Goal: Task Accomplishment & Management: Manage account settings

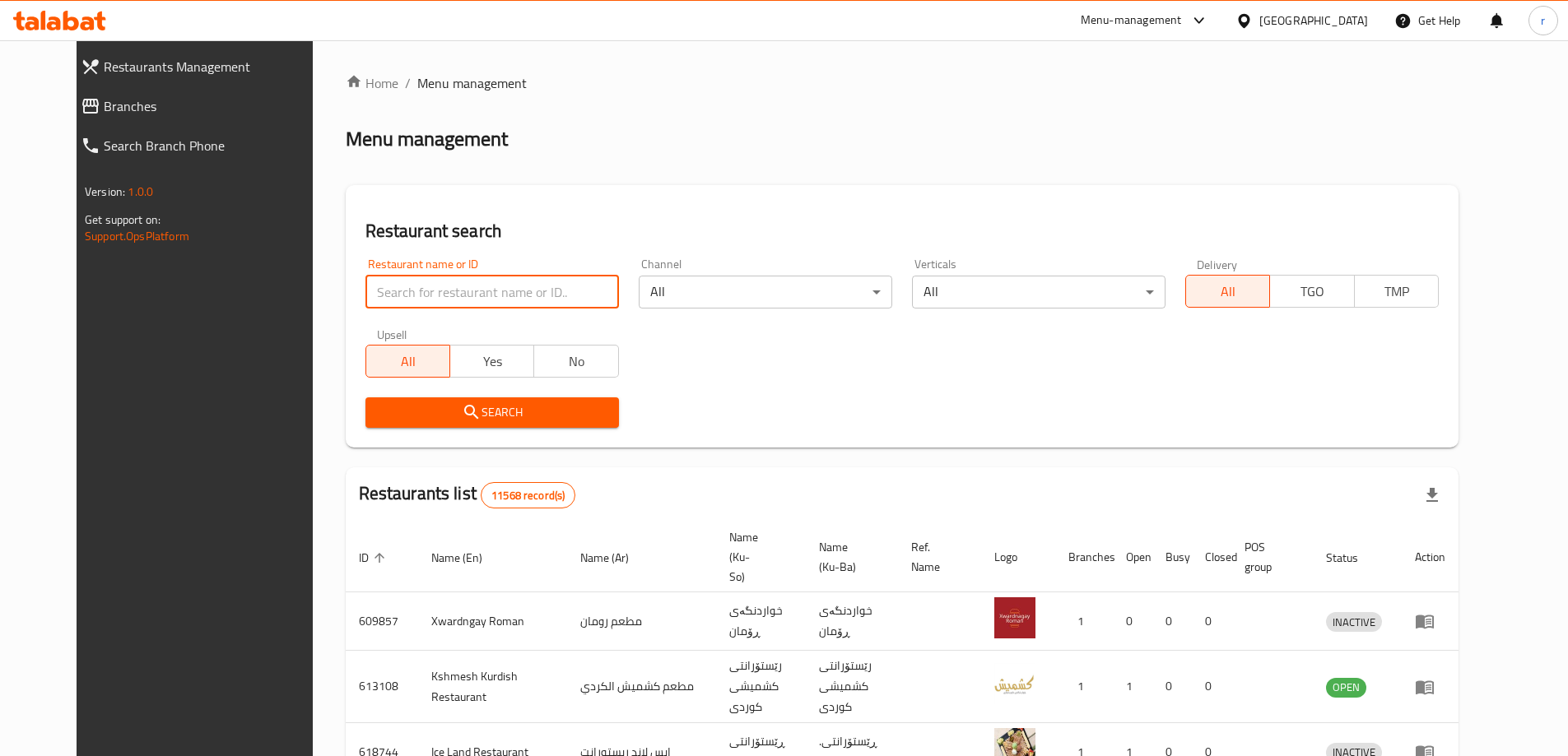
click at [410, 284] on input "search" at bounding box center [492, 292] width 254 height 33
paste input "Abu Iraq Restaurant"
type input "Abu Iraq Restaurant"
click at [378, 416] on span "Search" at bounding box center [492, 412] width 227 height 20
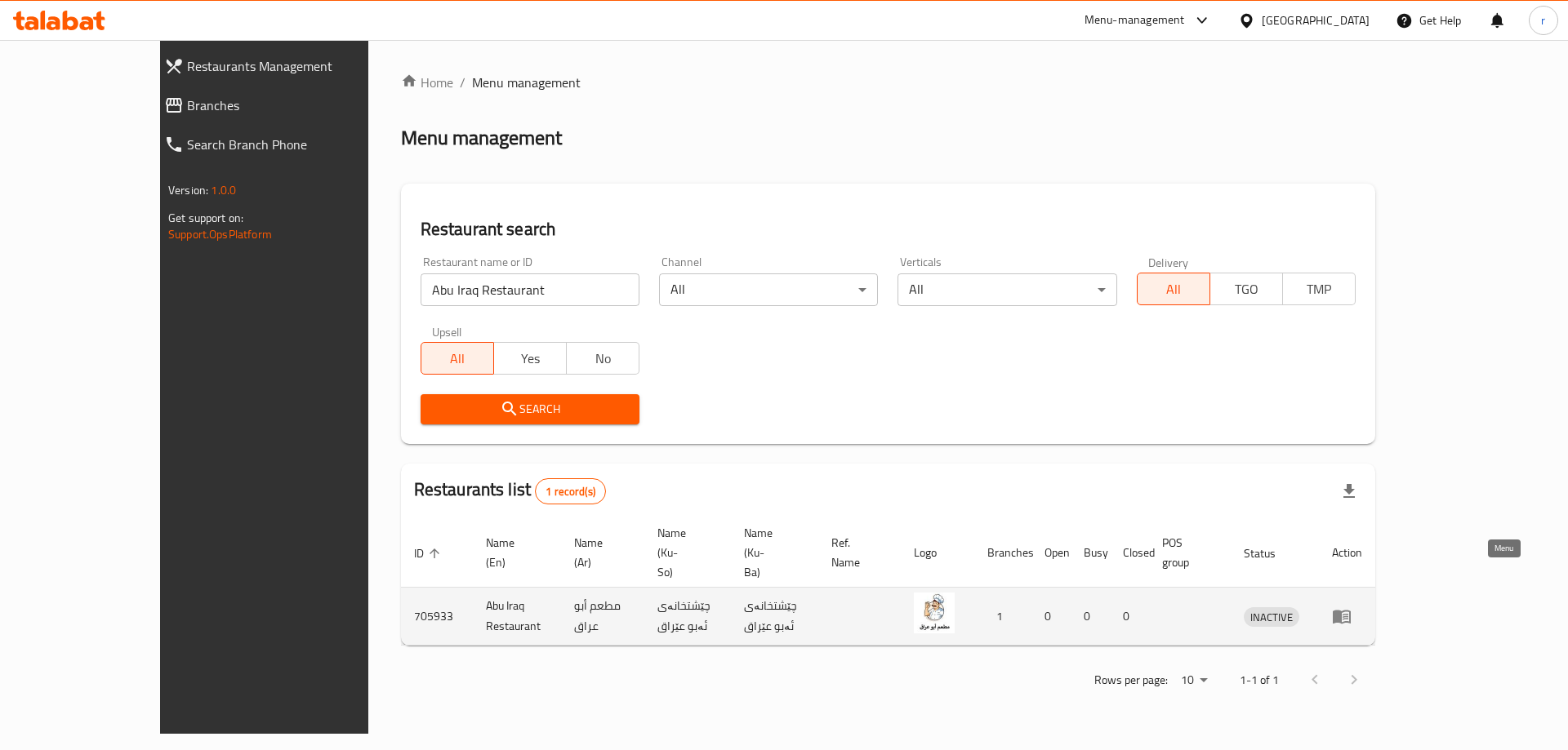
click at [1351, 611] on icon "enhanced table" at bounding box center [1342, 618] width 18 height 14
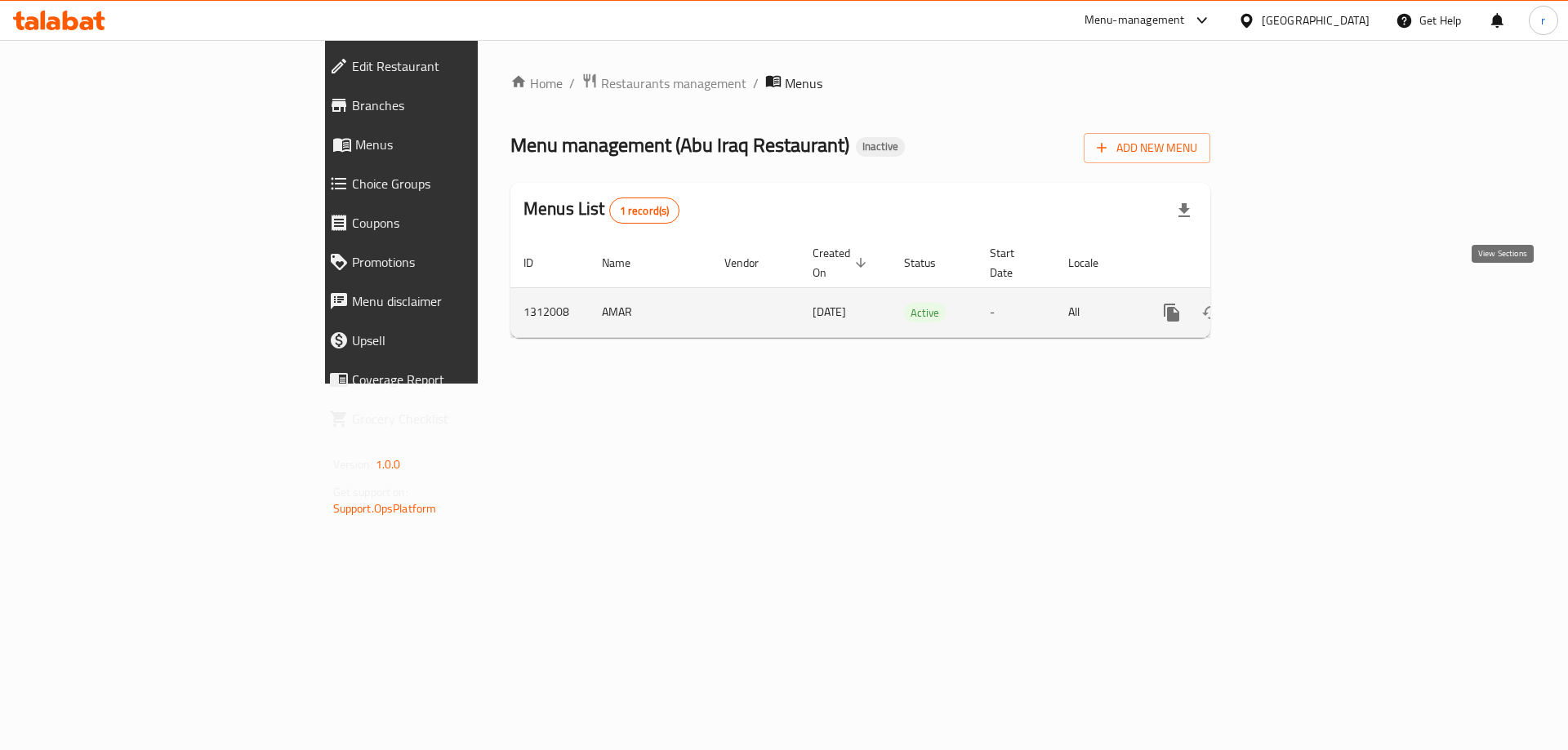
click at [1309, 305] on link "enhanced table" at bounding box center [1289, 312] width 40 height 40
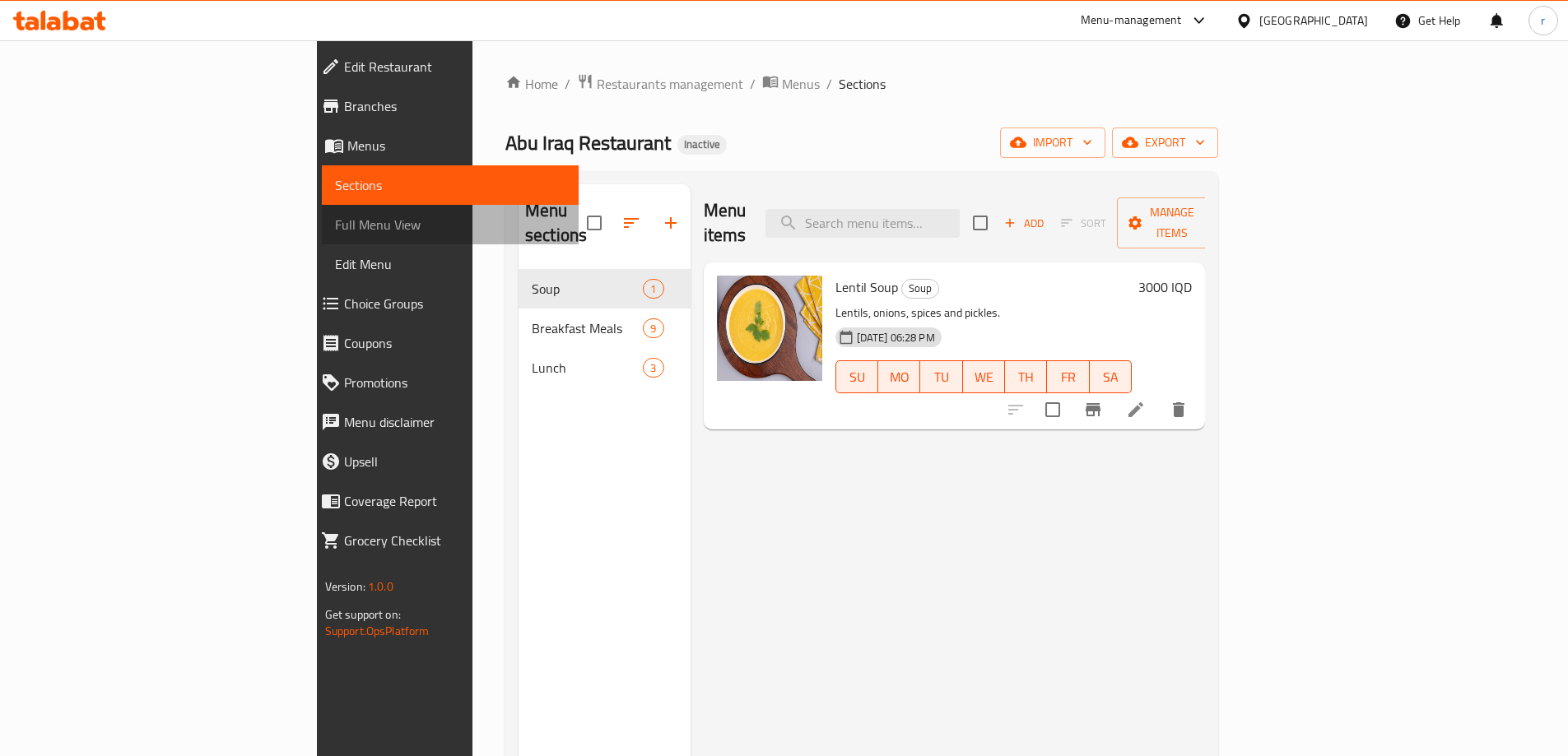
click at [335, 222] on span "Full Menu View" at bounding box center [450, 224] width 230 height 19
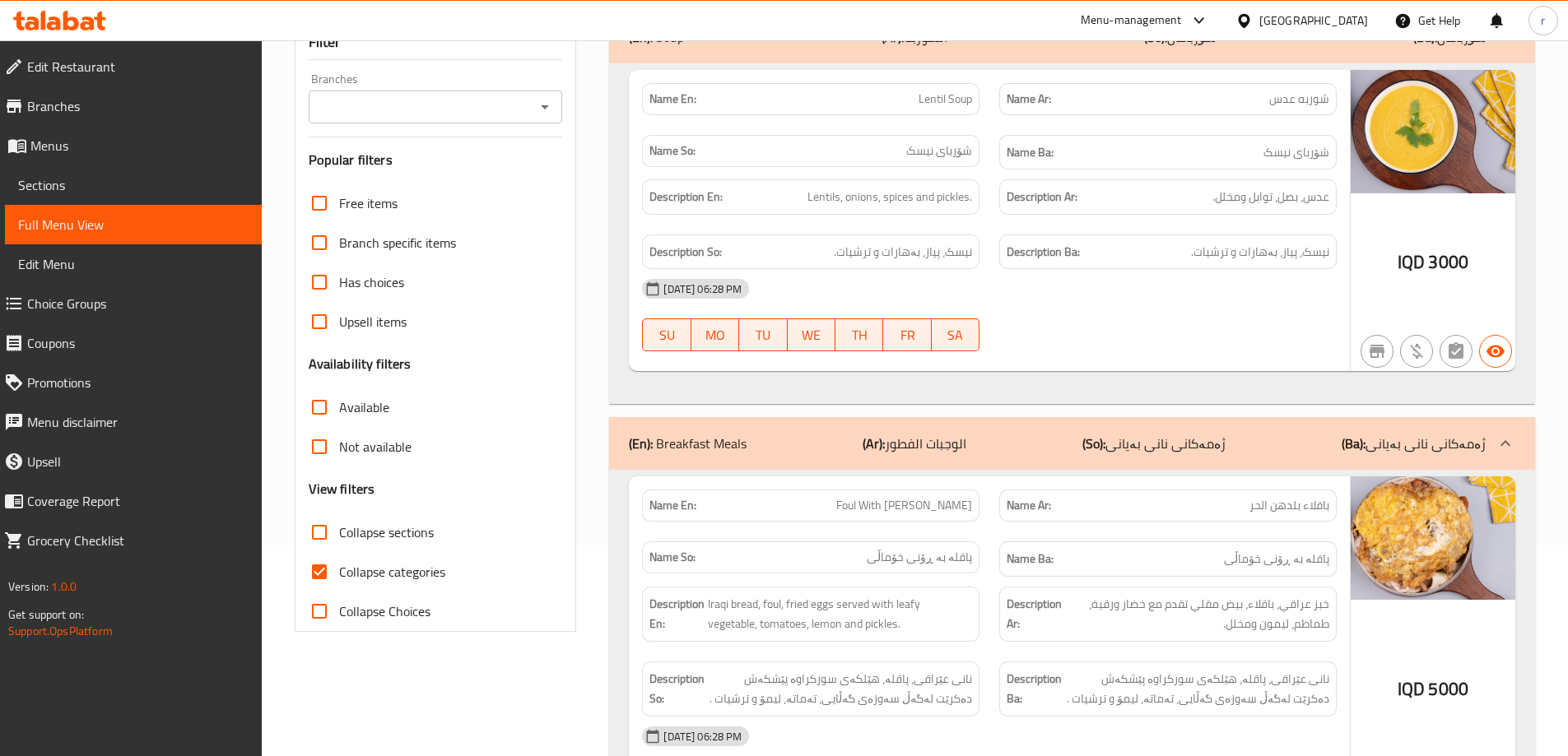
scroll to position [220, 0]
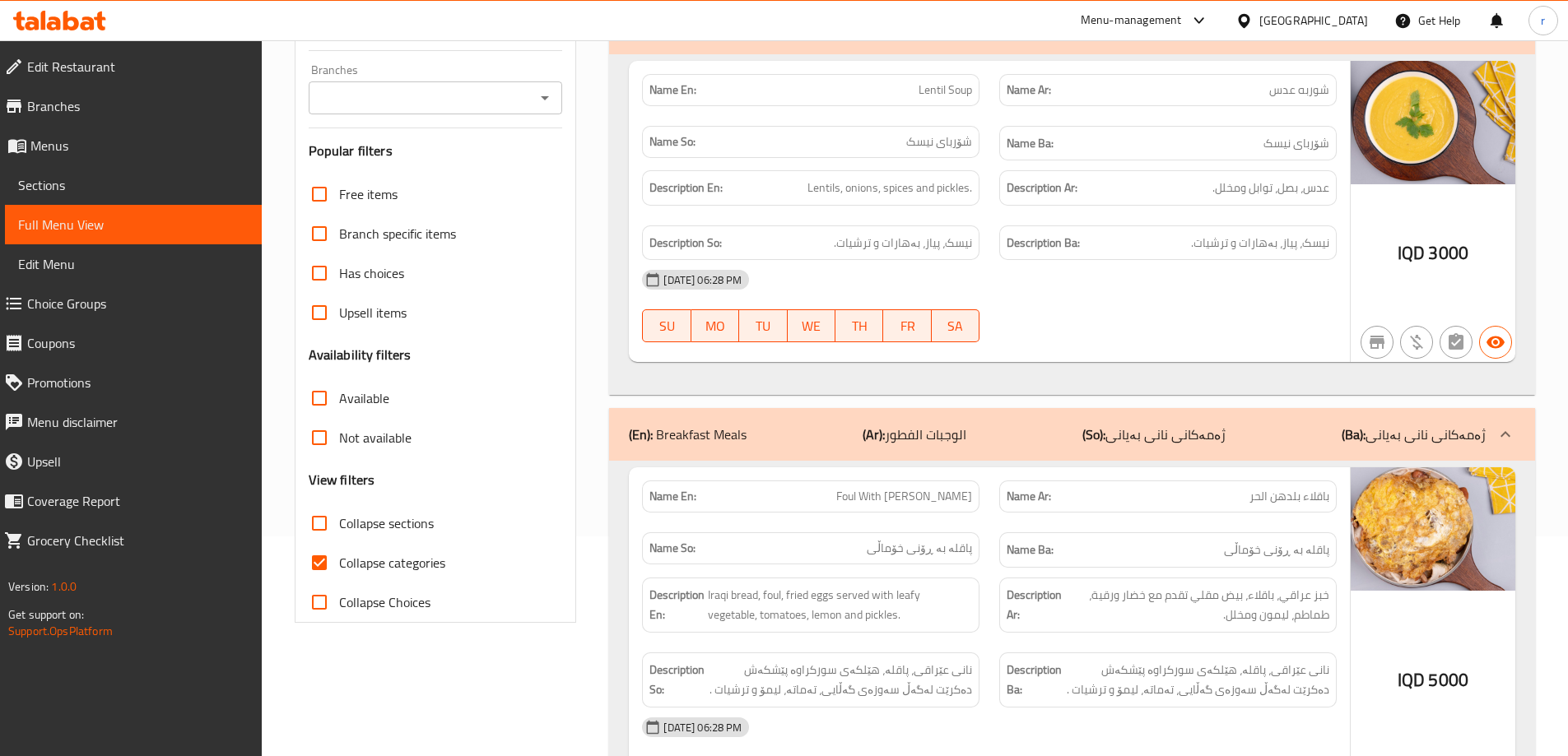
drag, startPoint x: 320, startPoint y: 571, endPoint x: 390, endPoint y: 520, distance: 86.6
click at [320, 570] on input "Collapse categories" at bounding box center [319, 563] width 40 height 40
checkbox input "false"
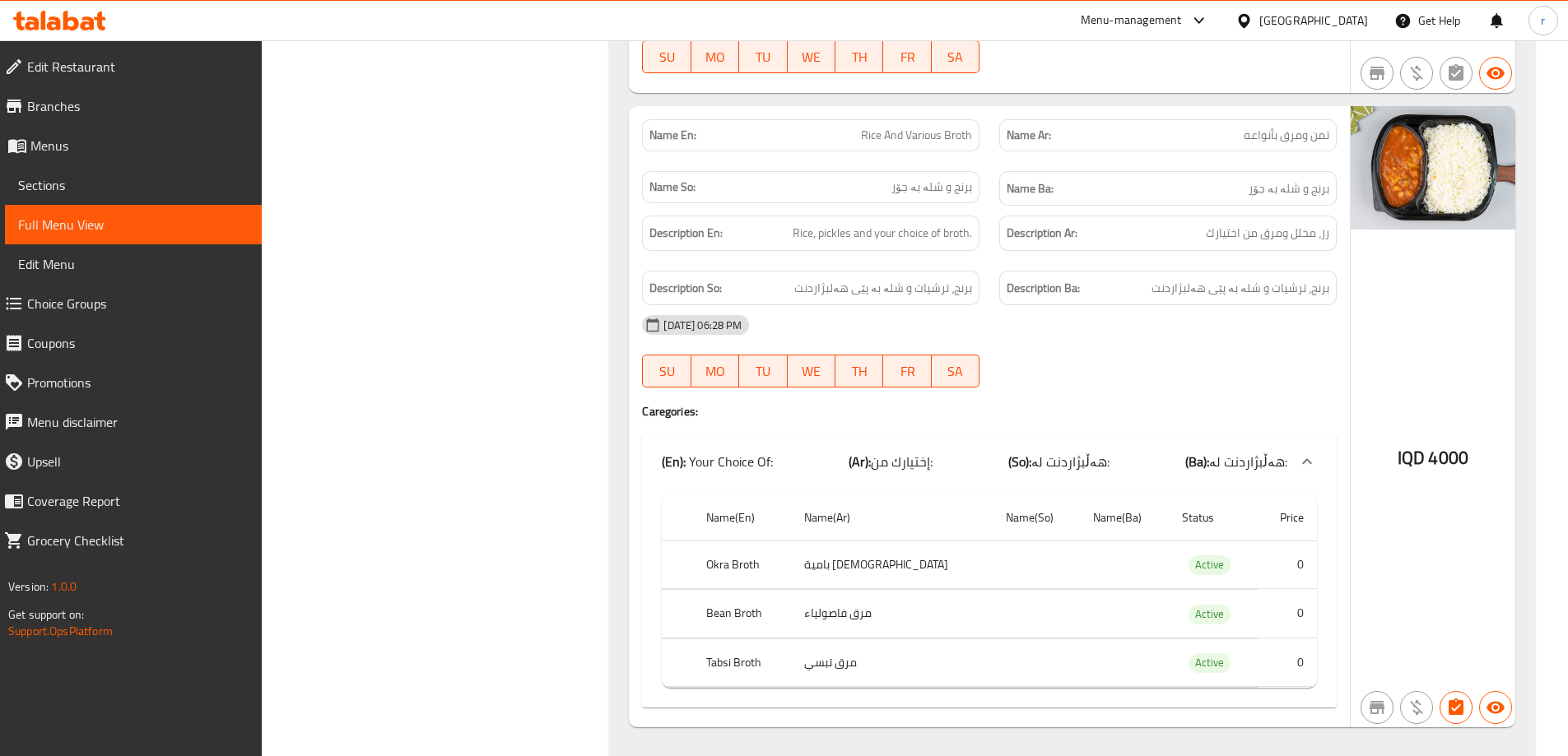
scroll to position [4376, 0]
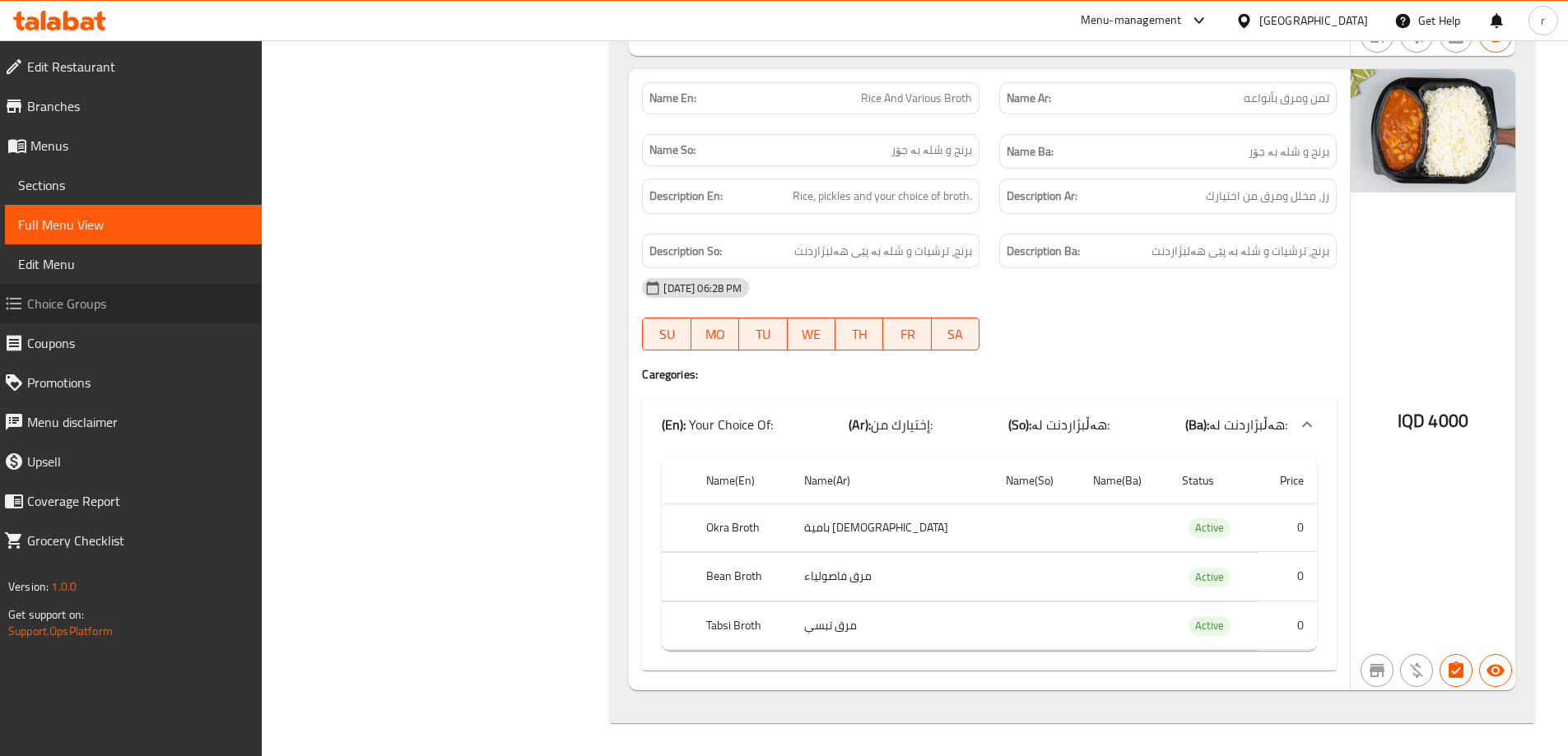
click at [130, 319] on link "Choice Groups" at bounding box center [127, 303] width 271 height 40
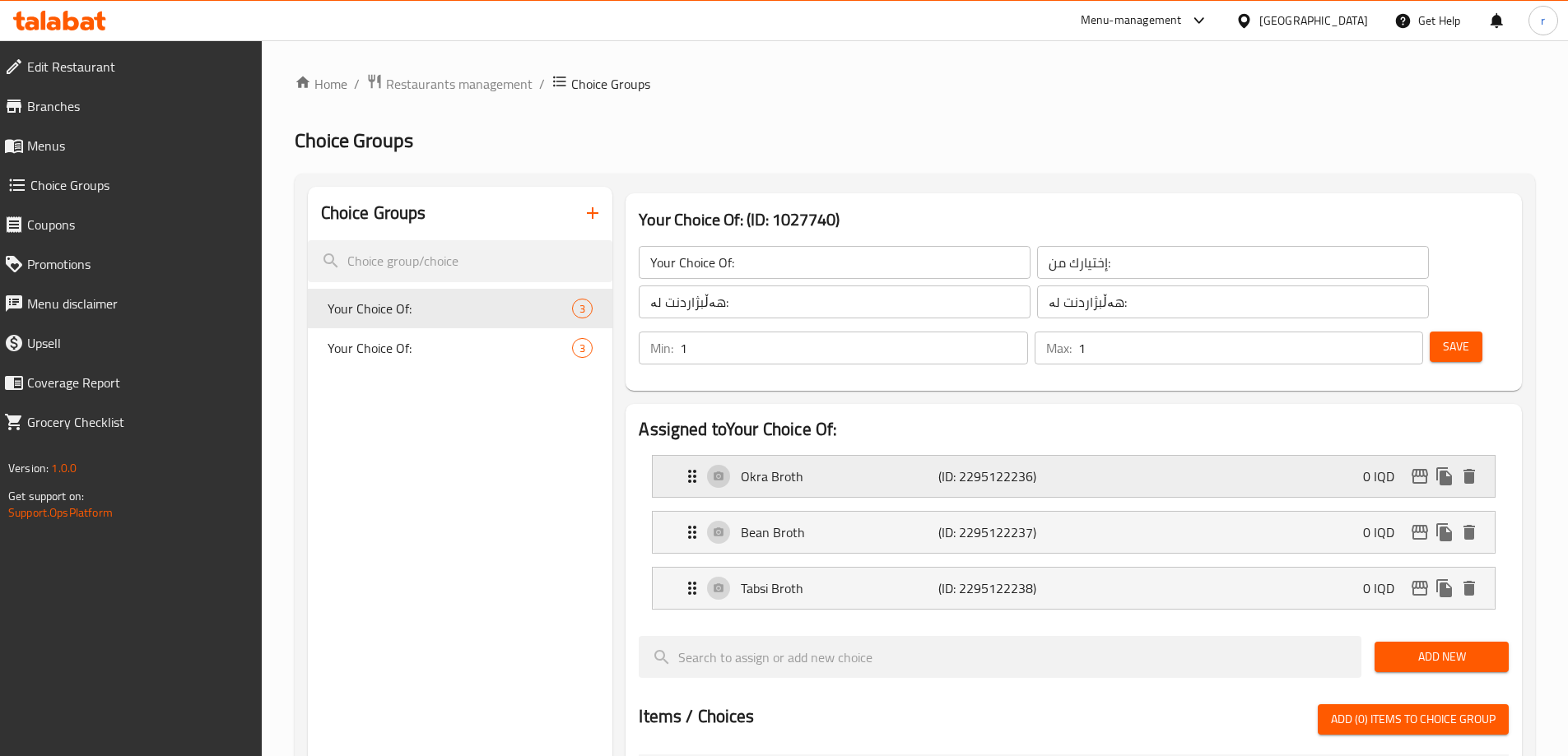
click at [803, 456] on div "Okra Broth (ID: 2295122236) 0 IQD" at bounding box center [1079, 477] width 792 height 41
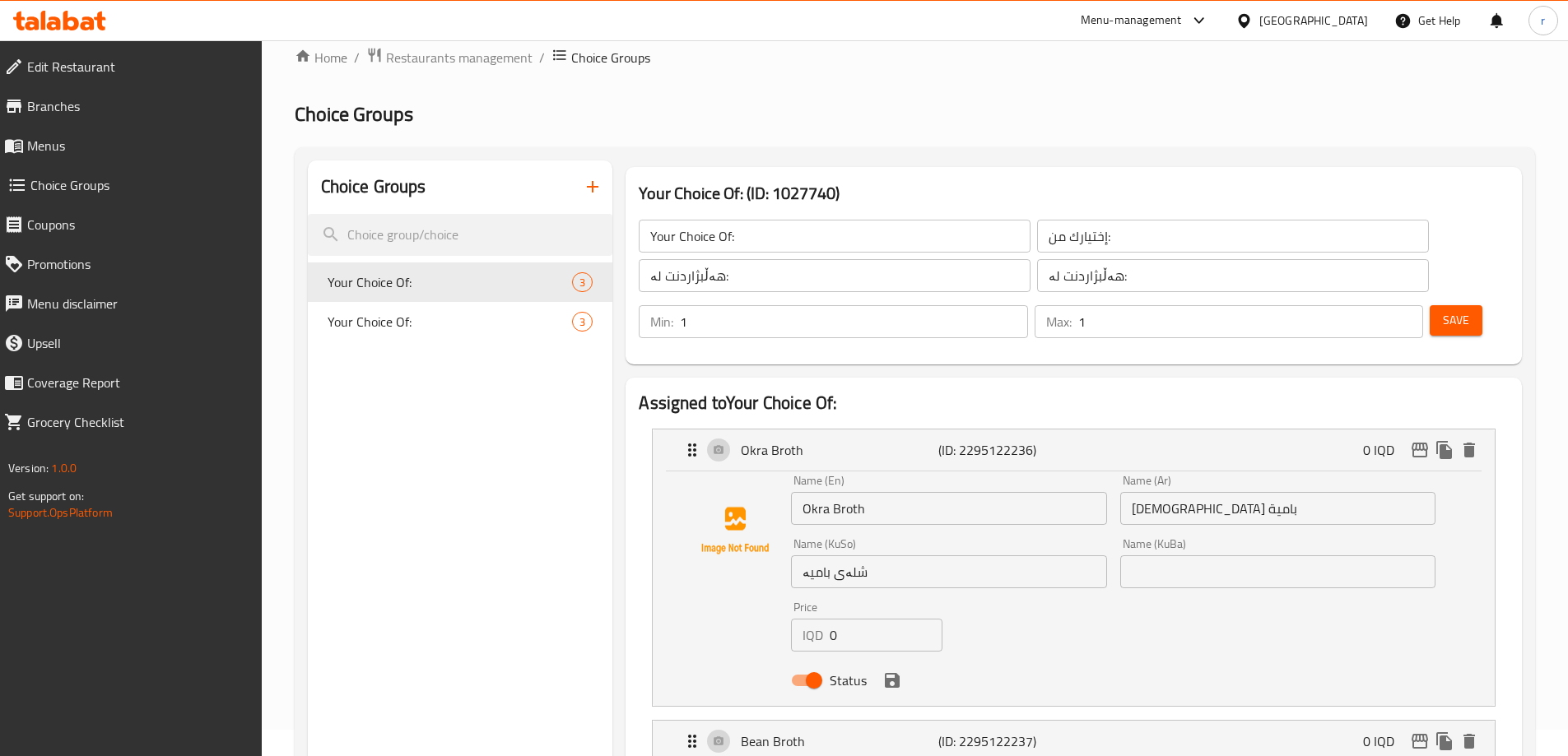
scroll to position [110, 0]
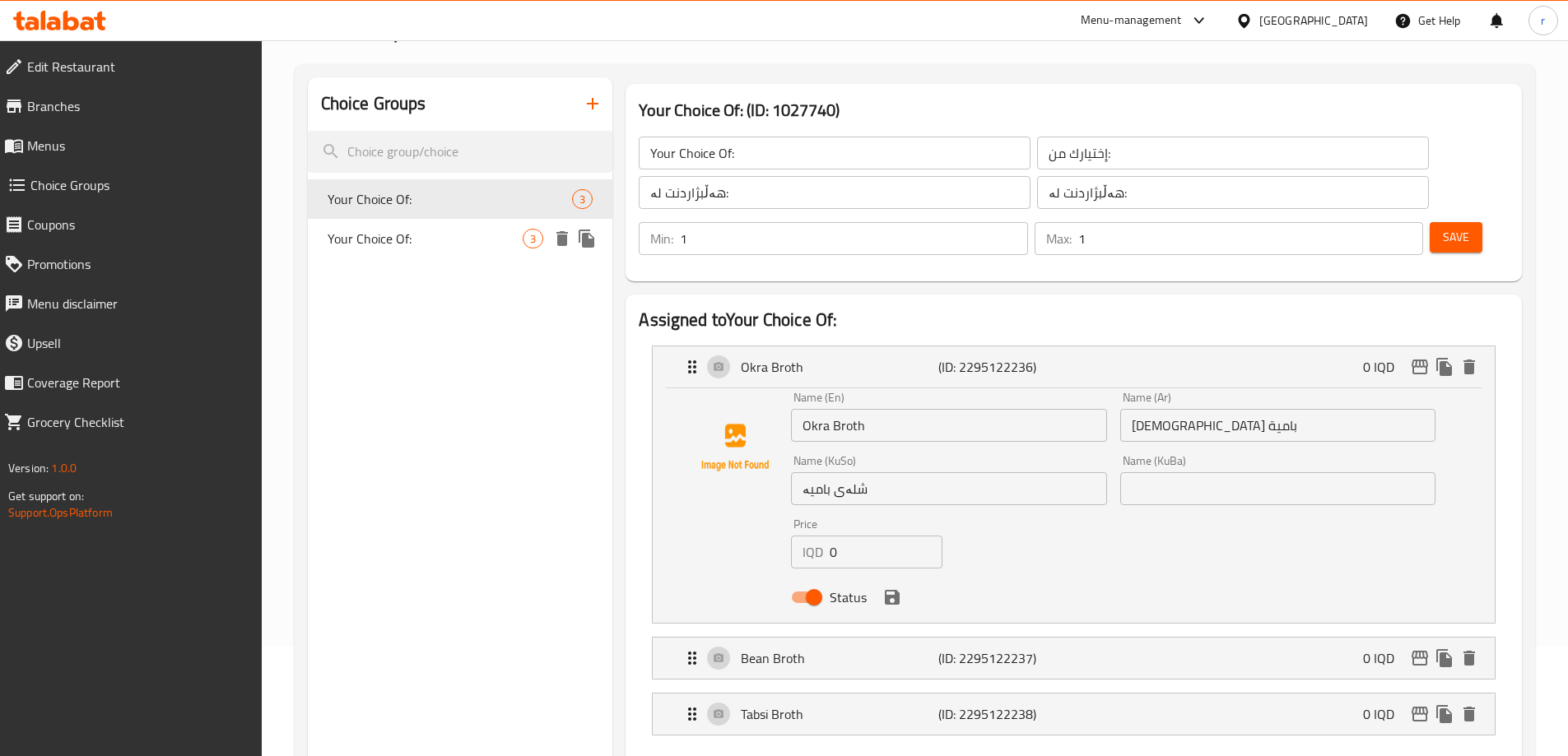
click at [452, 243] on span "Your Choice Of:" at bounding box center [425, 238] width 196 height 19
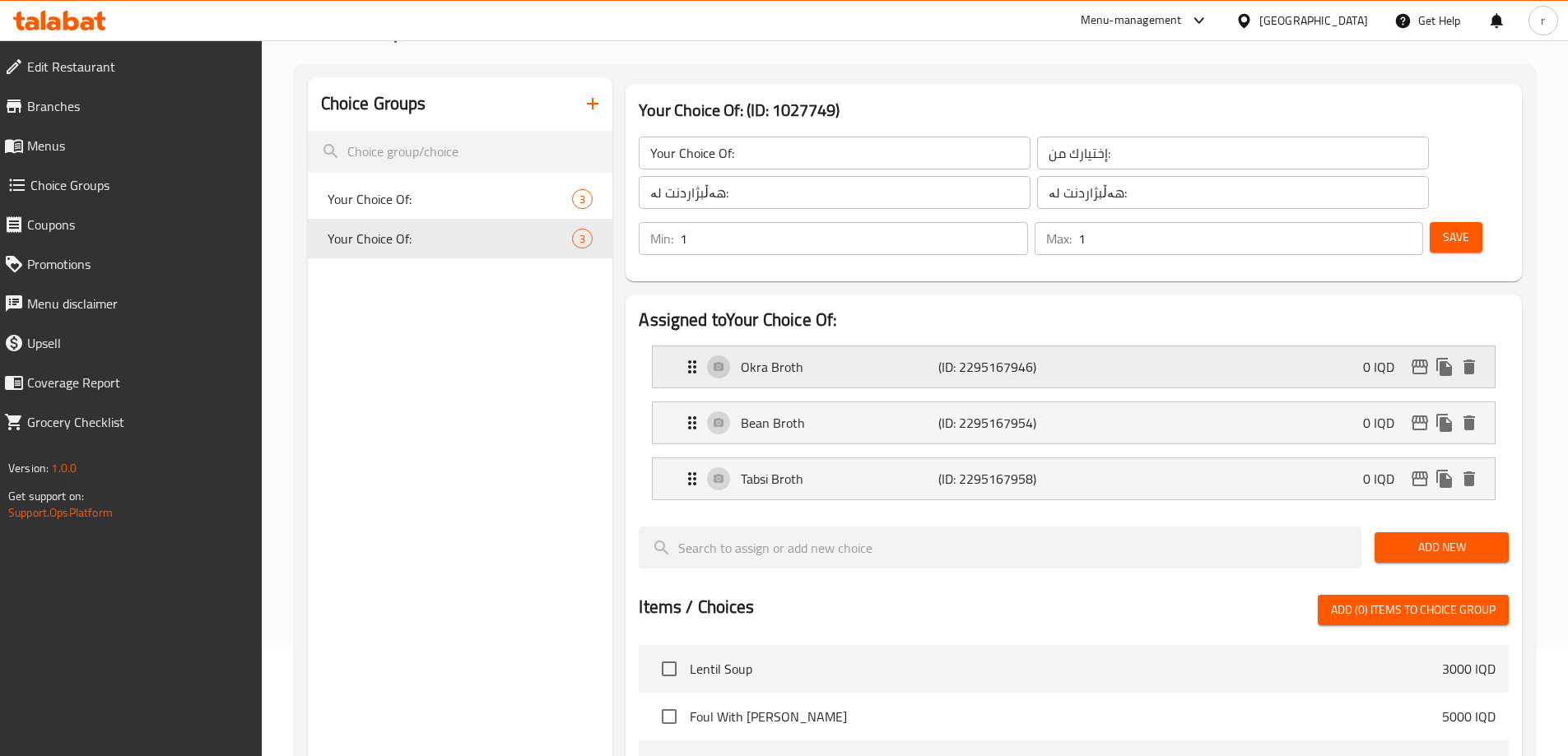
click at [708, 347] on div "Okra Broth (ID: 2295167946) 0 IQD" at bounding box center [1079, 367] width 792 height 41
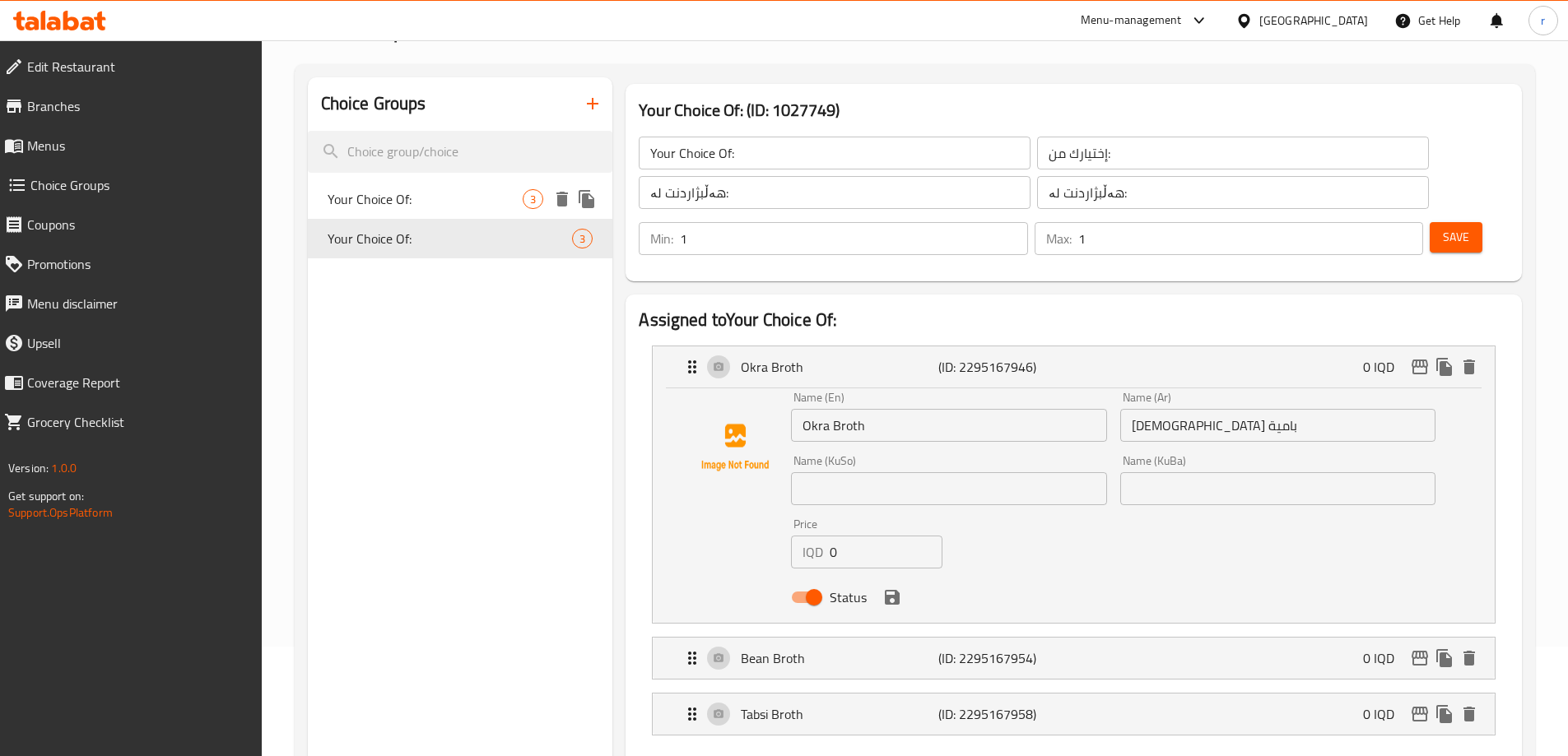
click at [471, 210] on div "Your Choice Of: 3" at bounding box center [460, 199] width 306 height 40
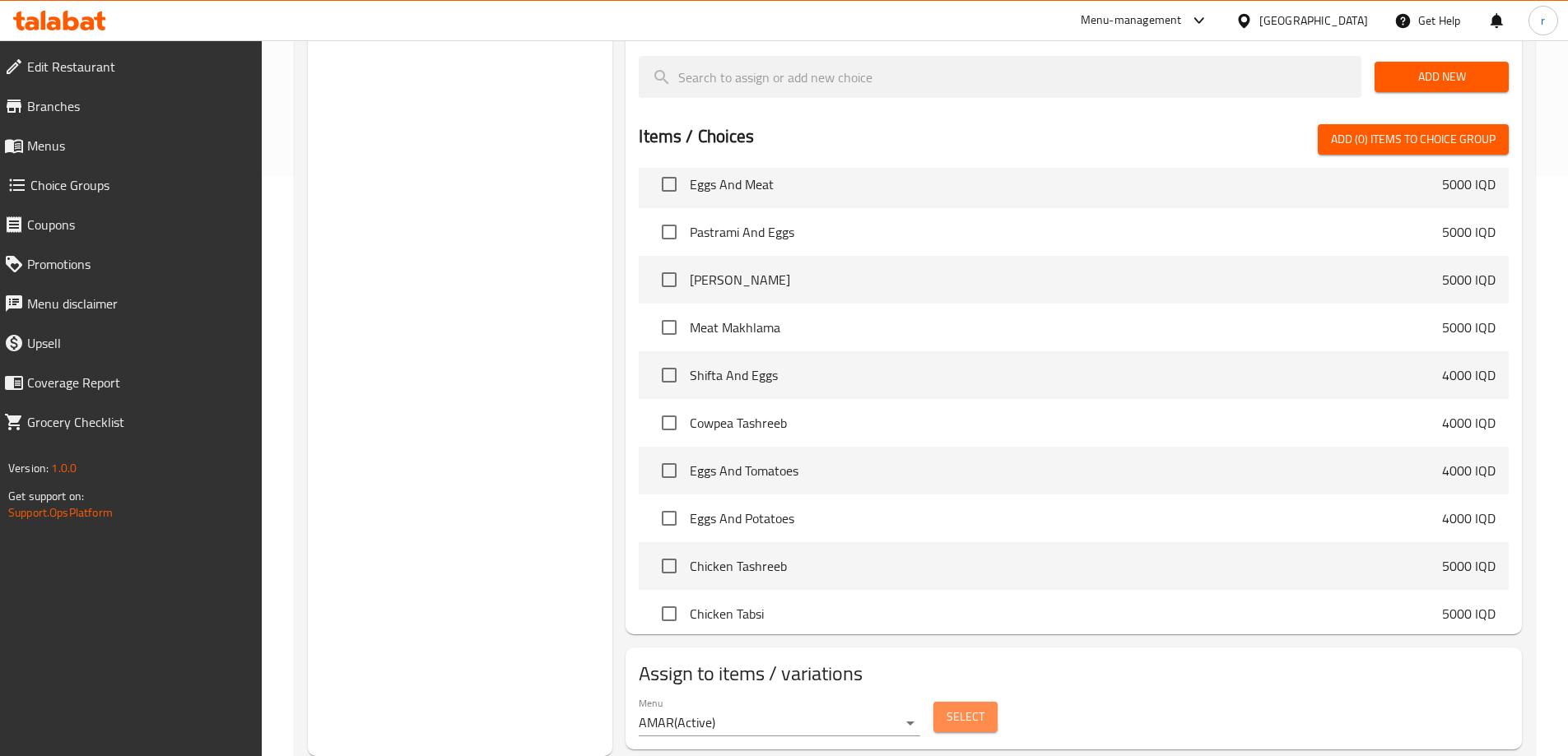
click at [968, 707] on span "Select" at bounding box center [965, 717] width 38 height 20
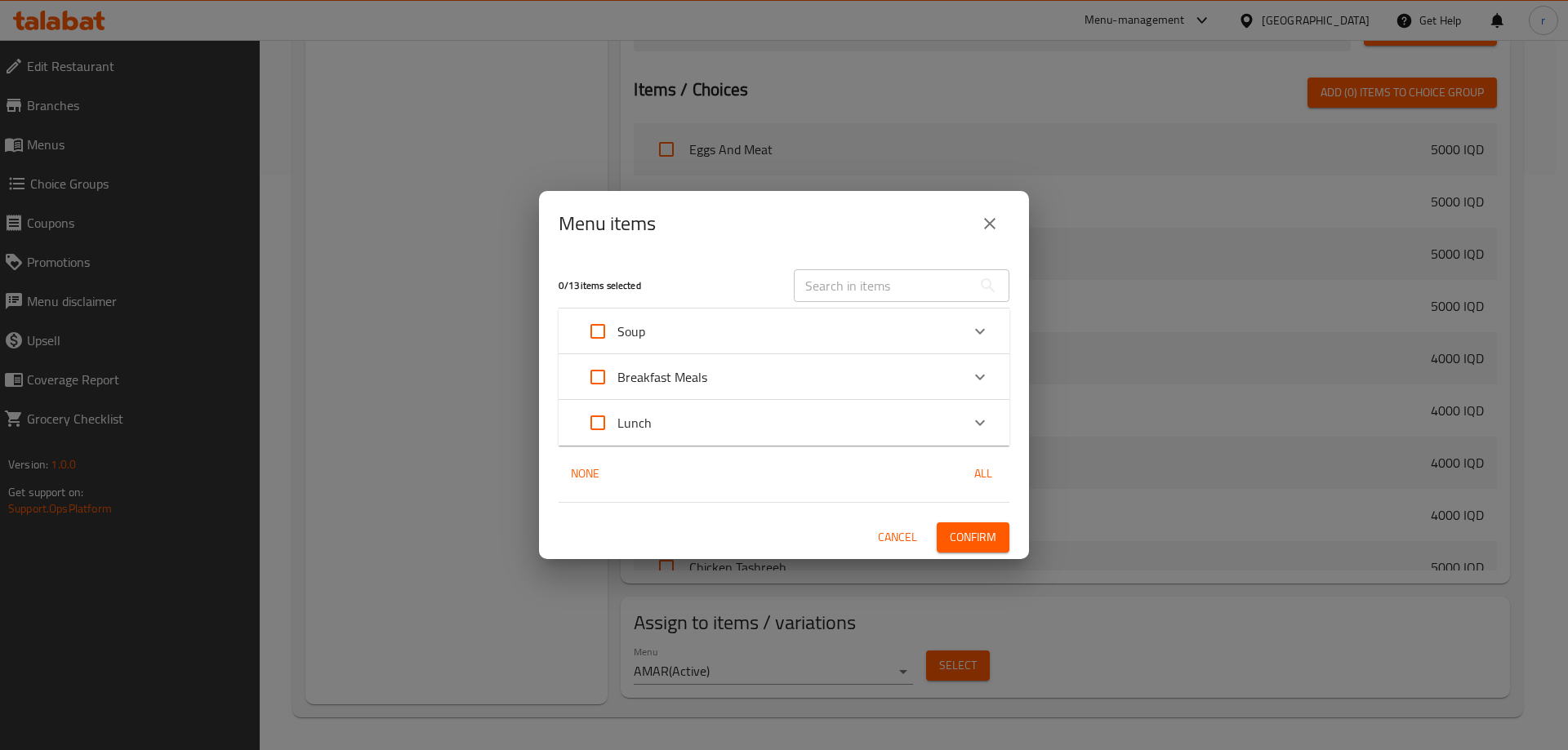
click at [754, 426] on div "Lunch" at bounding box center [769, 423] width 383 height 40
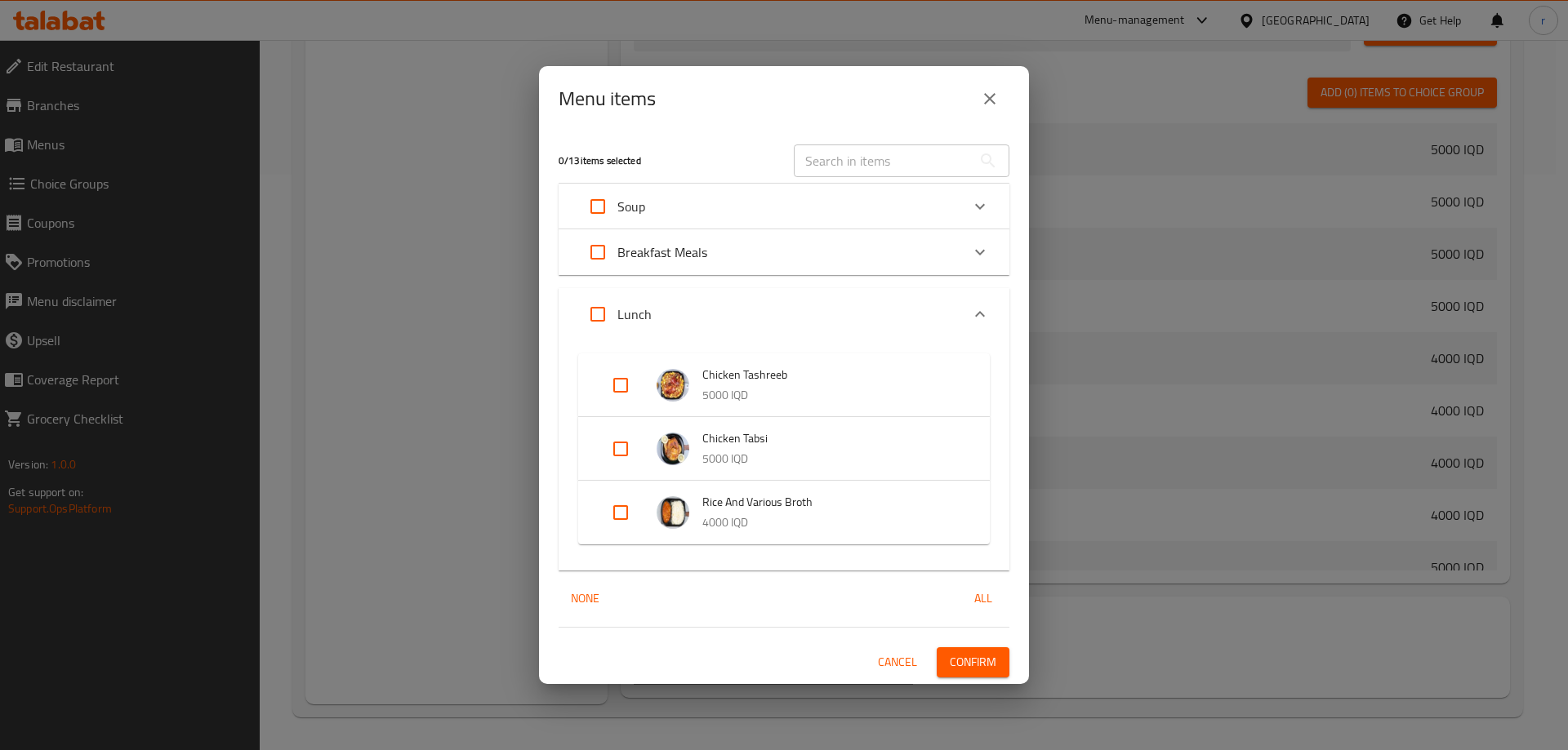
click at [625, 509] on input "Expand" at bounding box center [621, 513] width 40 height 40
checkbox input "true"
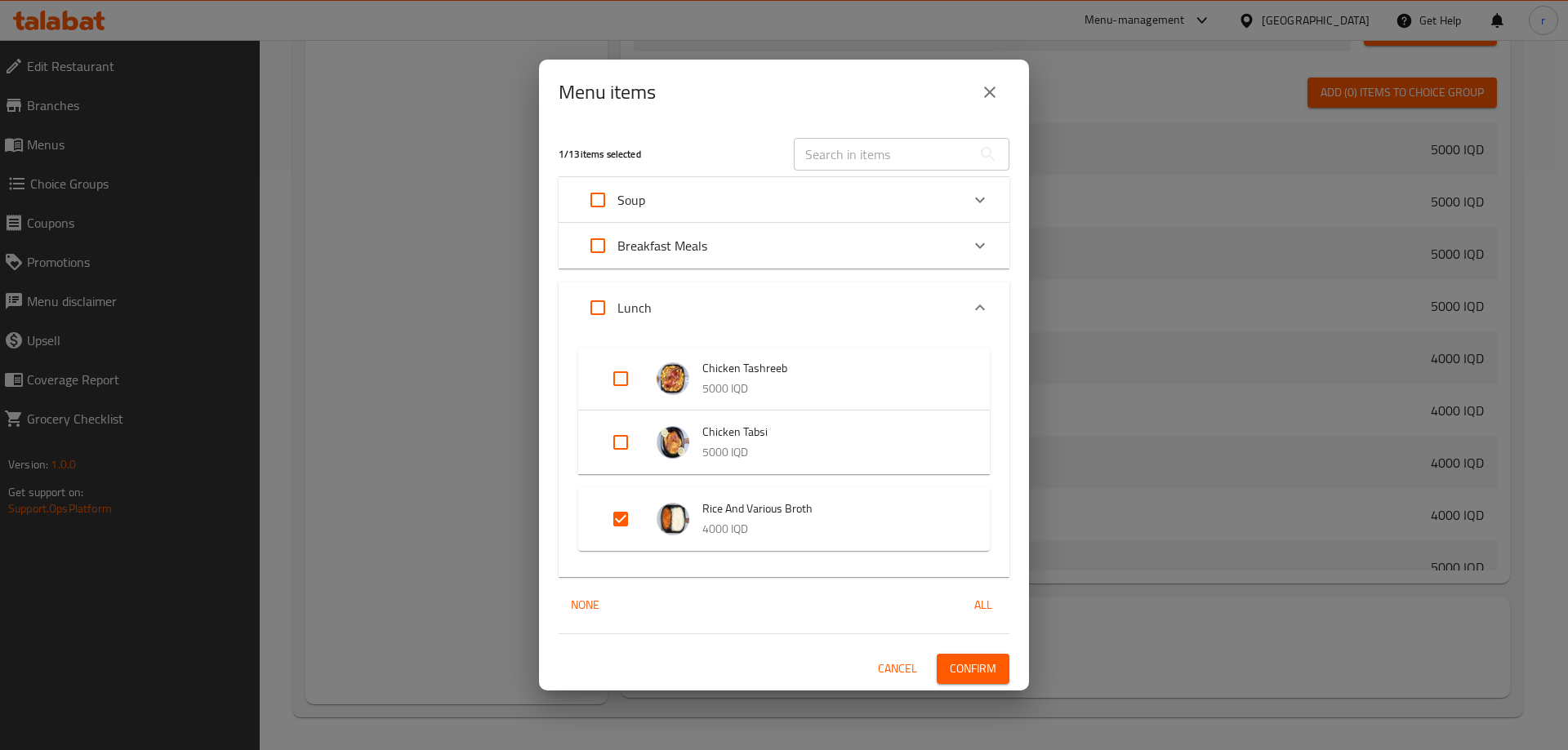
click at [952, 664] on span "Confirm" at bounding box center [973, 668] width 47 height 20
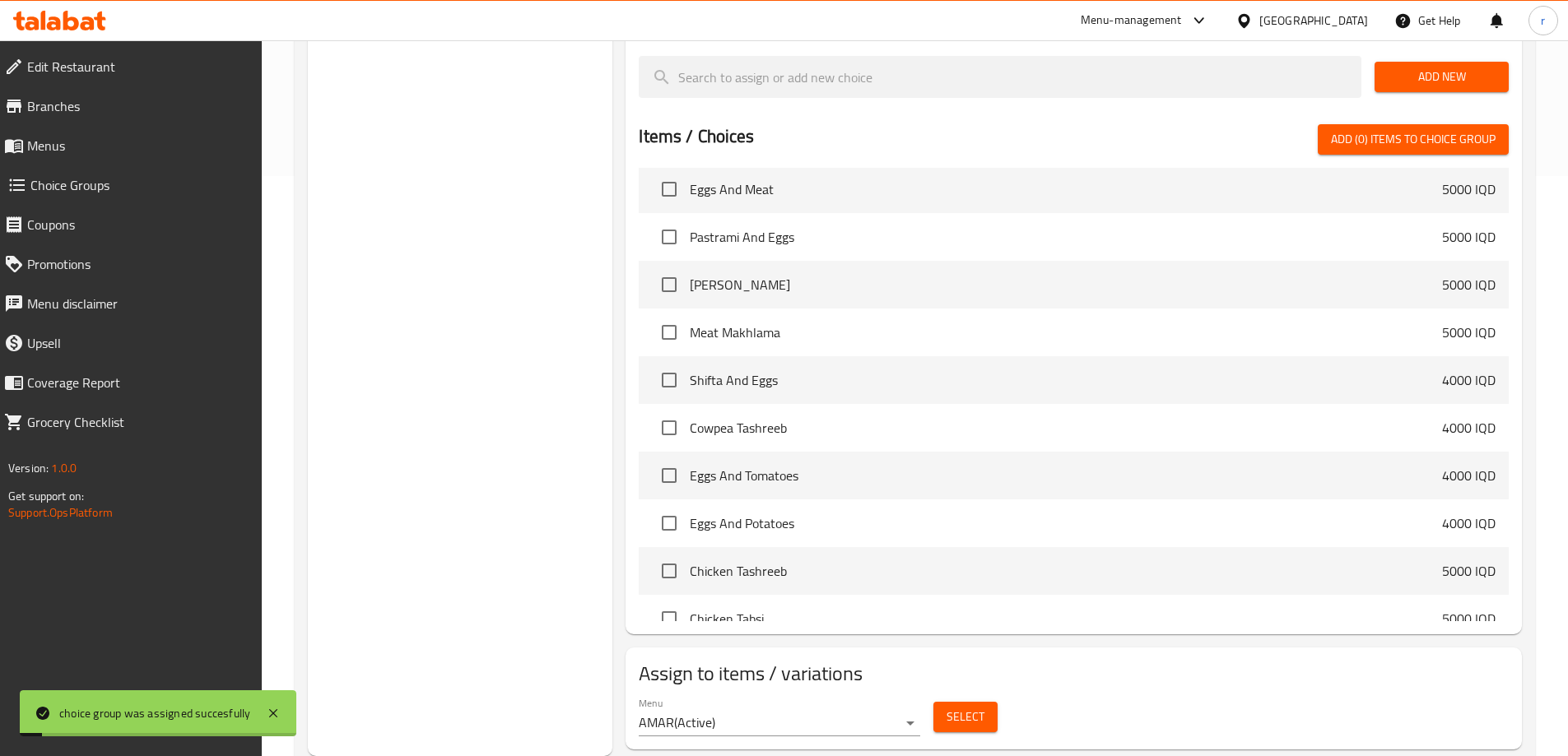
scroll to position [251, 0]
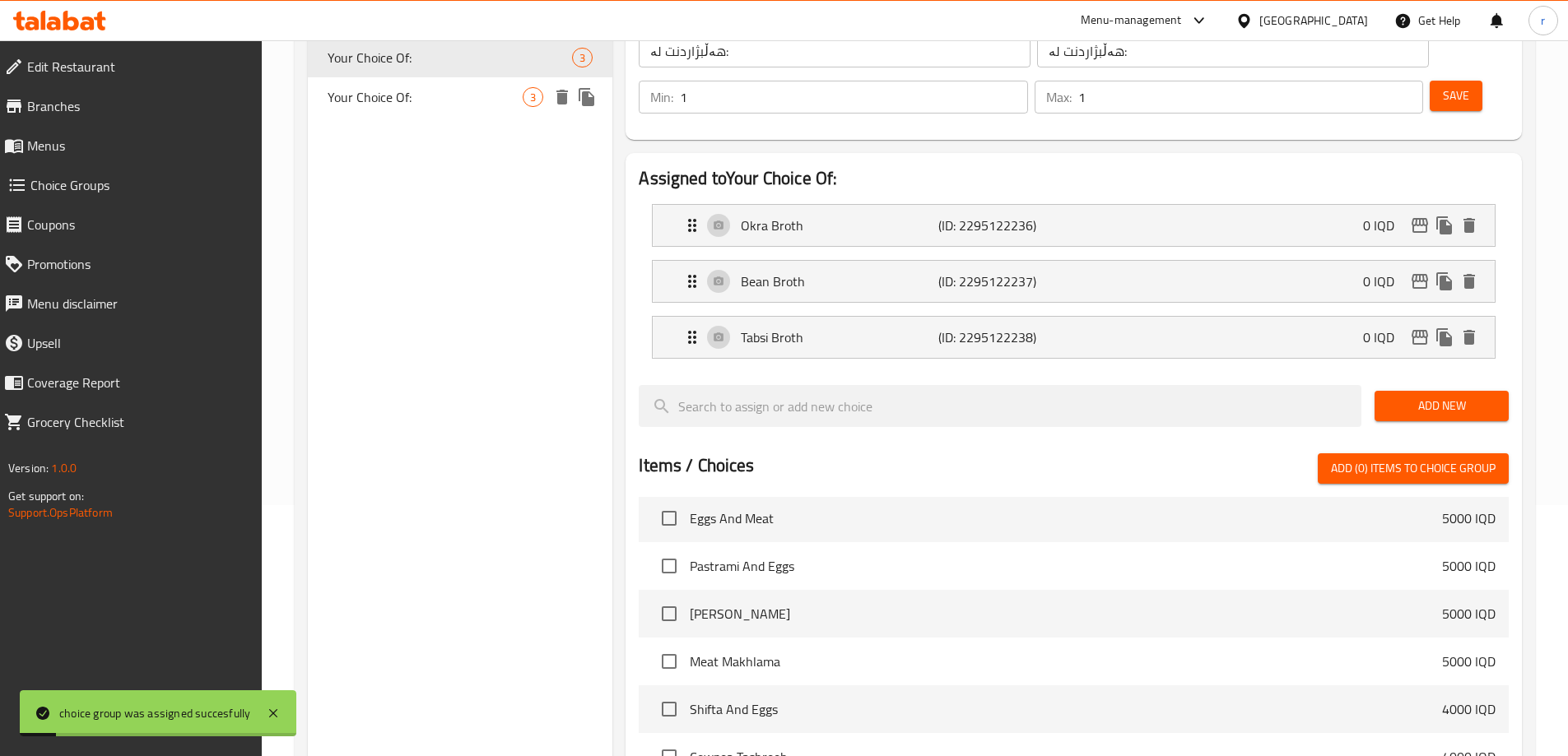
click at [445, 106] on span "Your Choice Of:" at bounding box center [425, 97] width 196 height 19
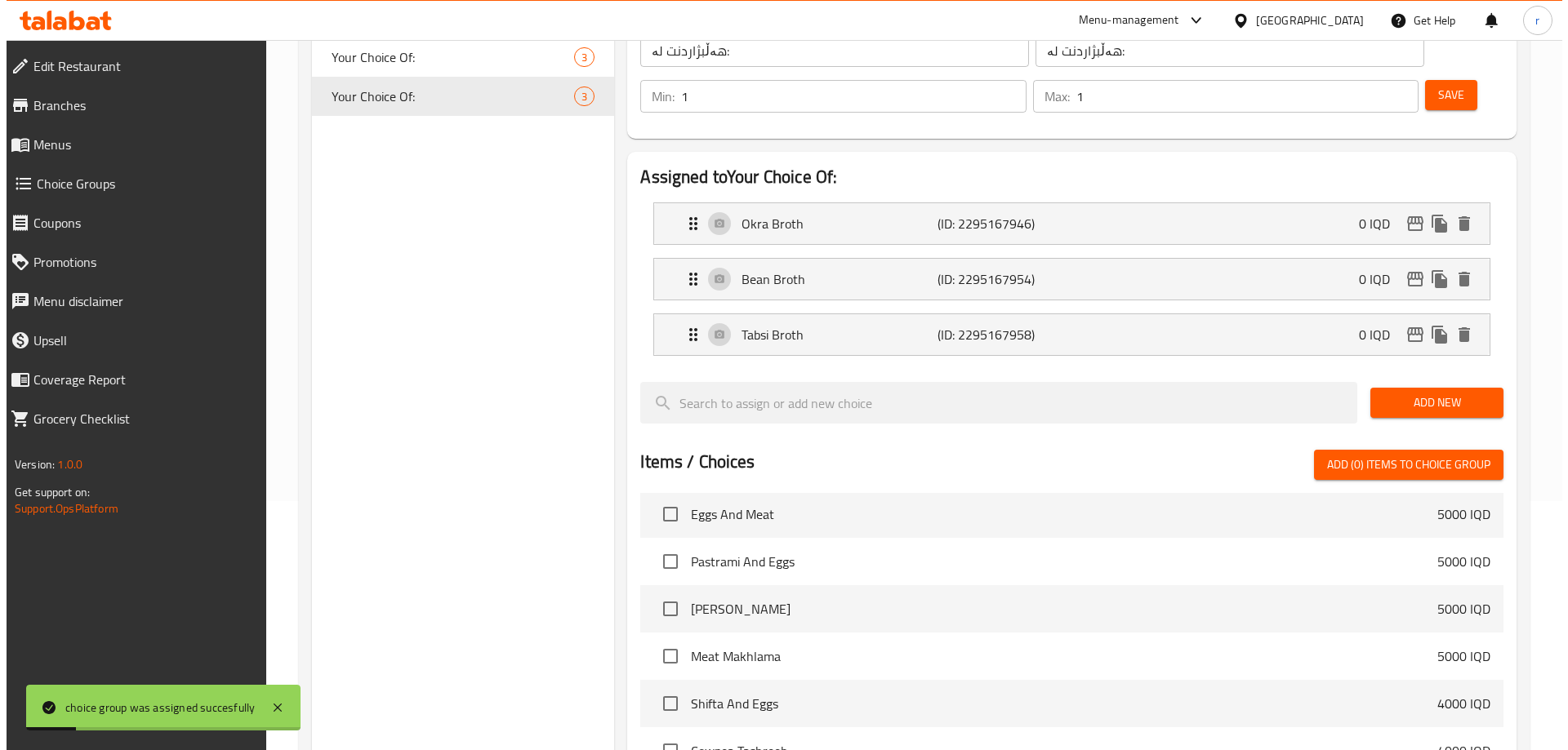
scroll to position [576, 0]
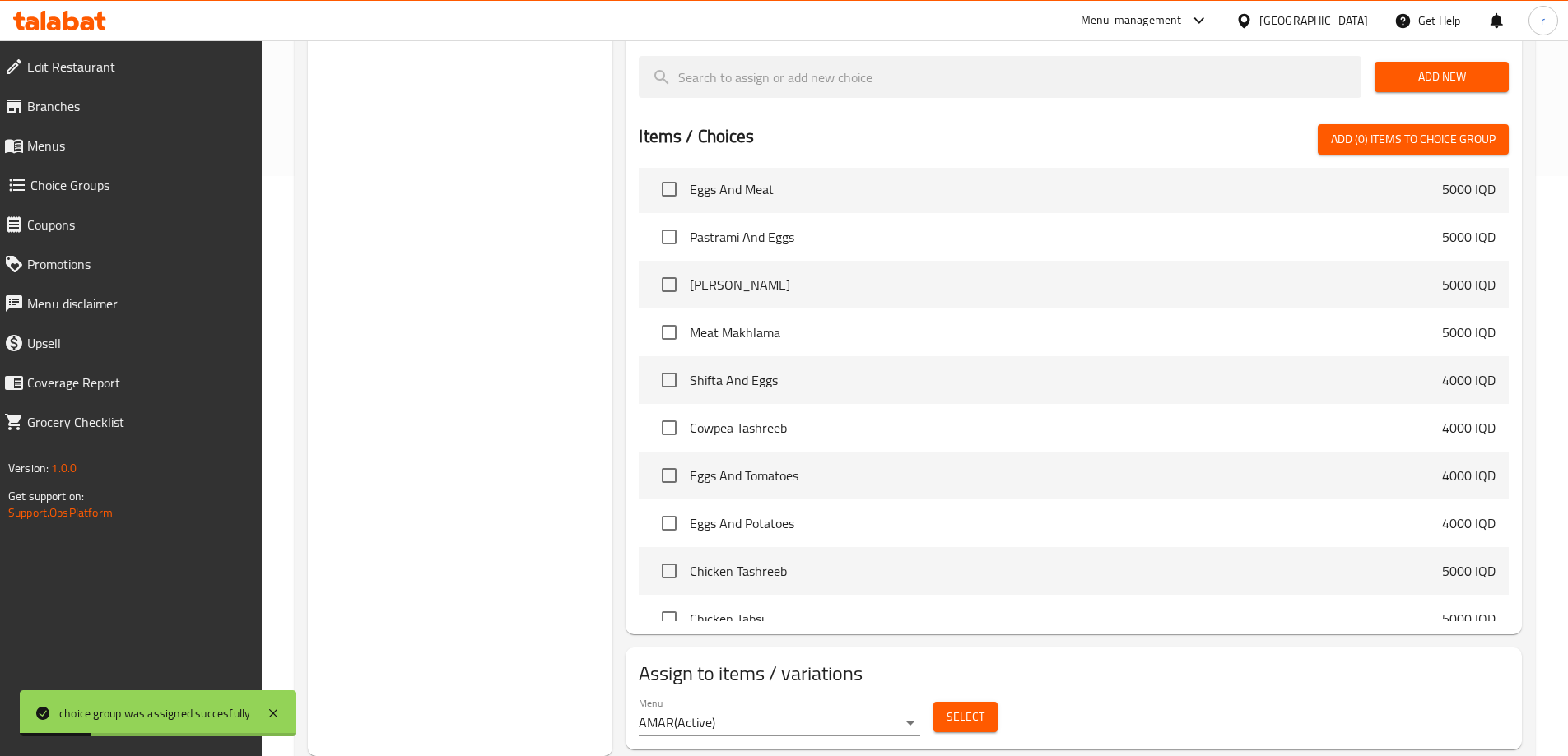
click at [930, 696] on div "Select" at bounding box center [965, 717] width 77 height 43
click at [937, 702] on button "Select" at bounding box center [965, 717] width 64 height 30
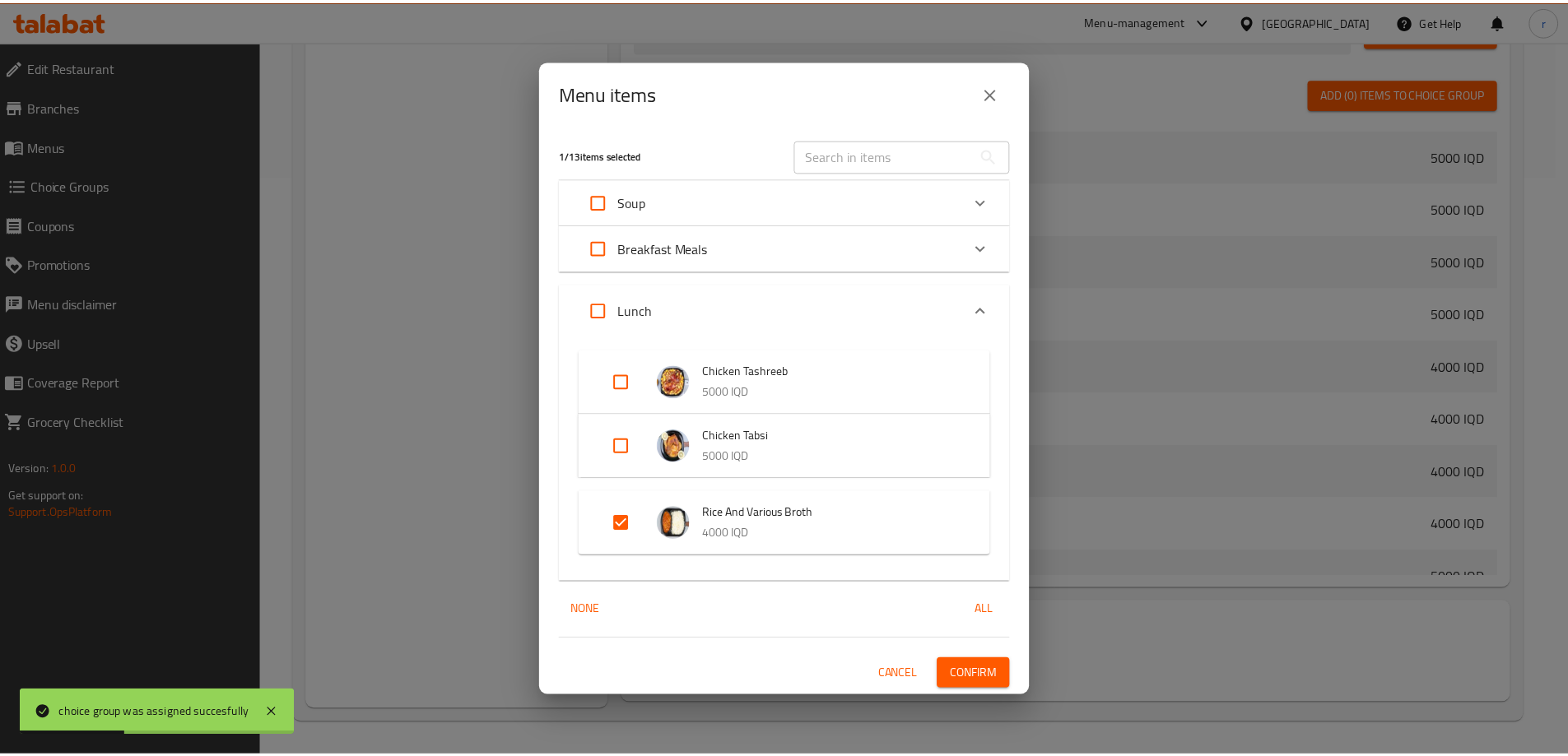
scroll to position [110, 0]
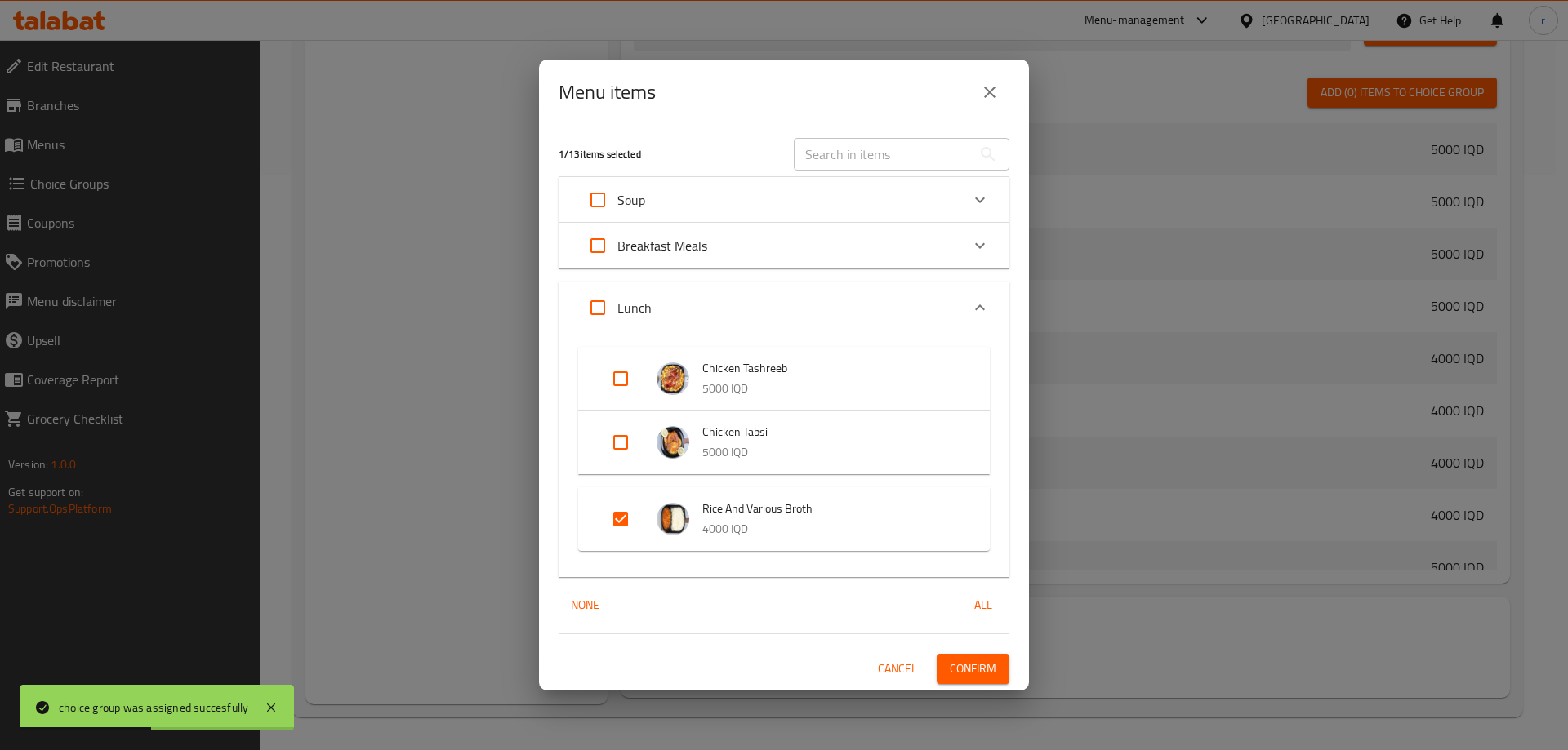
click at [618, 513] on input "Expand" at bounding box center [621, 519] width 40 height 40
checkbox input "false"
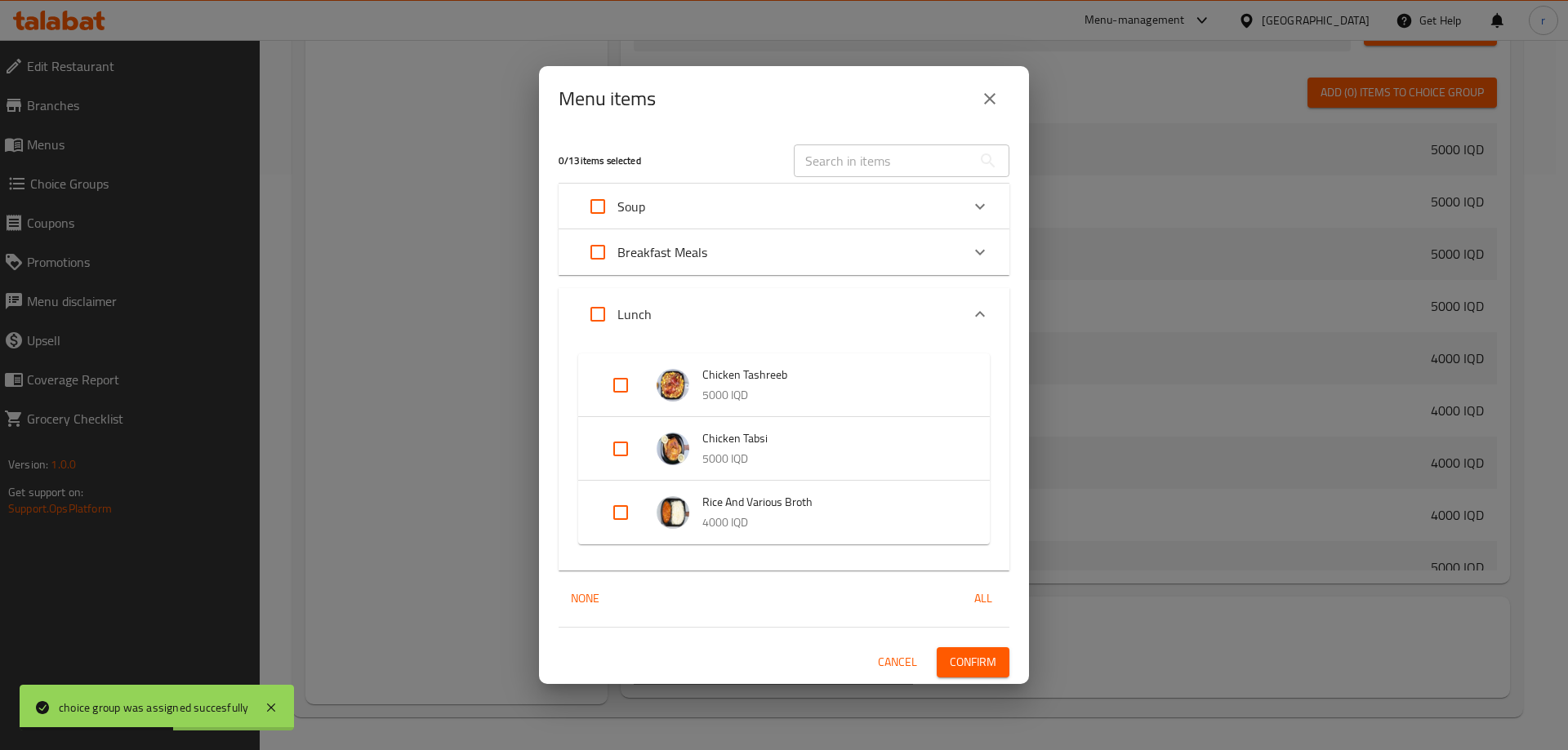
click at [967, 666] on span "Confirm" at bounding box center [973, 662] width 47 height 20
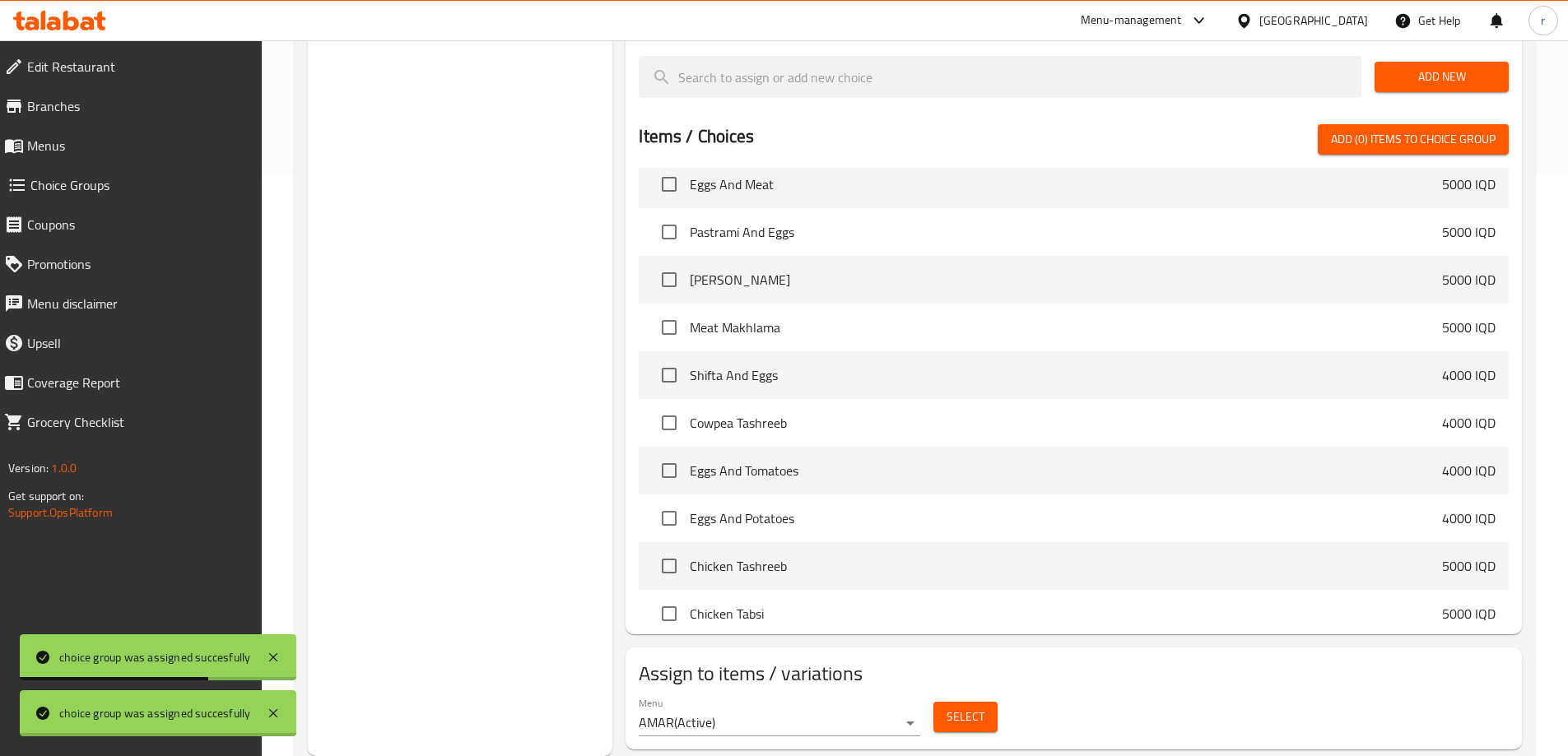
scroll to position [105, 0]
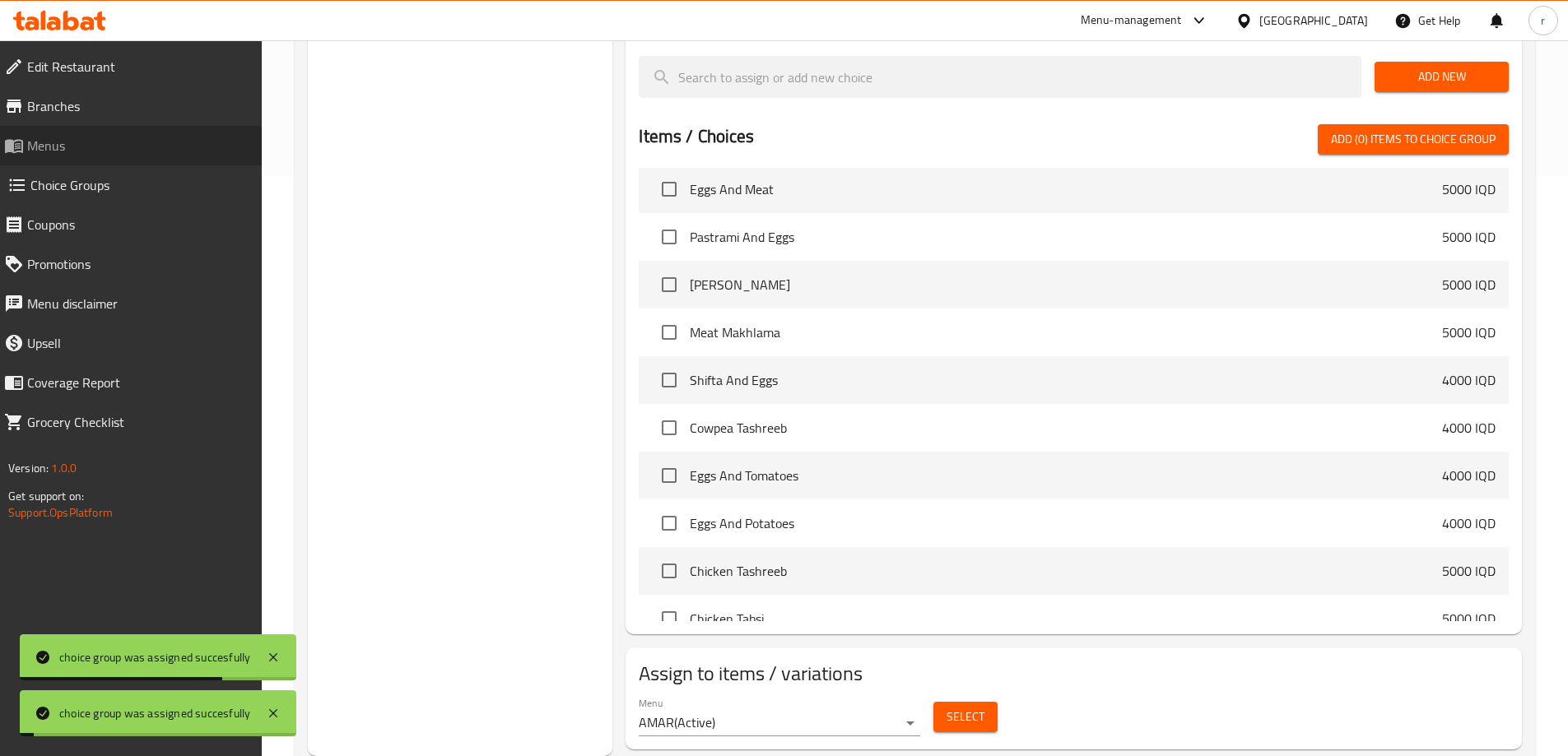
click at [104, 144] on span "Menus" at bounding box center [138, 145] width 222 height 19
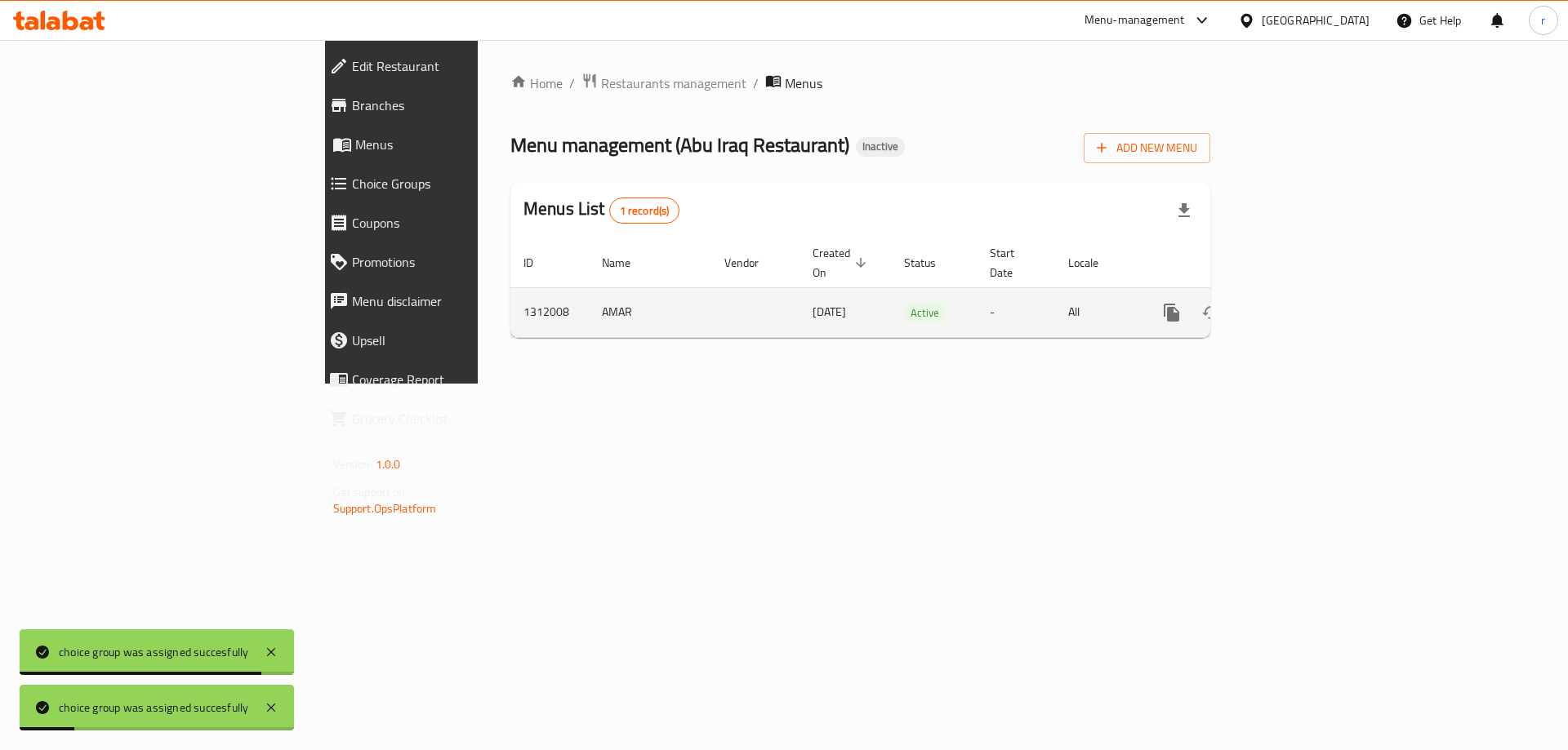
click at [1300, 303] on icon "enhanced table" at bounding box center [1289, 313] width 19 height 19
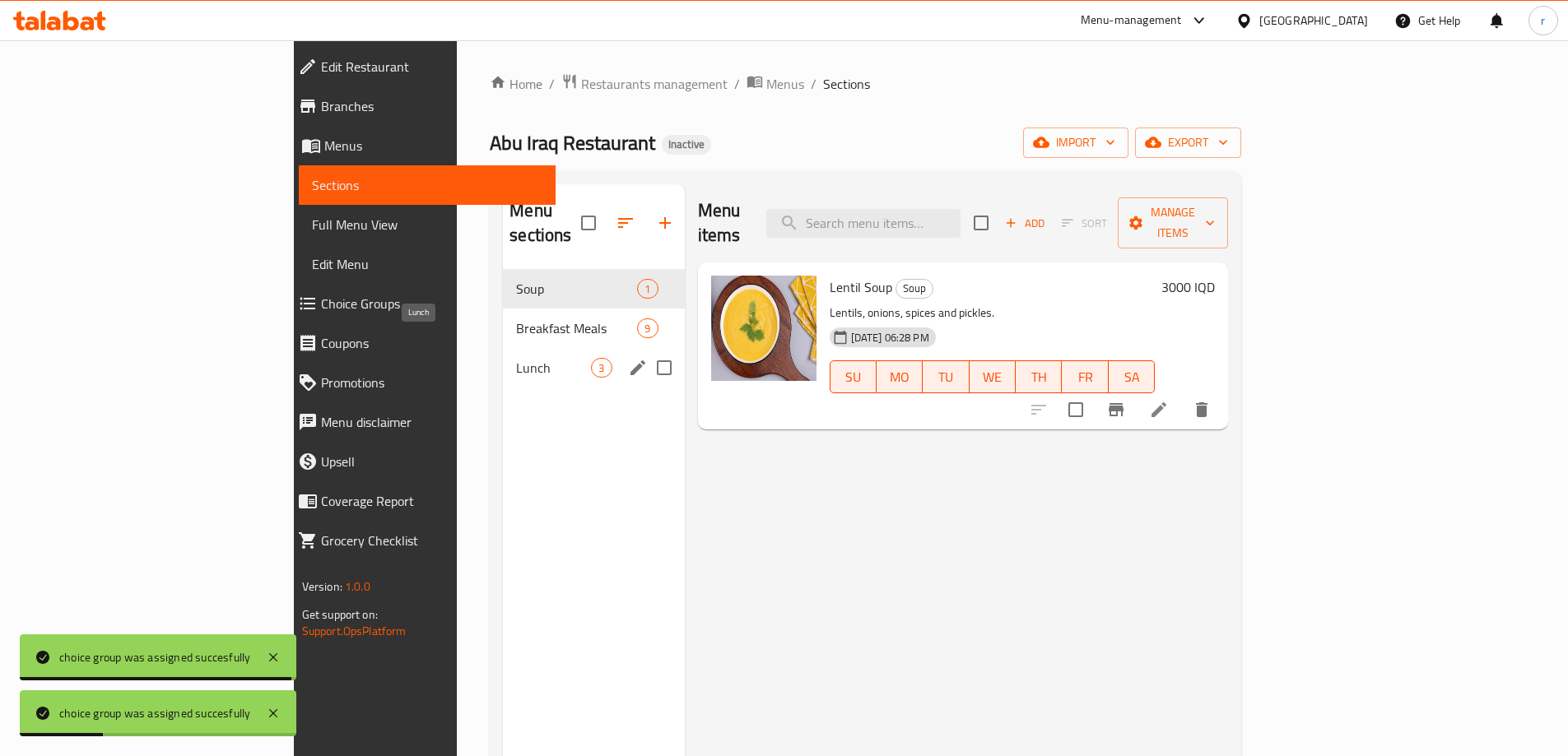
click at [516, 358] on span "Lunch" at bounding box center [553, 368] width 75 height 19
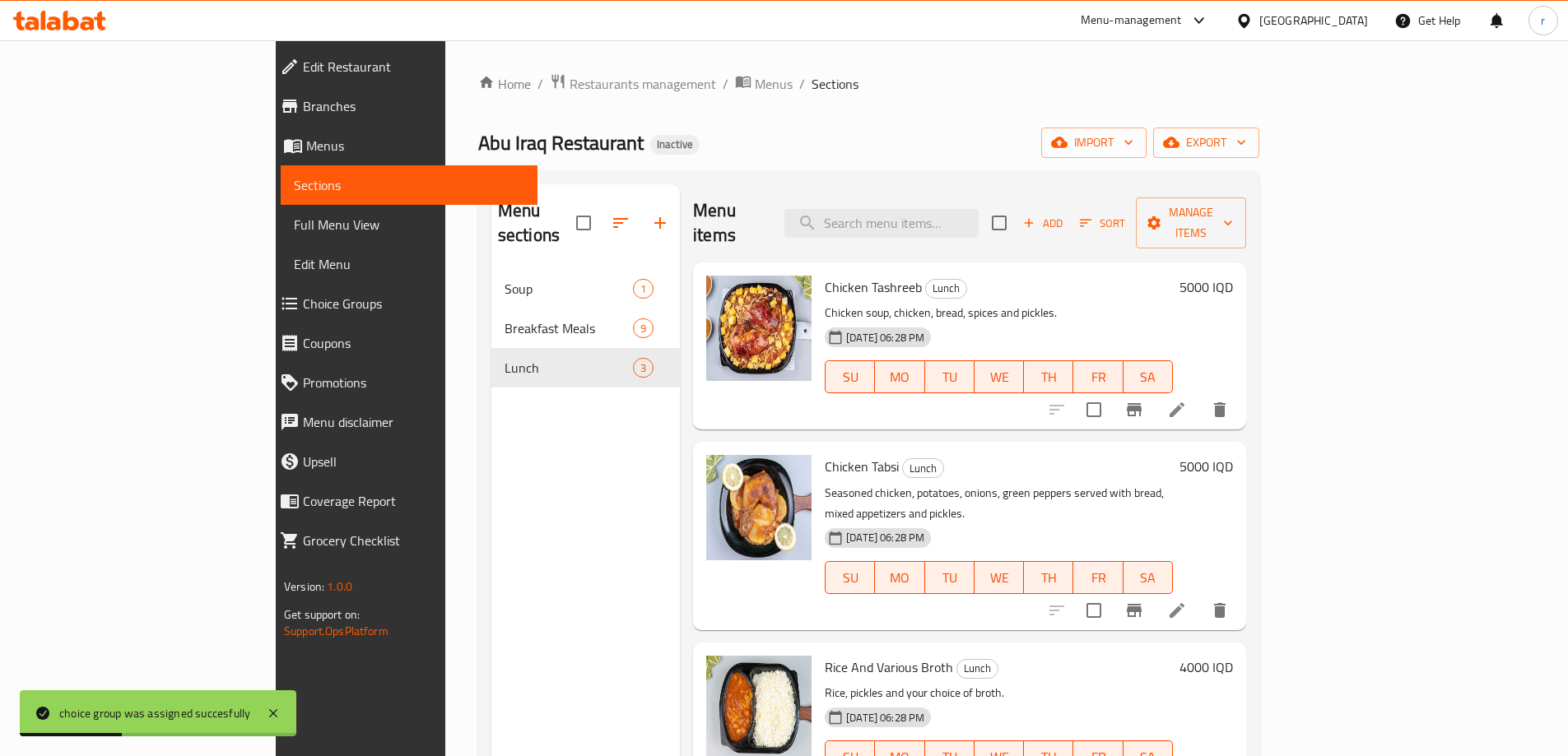
click at [294, 231] on span "Full Menu View" at bounding box center [410, 224] width 230 height 19
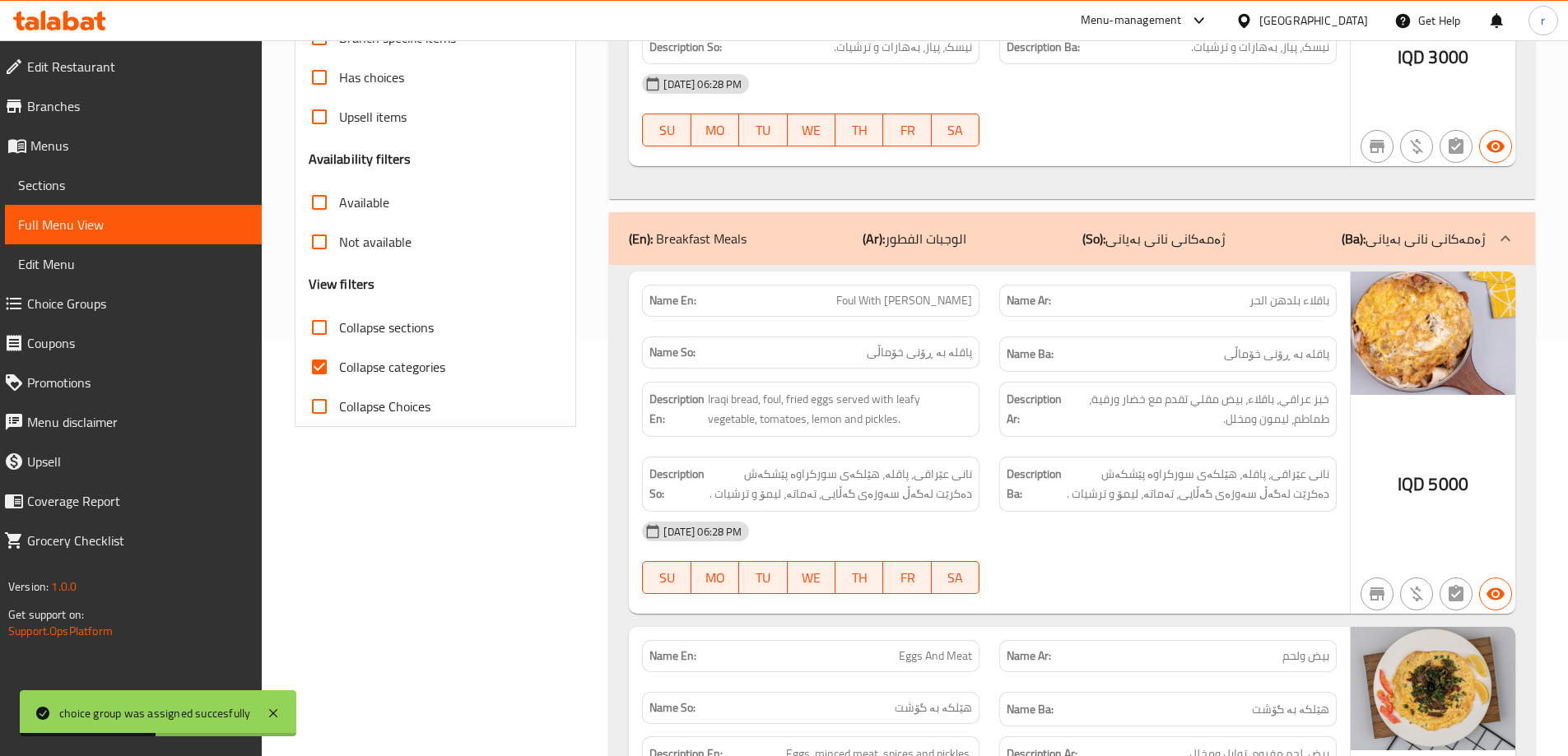
scroll to position [439, 0]
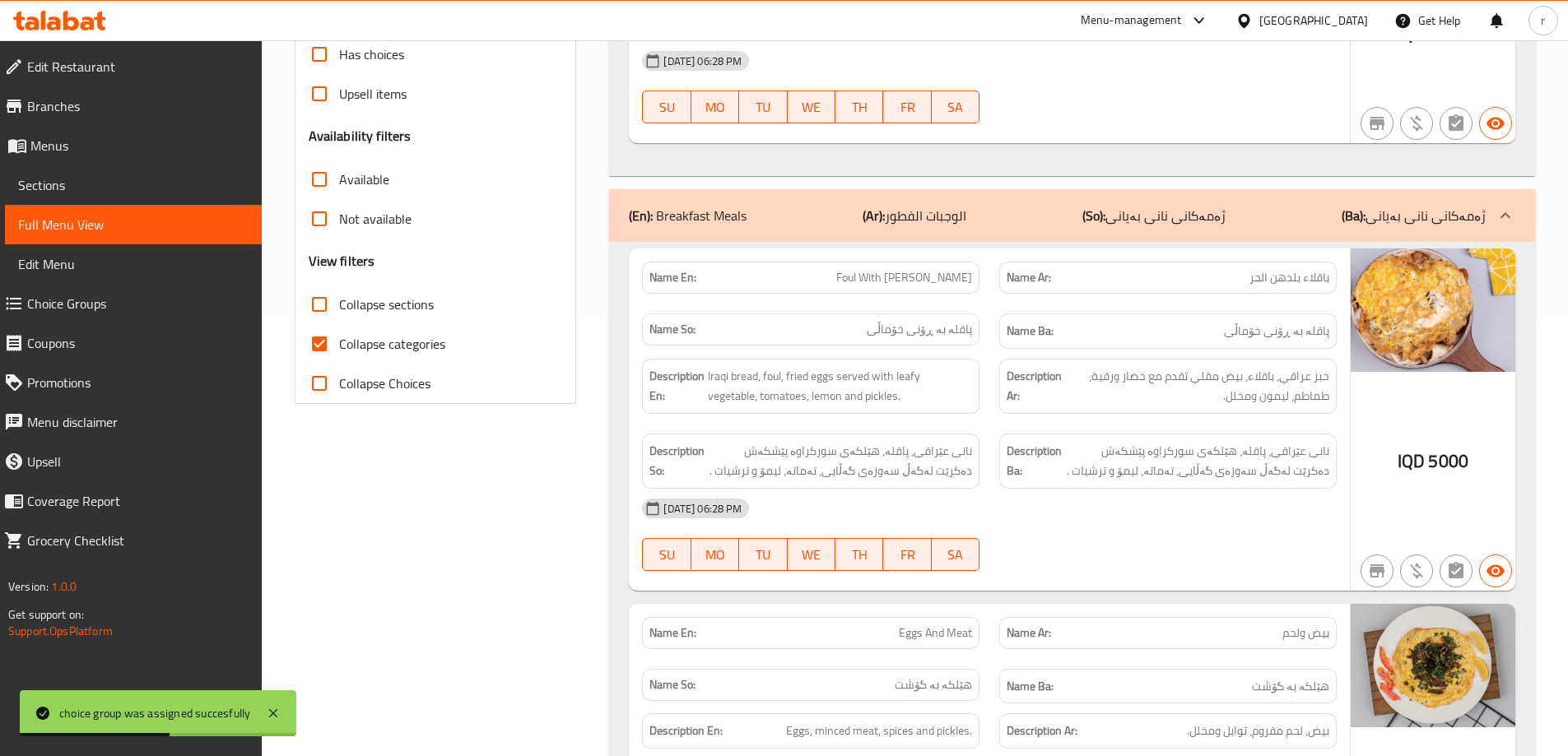
click at [327, 308] on input "Collapse sections" at bounding box center [319, 304] width 40 height 40
checkbox input "true"
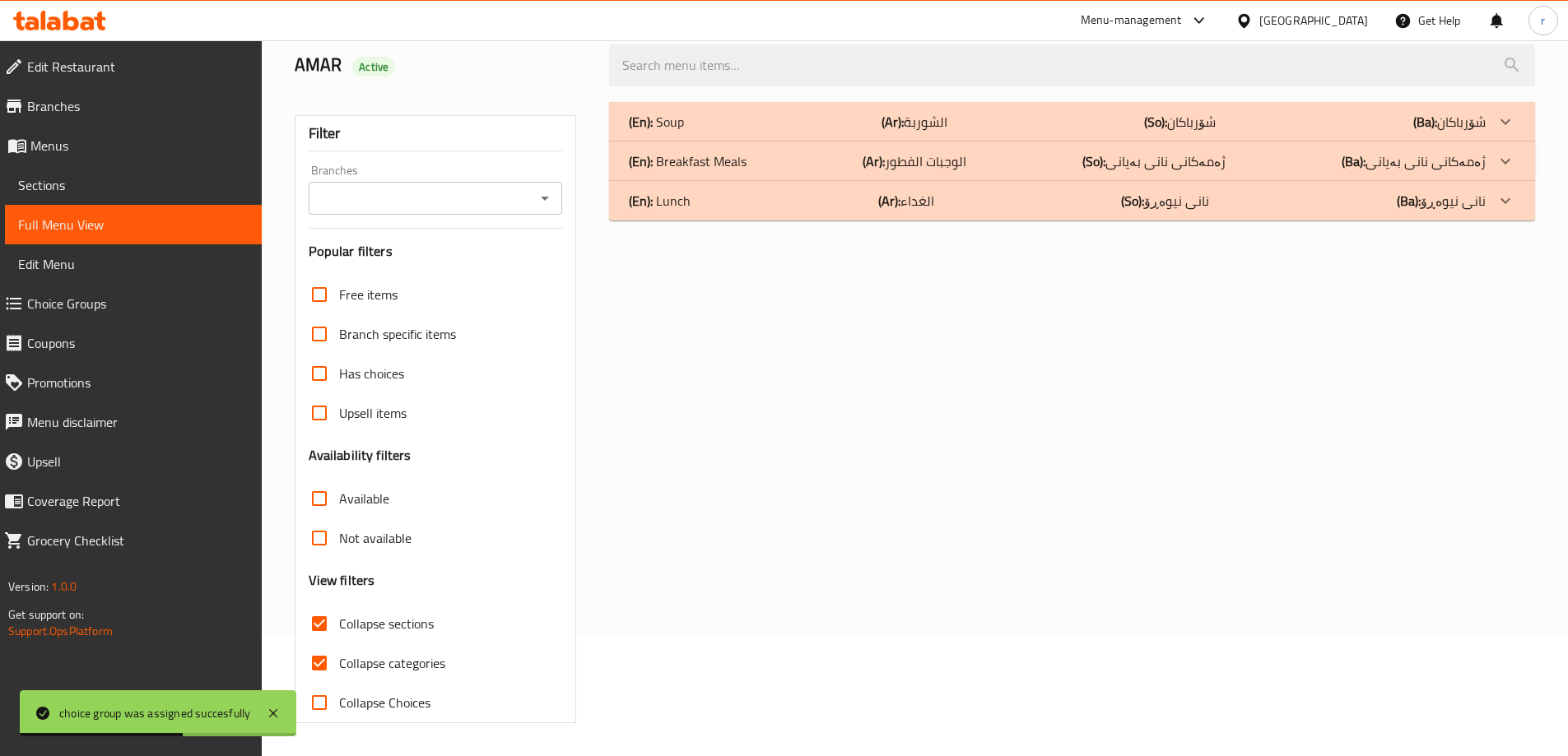
scroll to position [120, 0]
click at [695, 219] on div "(En): Lunch (Ar): الغداء (So): نانی نیوەڕۆ (Ba): نانی نیوەڕۆ" at bounding box center [1072, 200] width 926 height 40
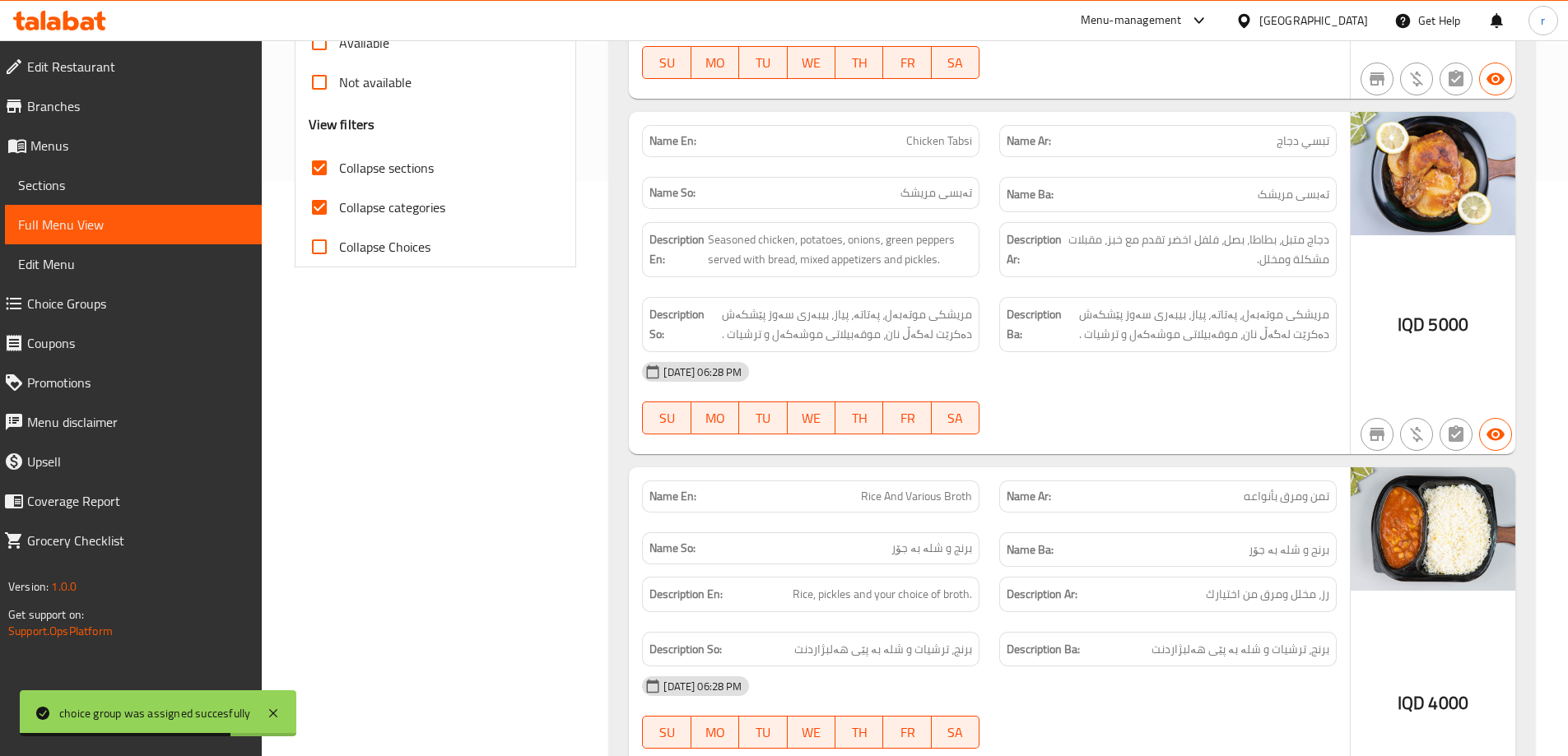
scroll to position [741, 0]
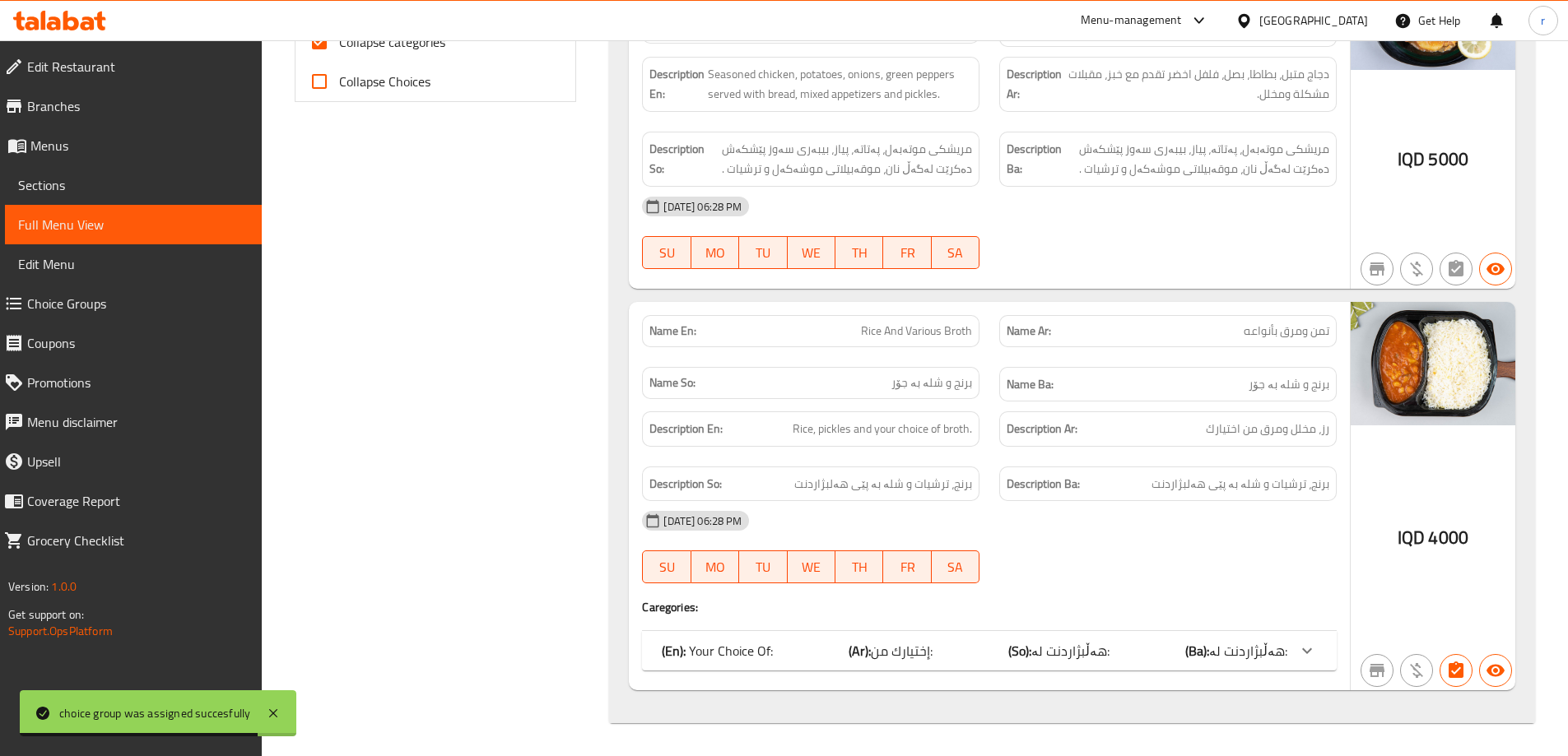
click at [753, 642] on p "(En): Your Choice Of:" at bounding box center [717, 651] width 111 height 19
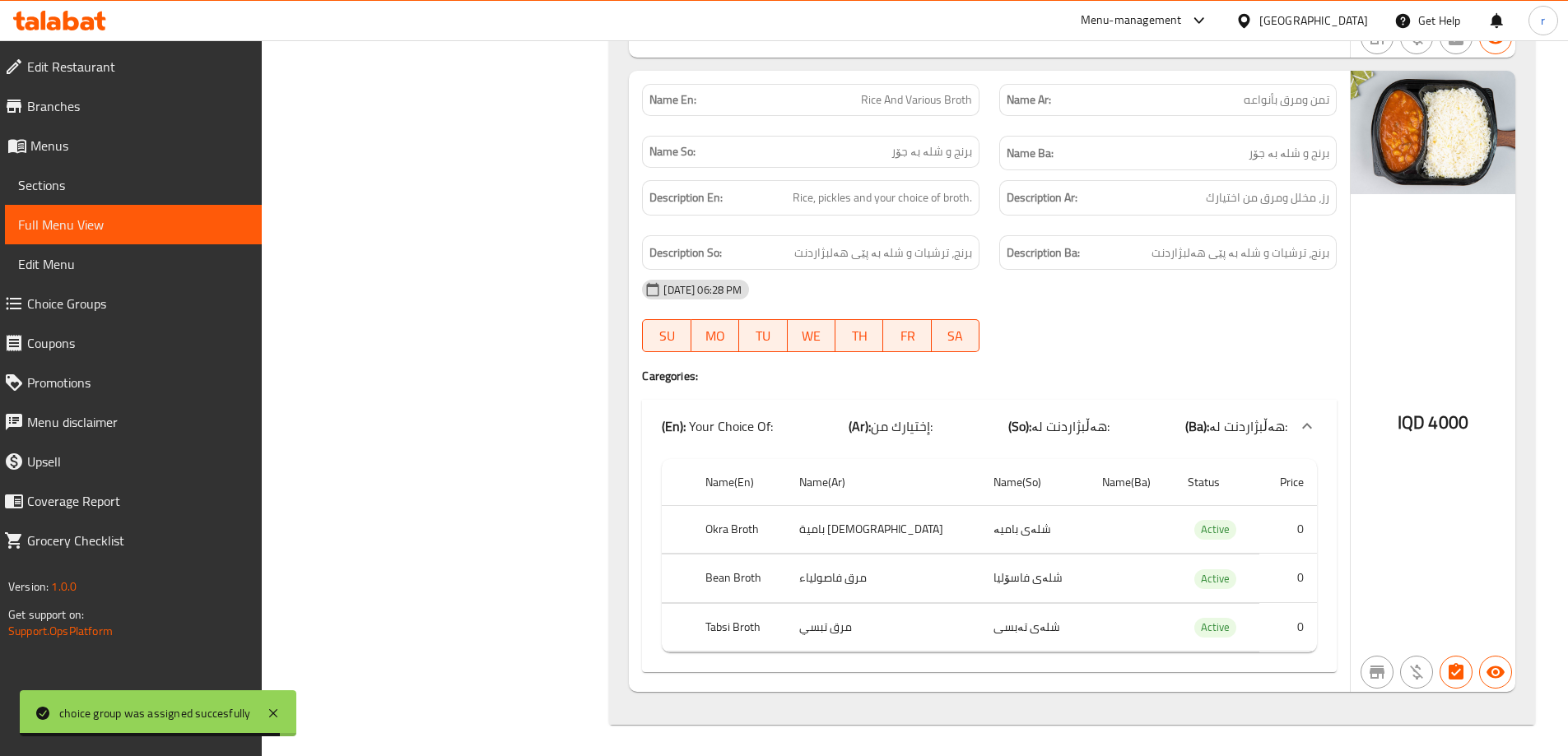
scroll to position [974, 0]
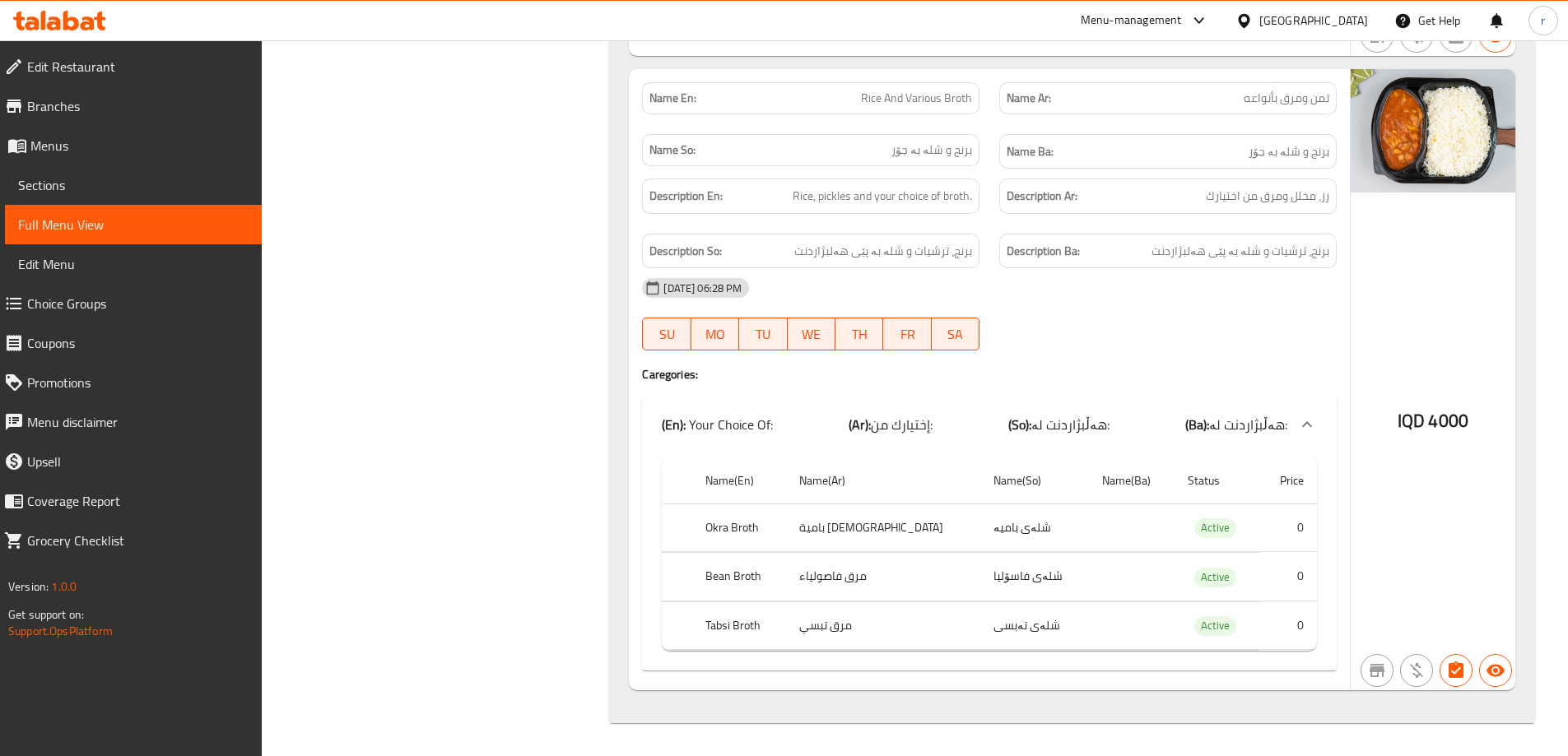
click at [81, 27] on icon at bounding box center [88, 24] width 14 height 14
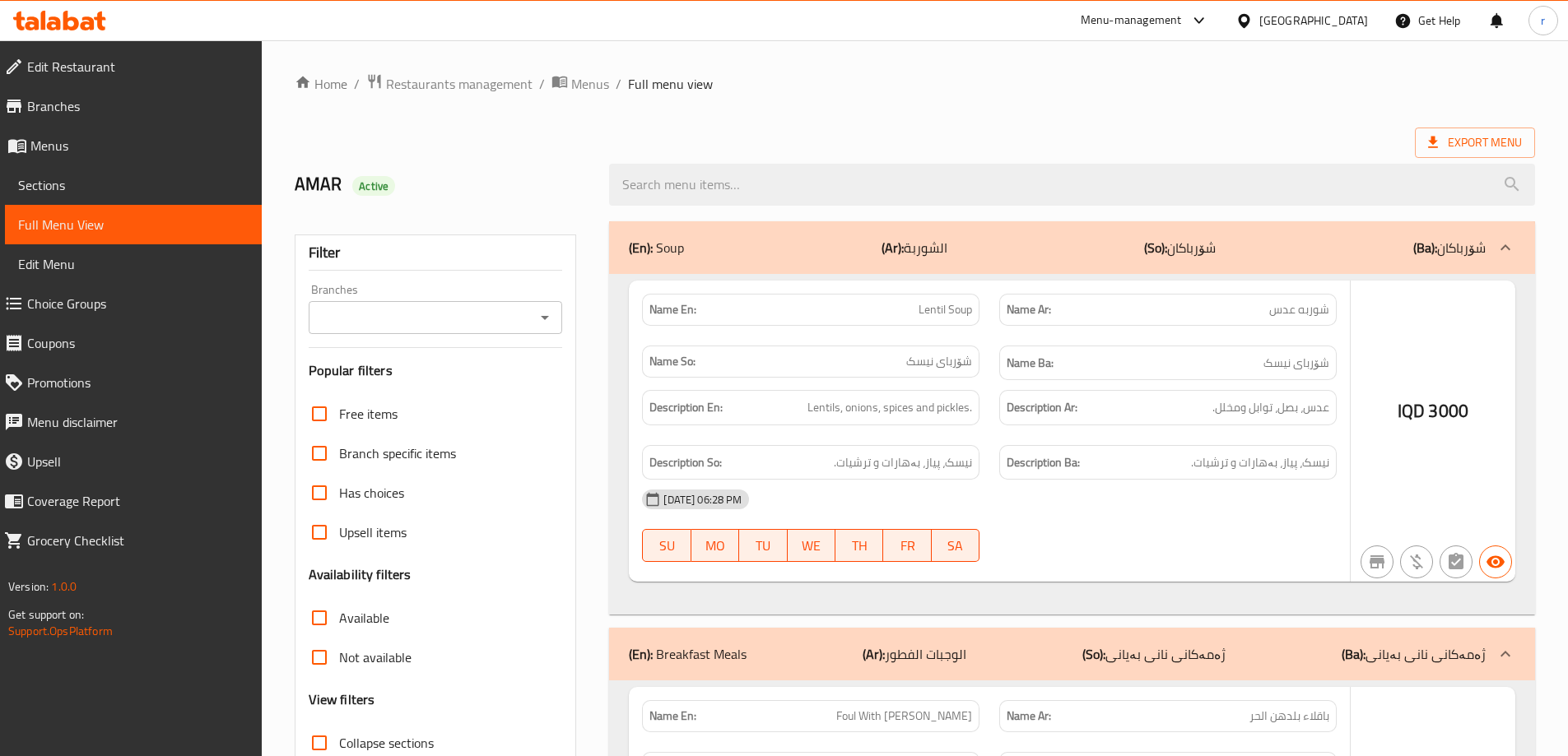
scroll to position [974, 0]
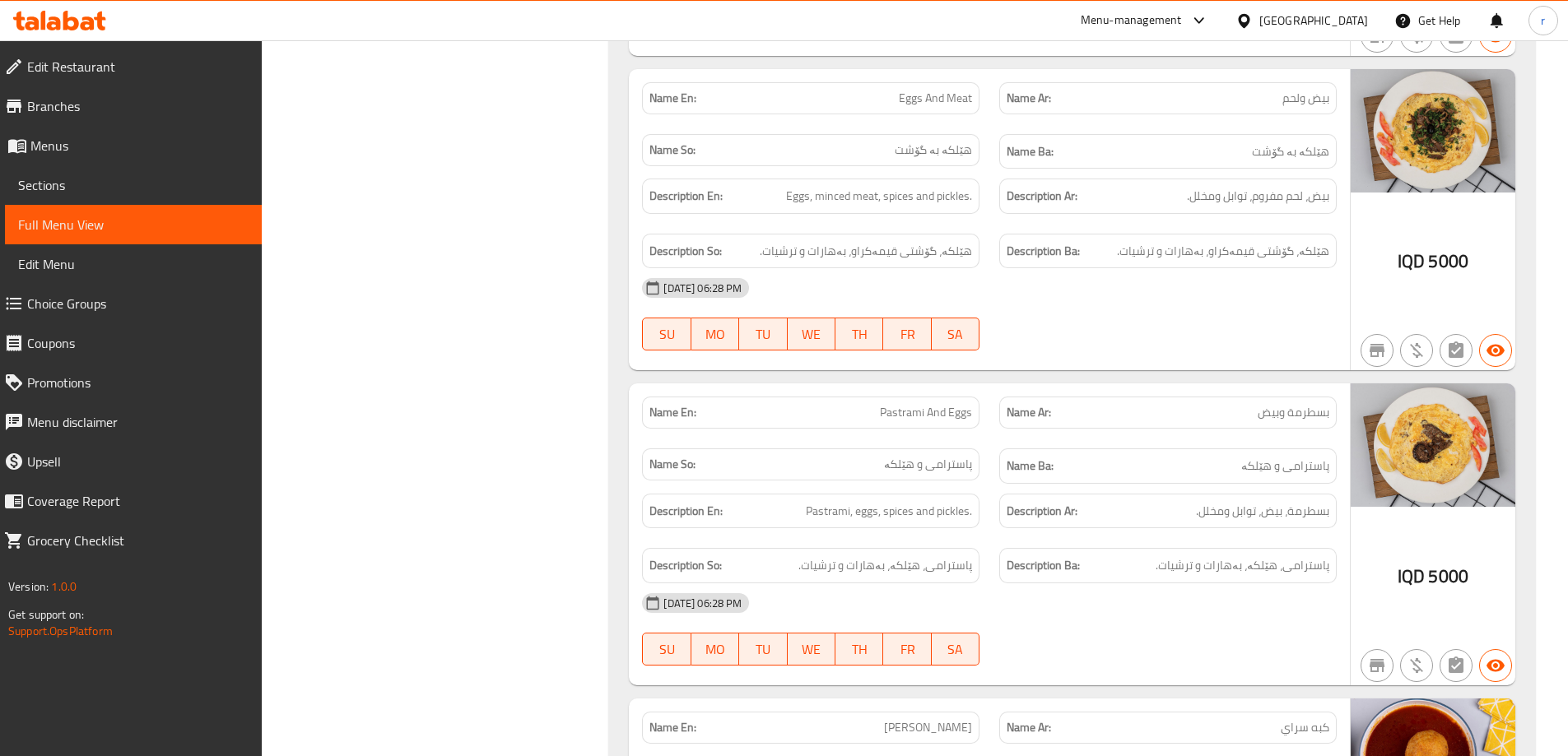
click at [176, 191] on span "Sections" at bounding box center [133, 185] width 230 height 19
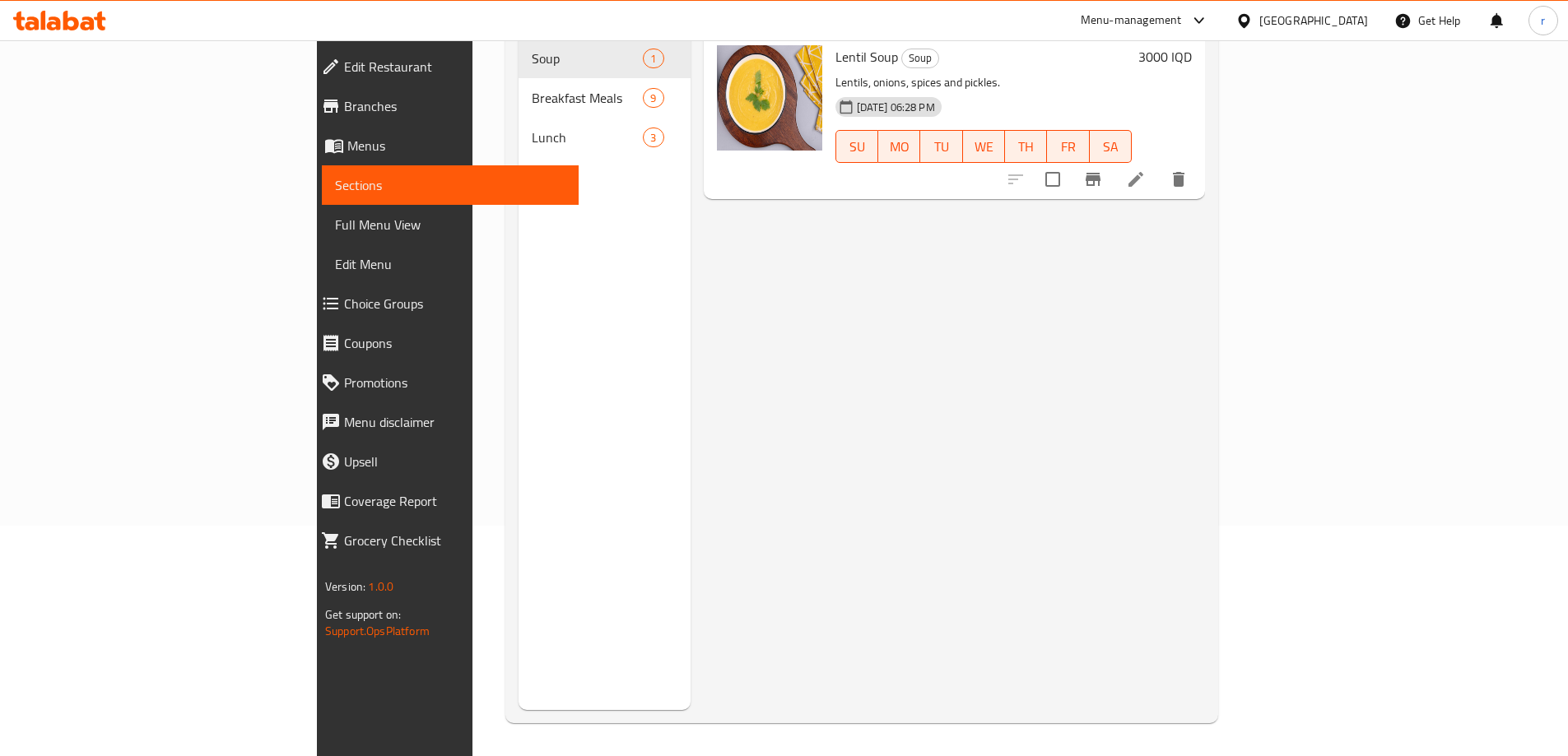
scroll to position [230, 0]
click at [335, 225] on span "Full Menu View" at bounding box center [450, 224] width 230 height 19
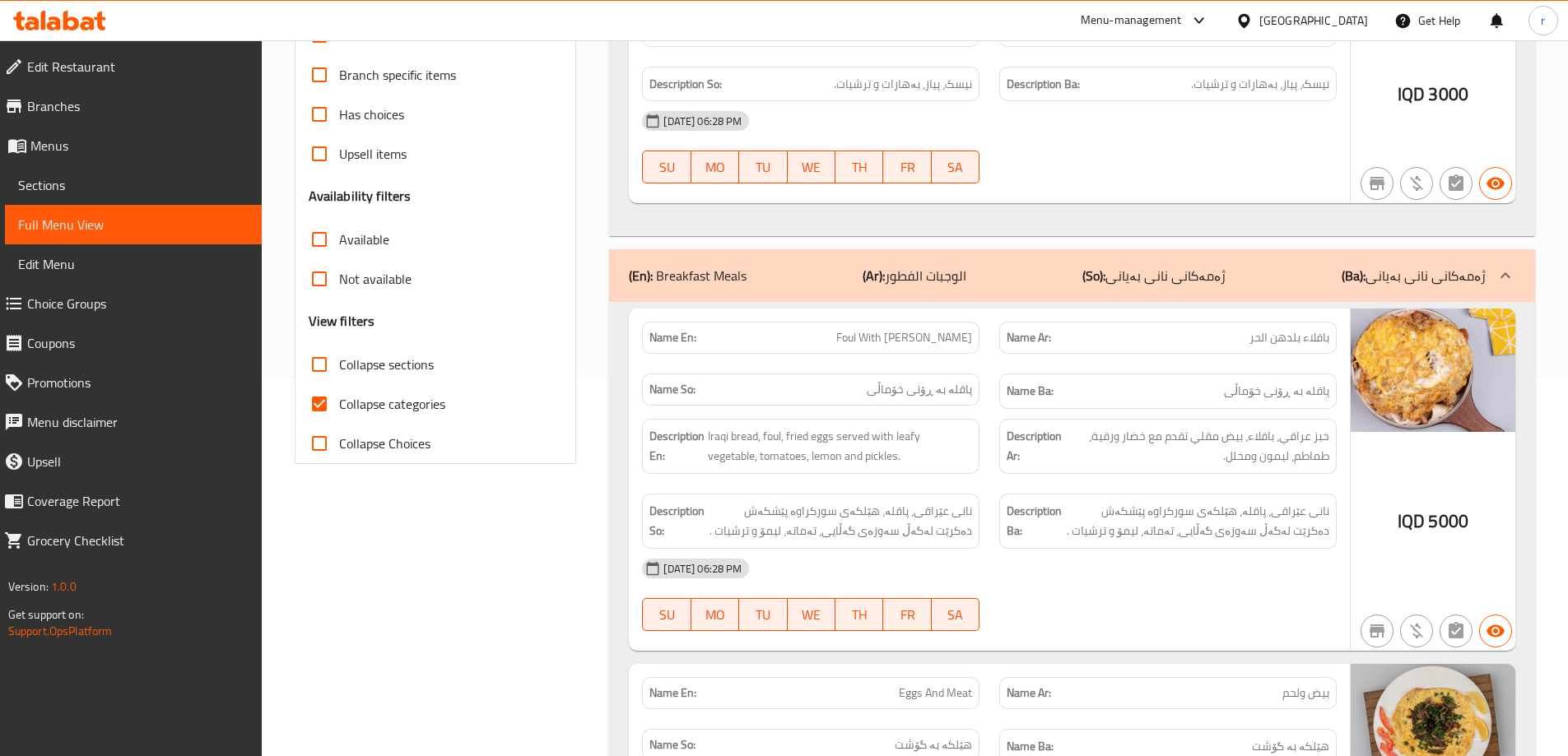
scroll to position [450, 0]
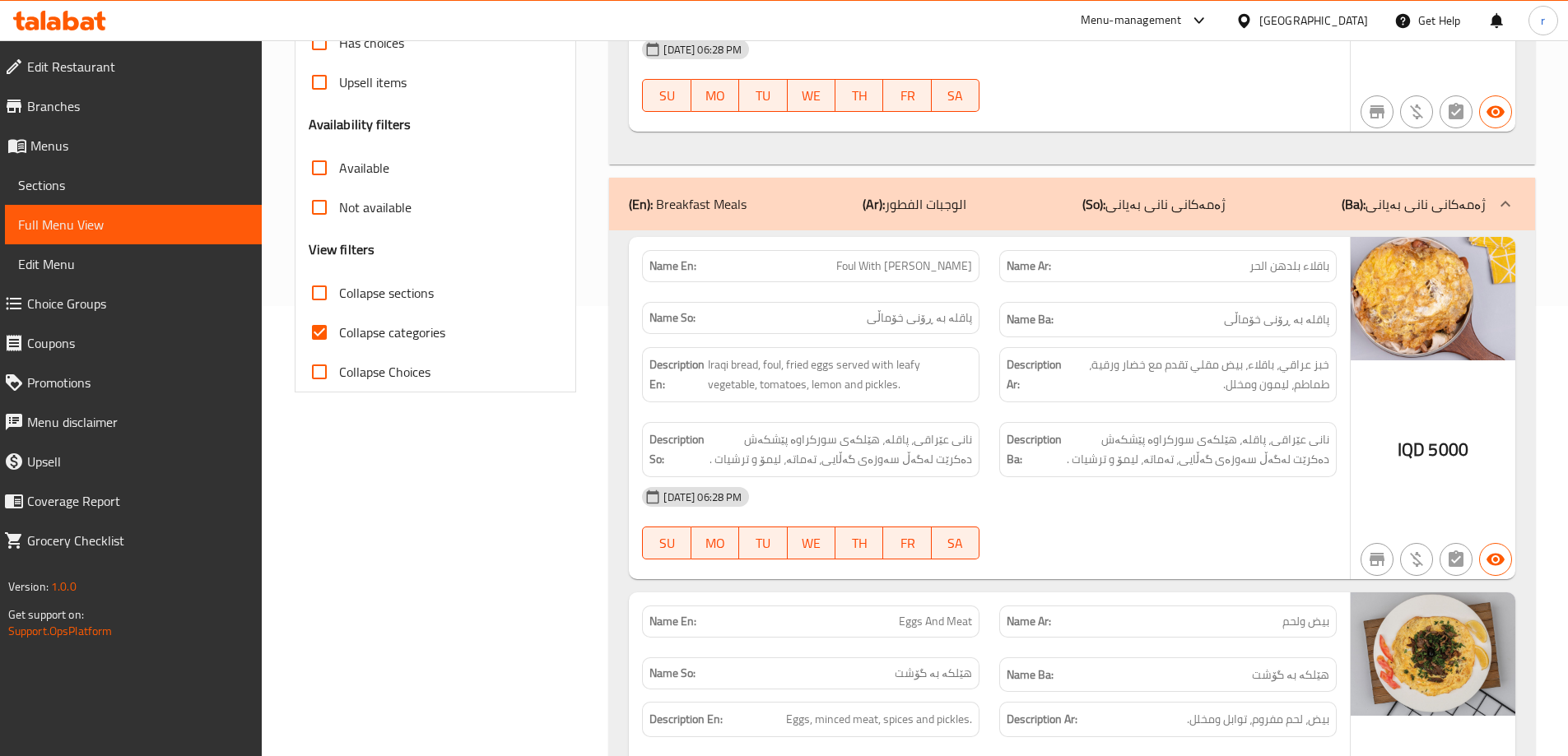
click at [320, 294] on input "Collapse sections" at bounding box center [319, 292] width 40 height 40
checkbox input "true"
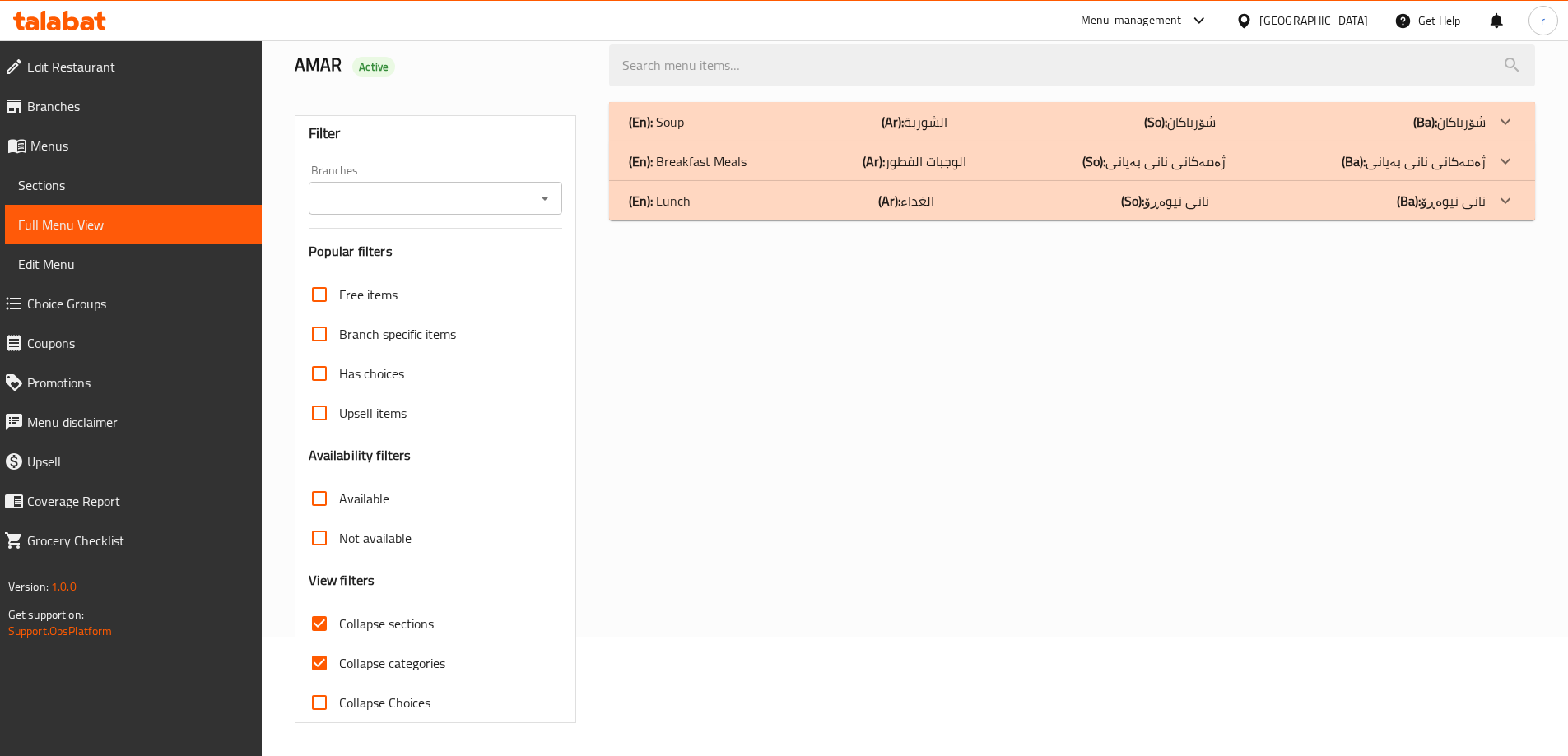
scroll to position [120, 0]
click at [318, 664] on input "Collapse categories" at bounding box center [319, 663] width 40 height 40
checkbox input "false"
click at [737, 202] on div "(En): Lunch (Ar): الغداء (So): نانی نیوەڕۆ (Ba): نانی نیوەڕۆ" at bounding box center [1057, 200] width 857 height 19
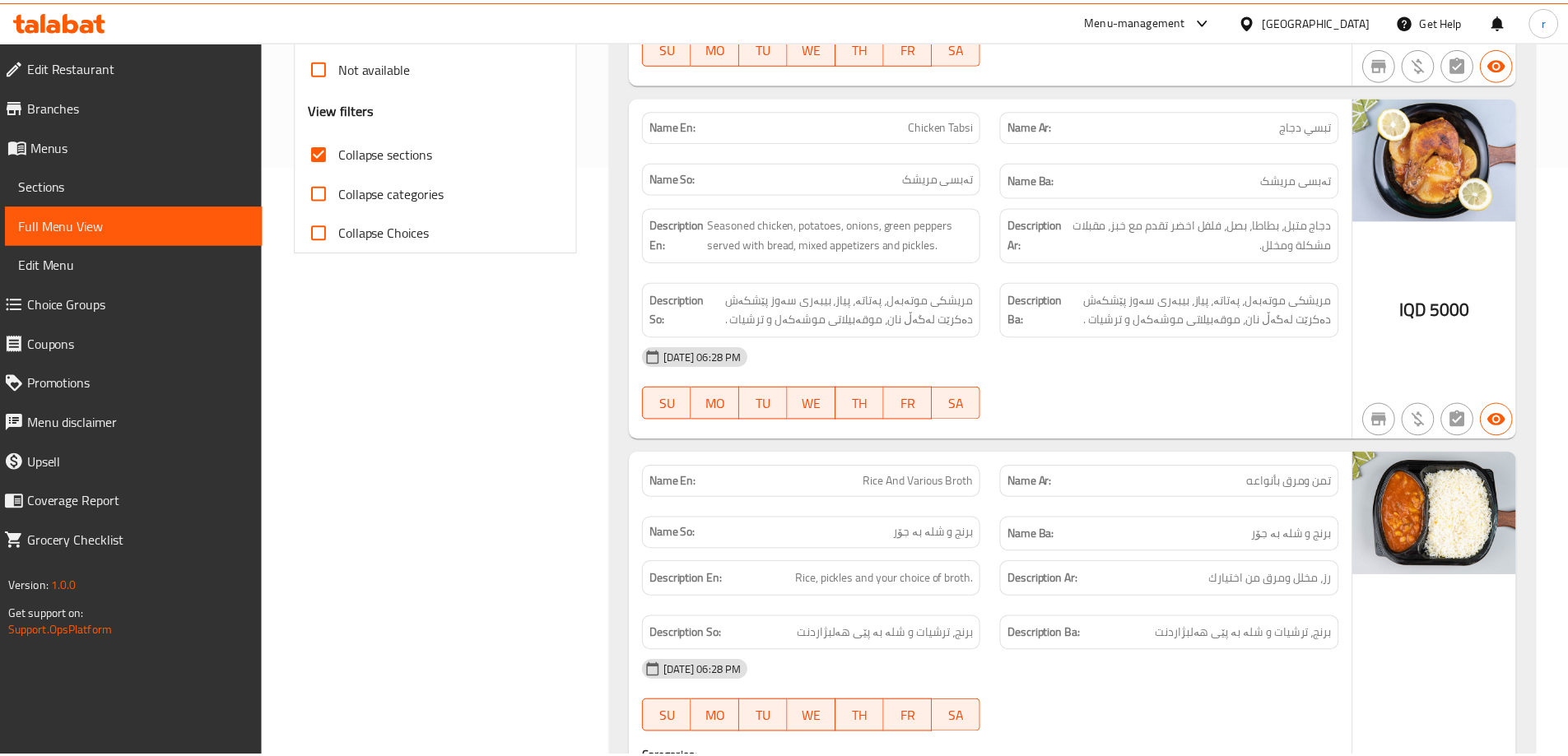
scroll to position [974, 0]
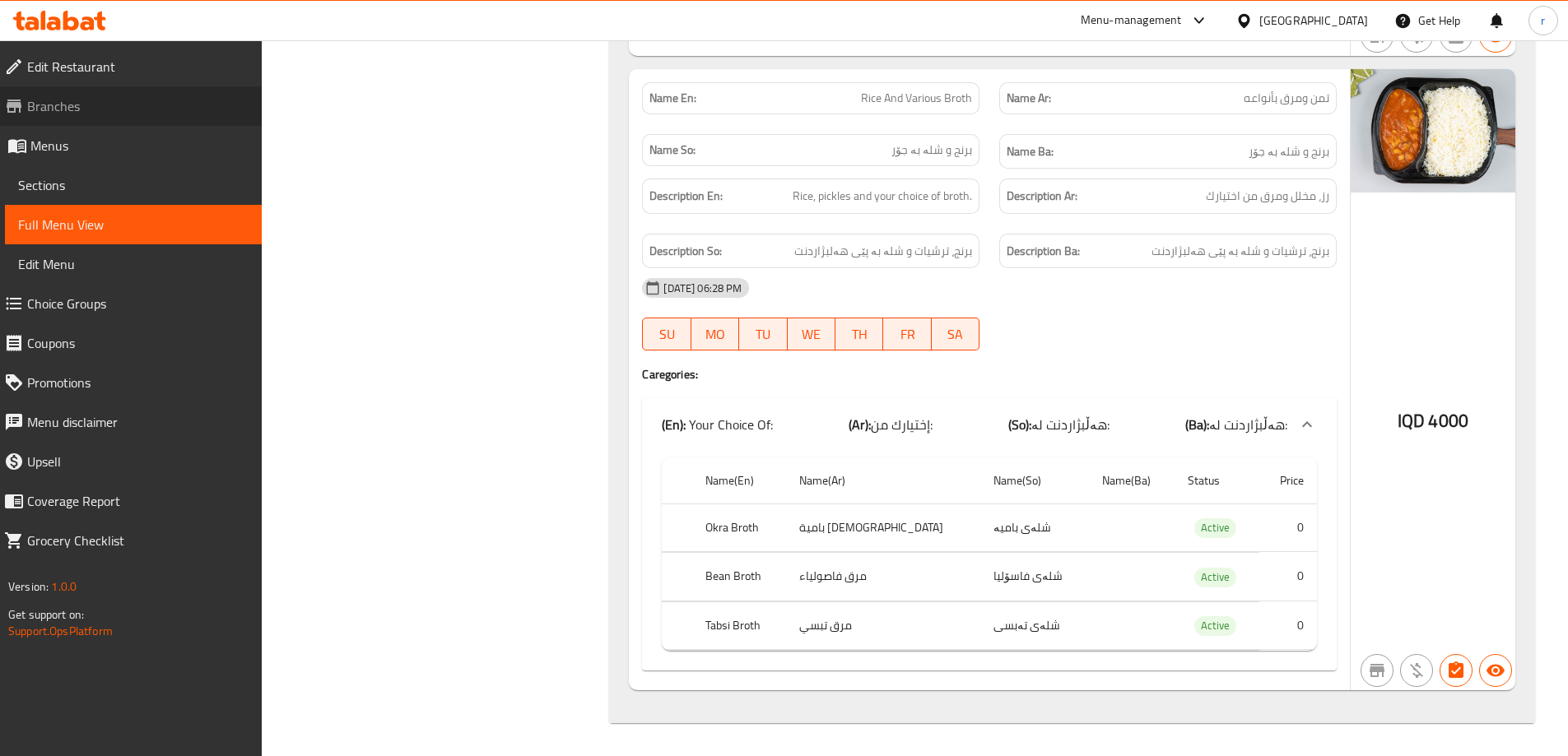
click at [203, 113] on span "Branches" at bounding box center [138, 106] width 222 height 19
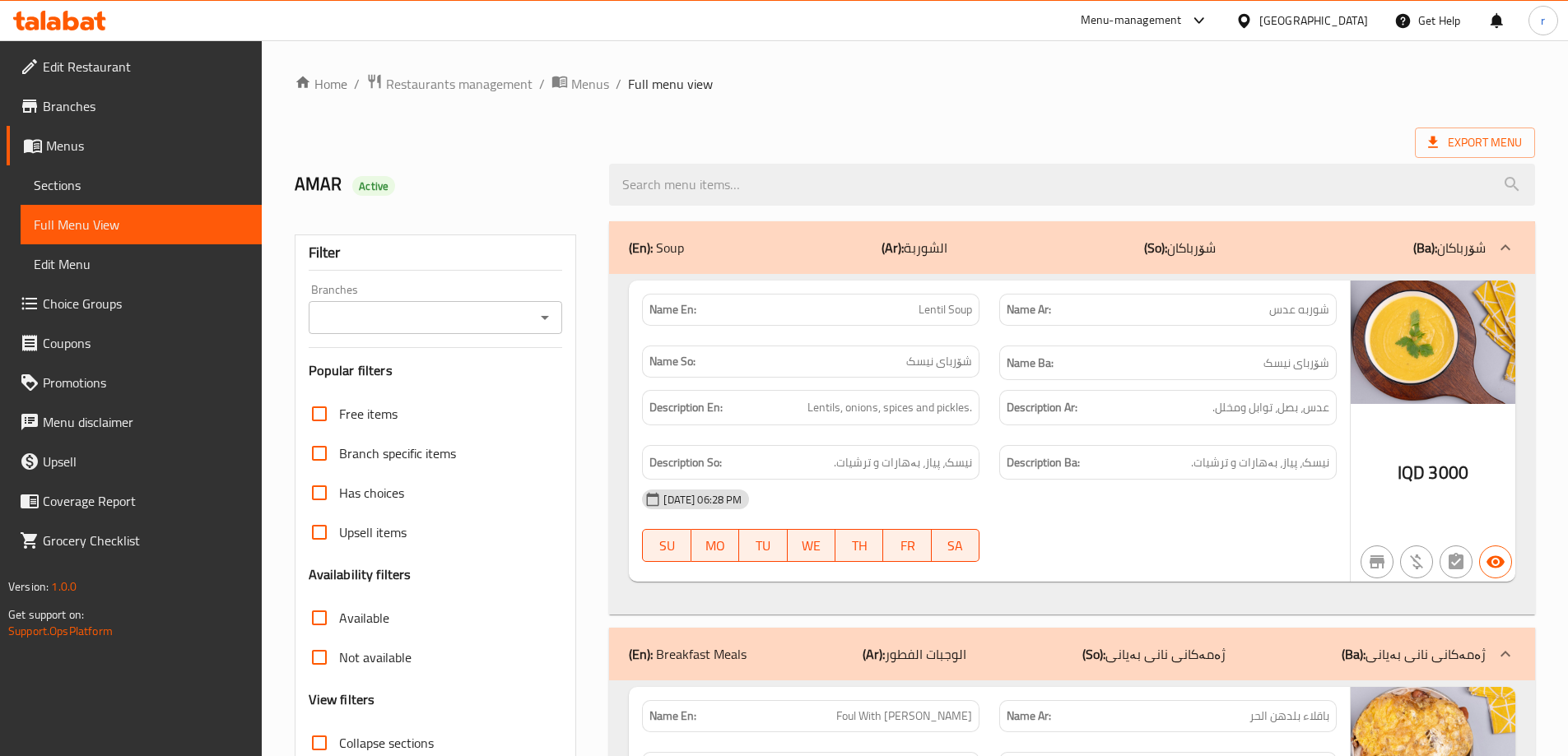
click at [67, 16] on icon at bounding box center [72, 20] width 16 height 19
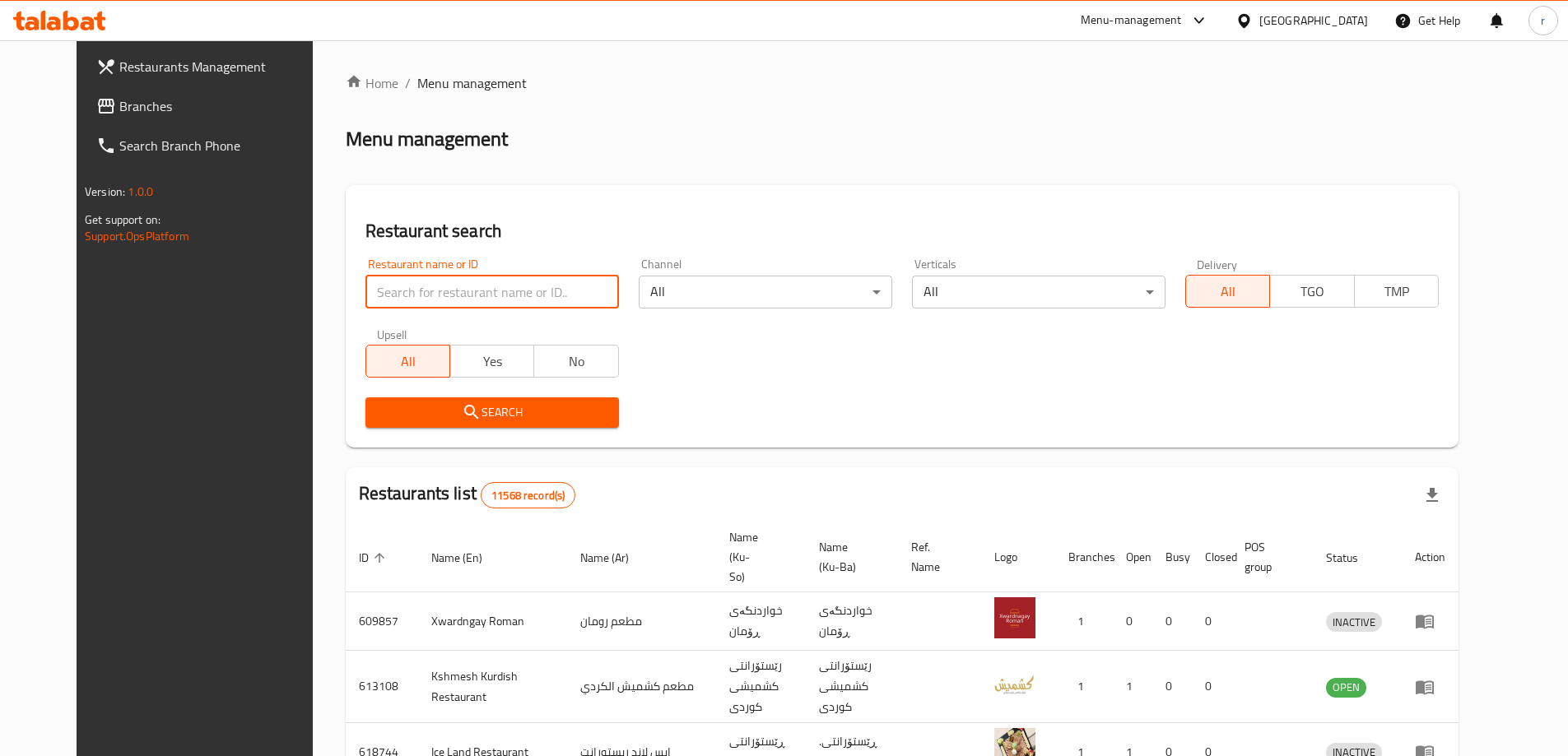
click at [372, 287] on input "search" at bounding box center [492, 292] width 254 height 33
paste input "Aws Burger"
type input "Aws Burger"
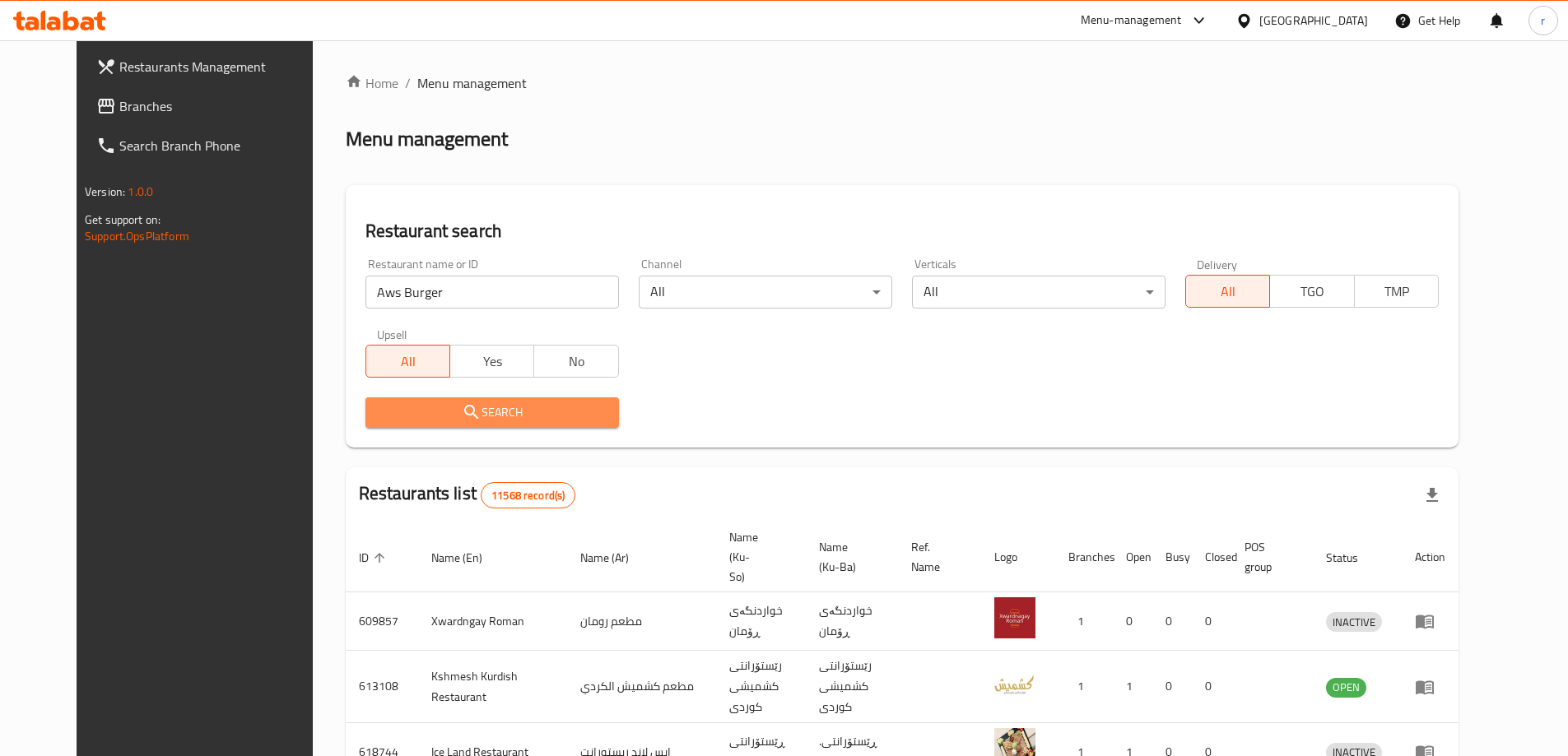
click at [378, 404] on span "Search" at bounding box center [492, 412] width 227 height 20
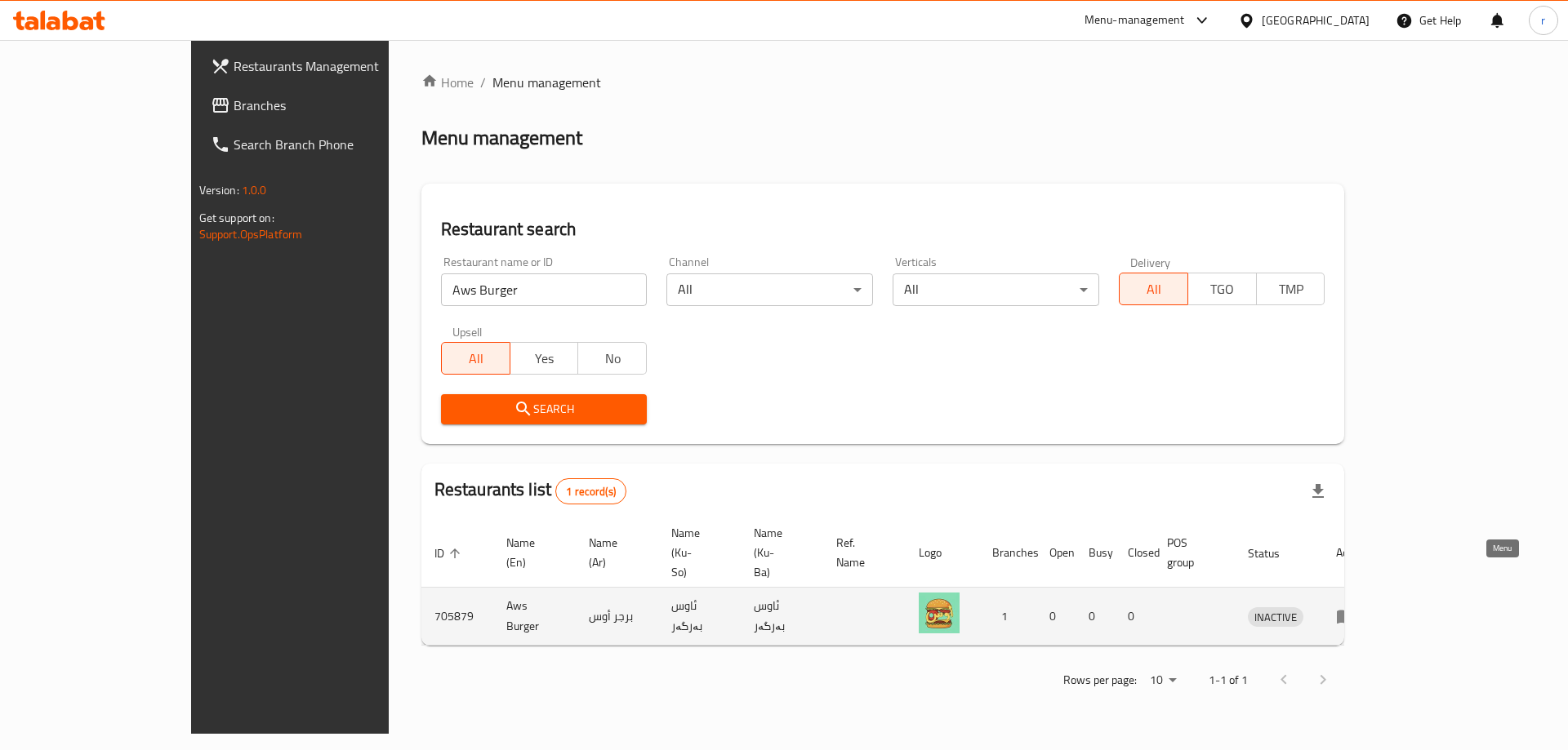
click at [1356, 607] on icon "enhanced table" at bounding box center [1346, 616] width 19 height 19
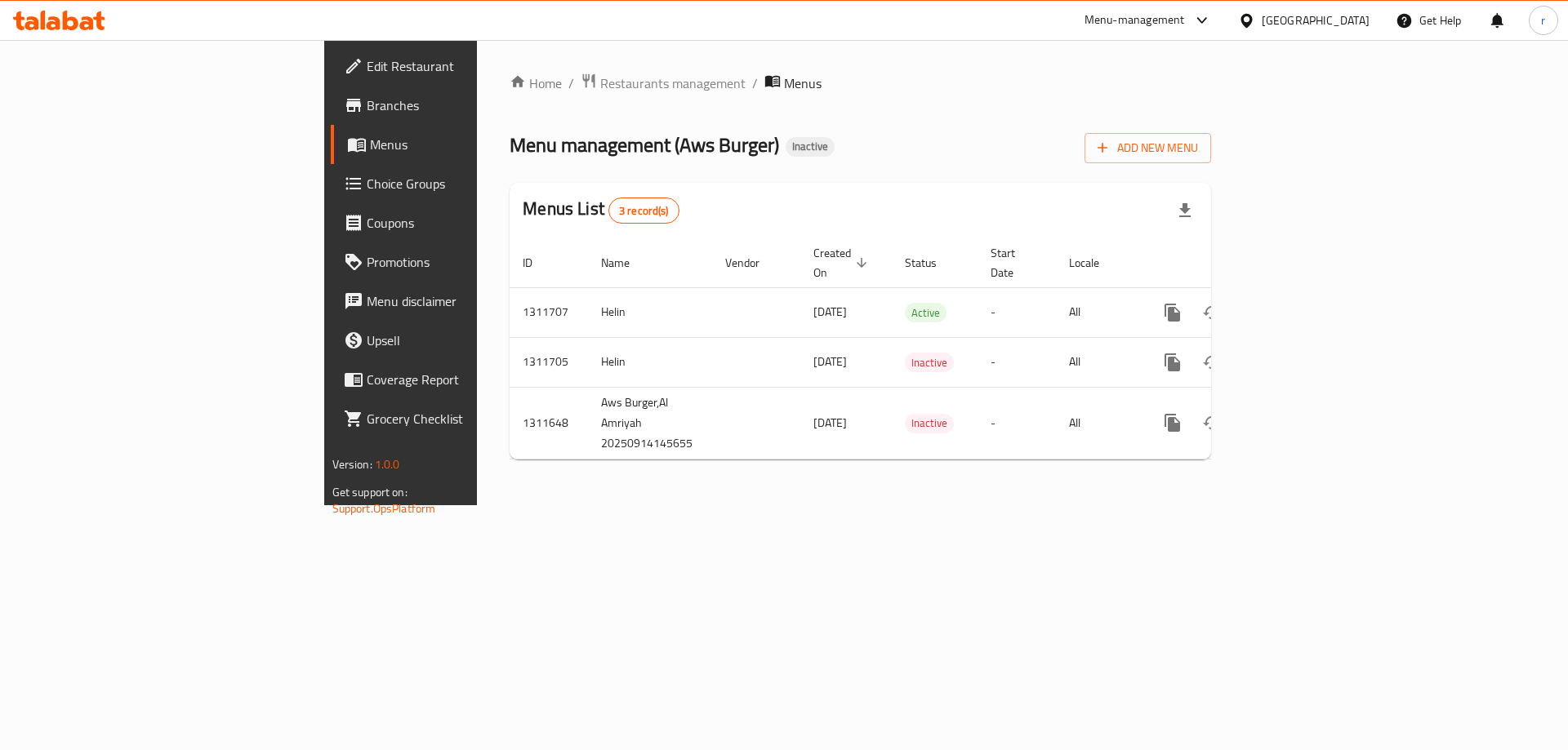
click at [367, 72] on span "Edit Restaurant" at bounding box center [470, 66] width 207 height 19
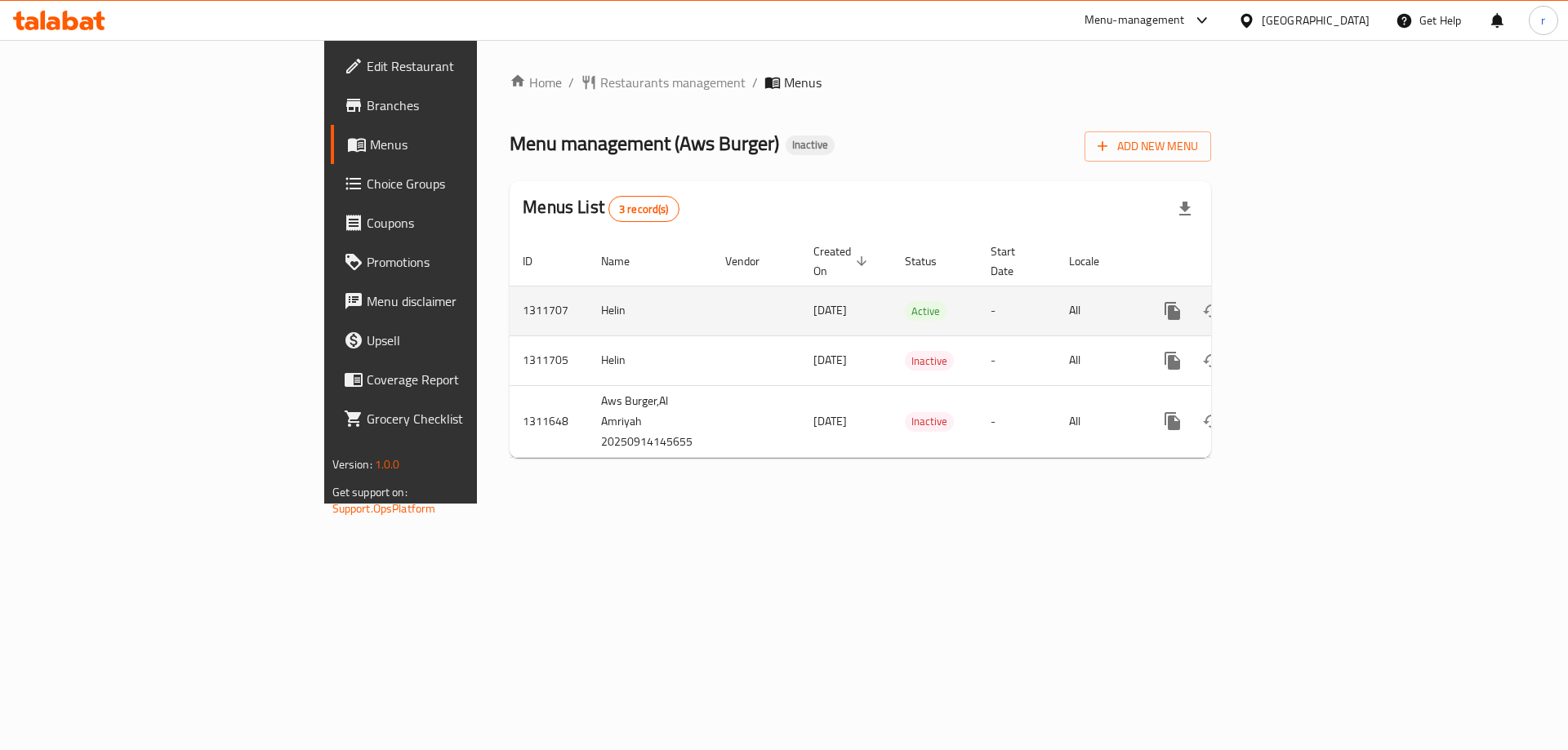
click at [1298, 303] on icon "enhanced table" at bounding box center [1290, 310] width 15 height 15
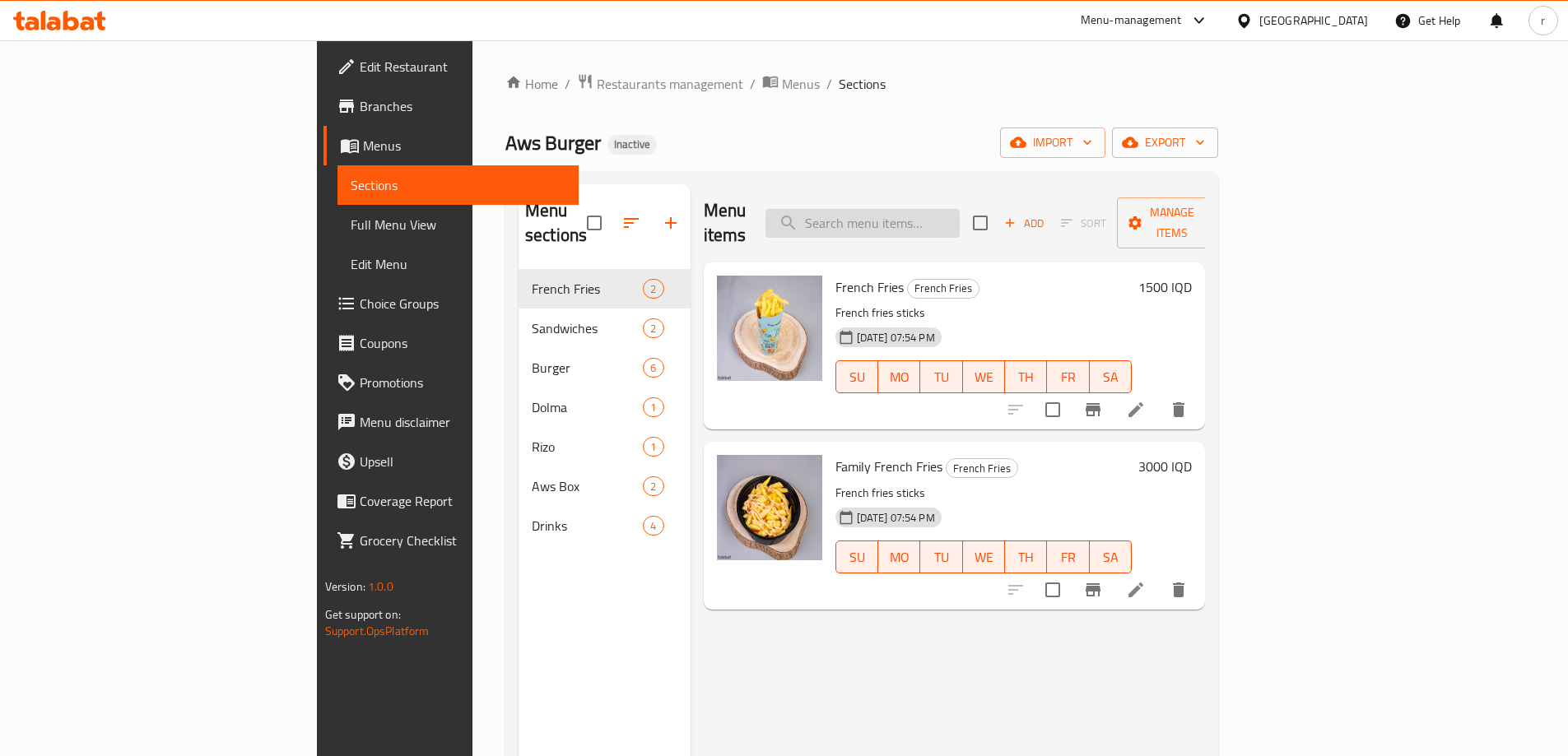
click at [930, 209] on input "search" at bounding box center [862, 223] width 194 height 29
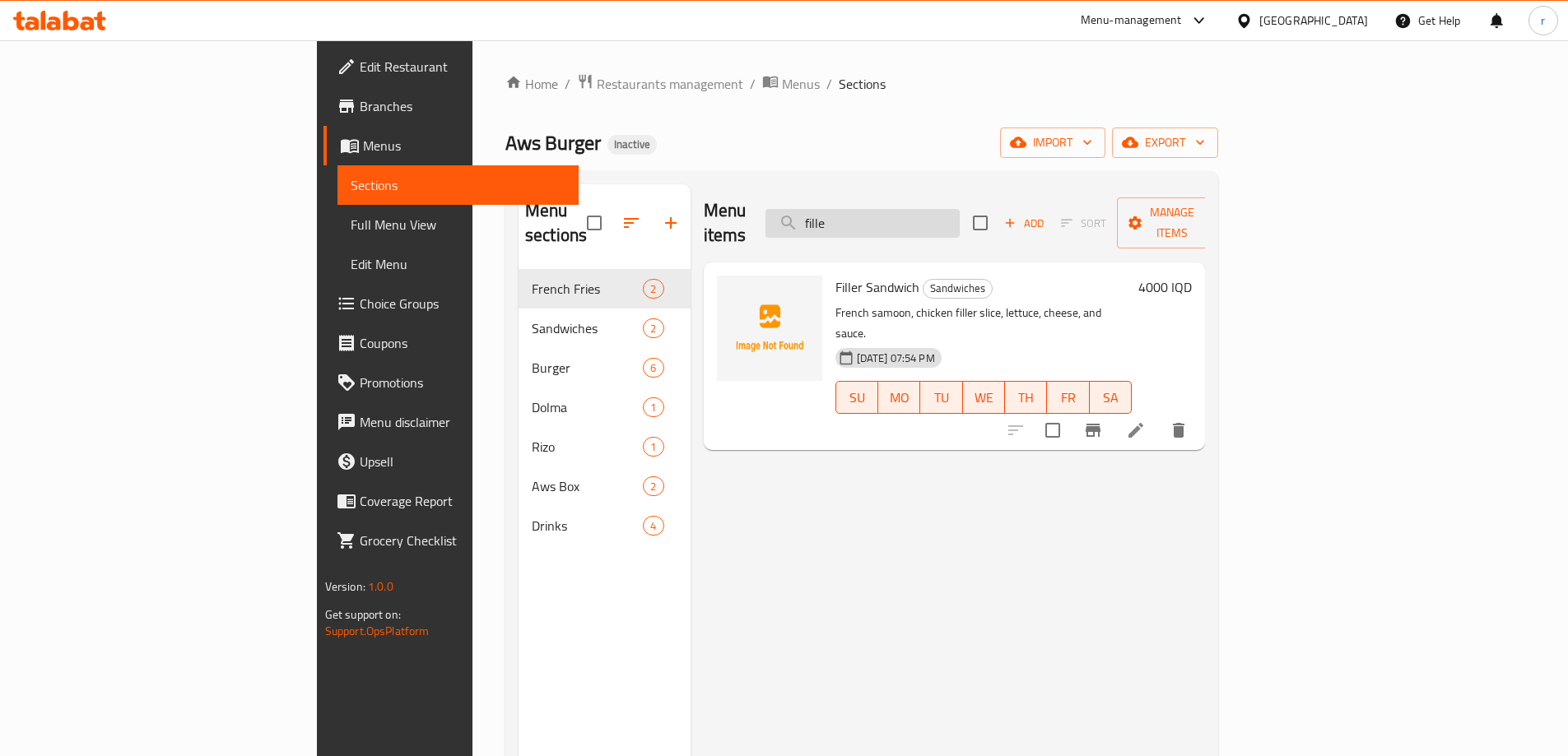
type input "fille"
click at [1146, 421] on icon at bounding box center [1135, 431] width 20 height 19
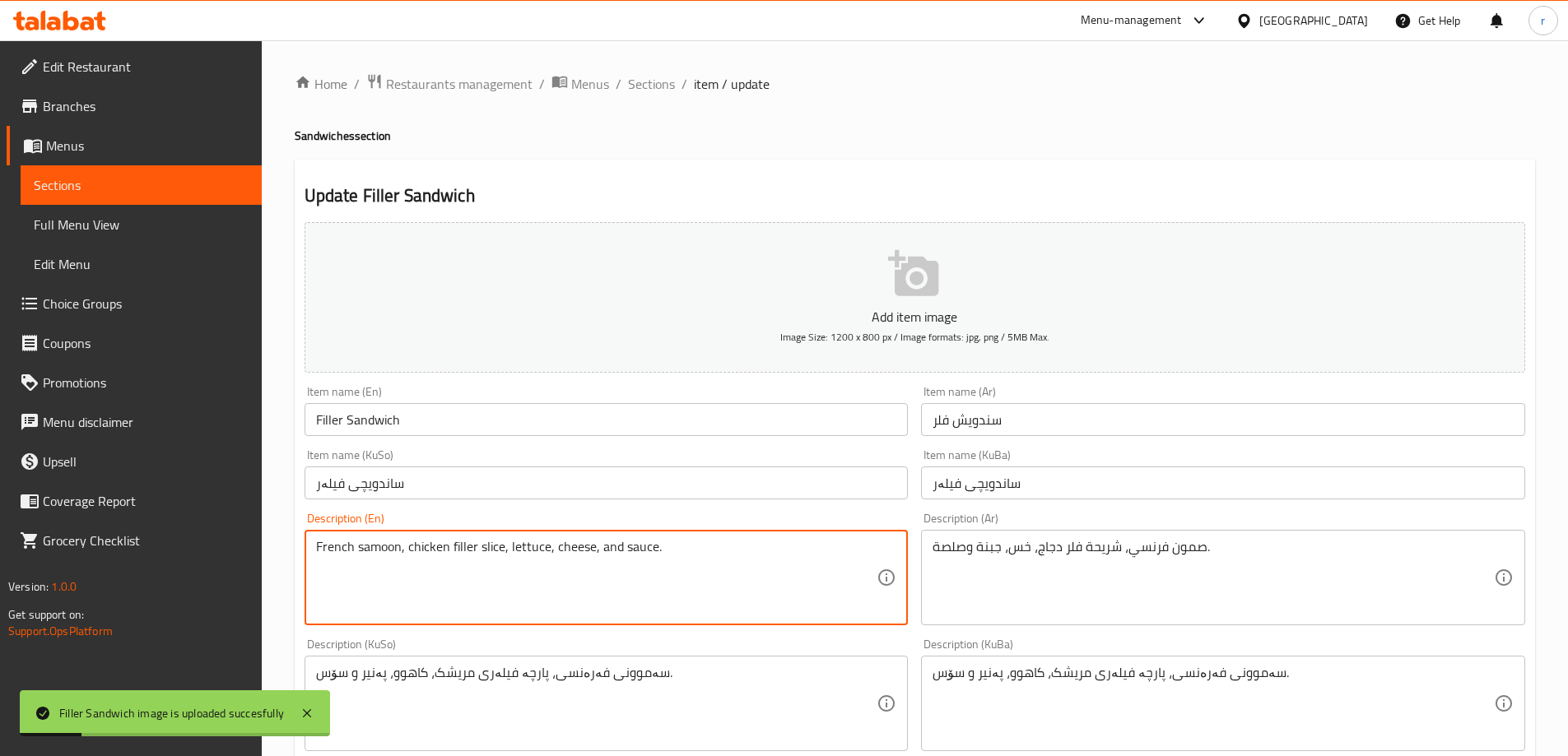
drag, startPoint x: 330, startPoint y: 552, endPoint x: 290, endPoint y: 549, distance: 40.1
type textarea "Burger samoon, chicken filler slice, lettuce, cheese, and sauce."
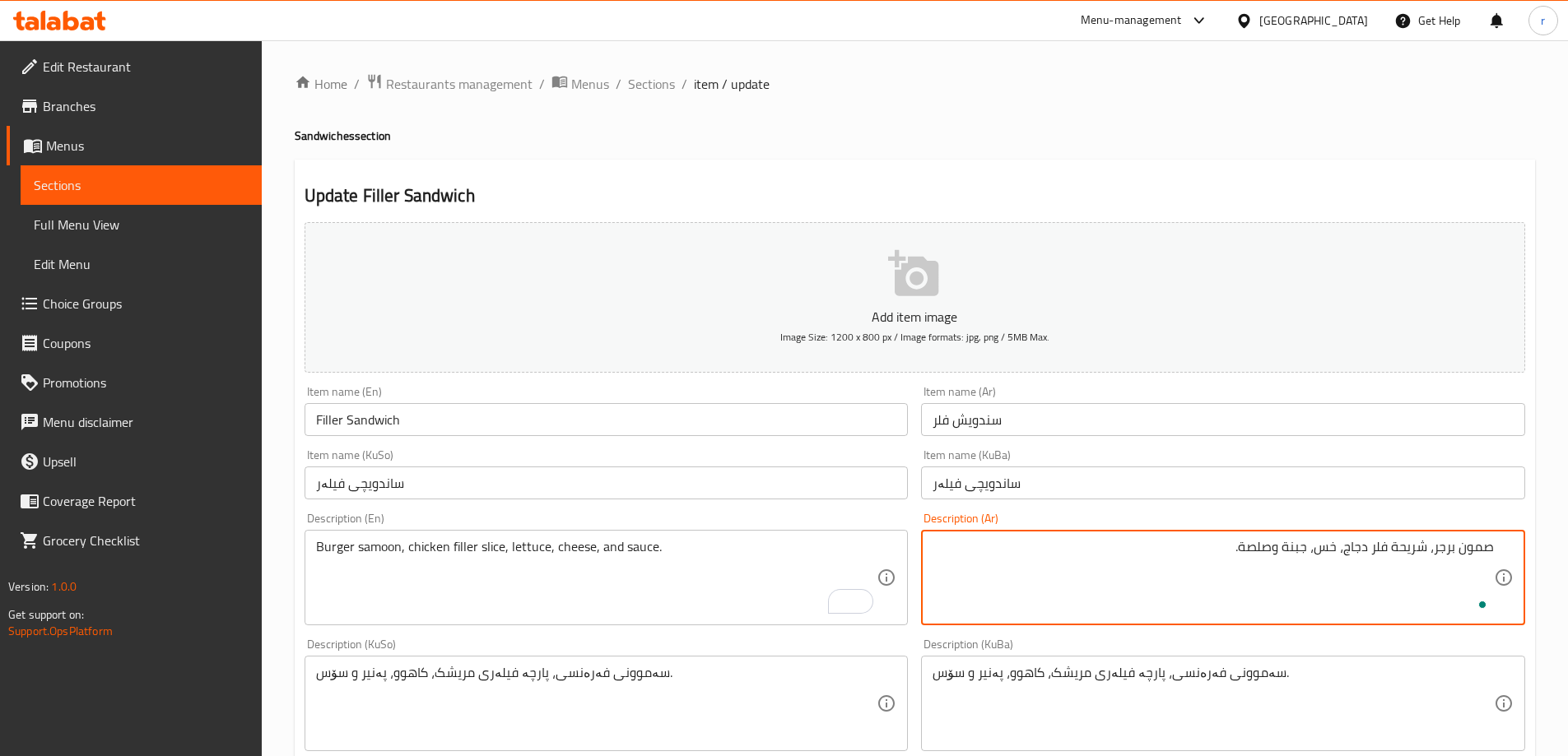
type textarea "صمون برجر، شريحة فلر دجاج، خس، جبنة وصلصة."
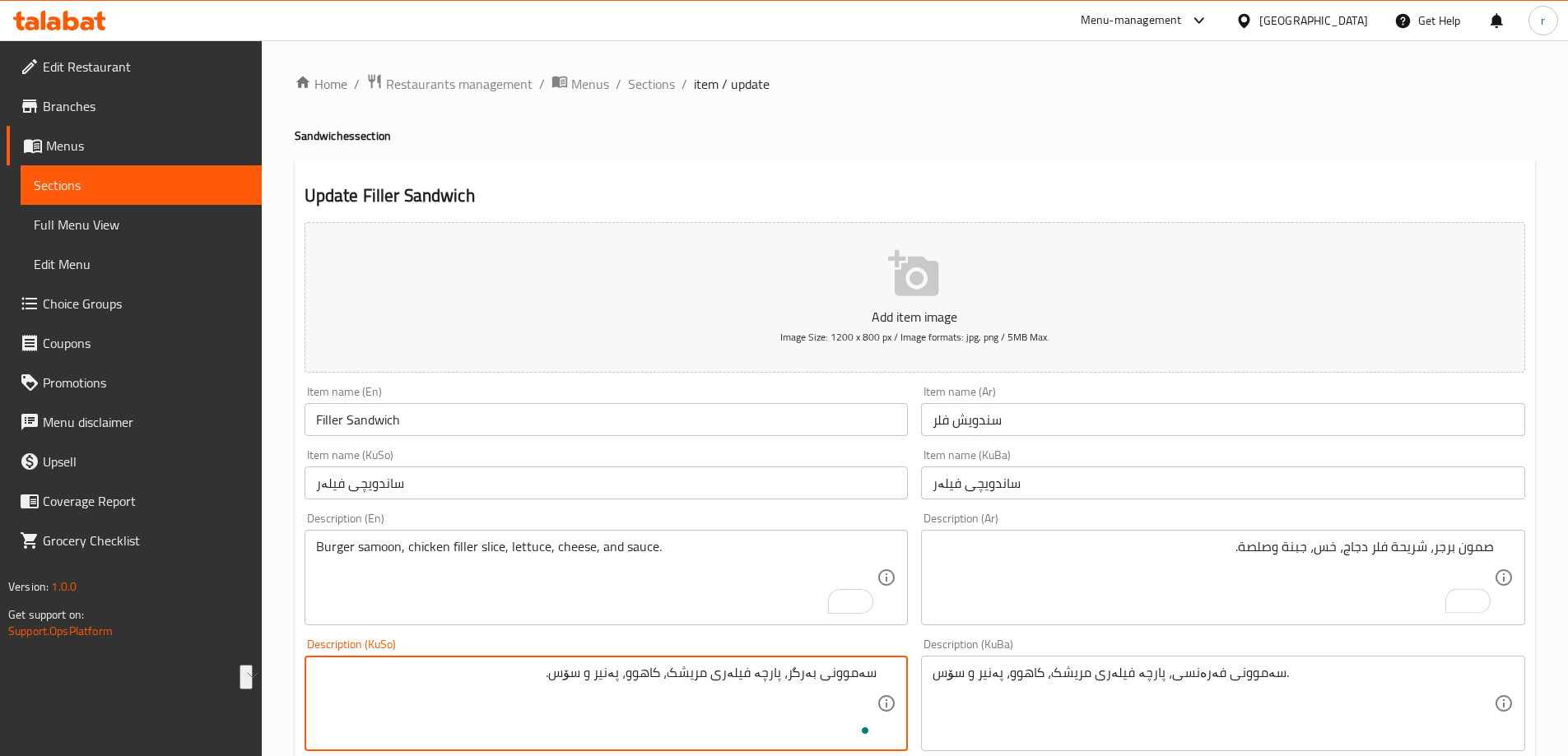
type textarea "سەموونی بەرگر، پارچە فیلەری مریشک، کاهوو، پەنیر و سۆس."
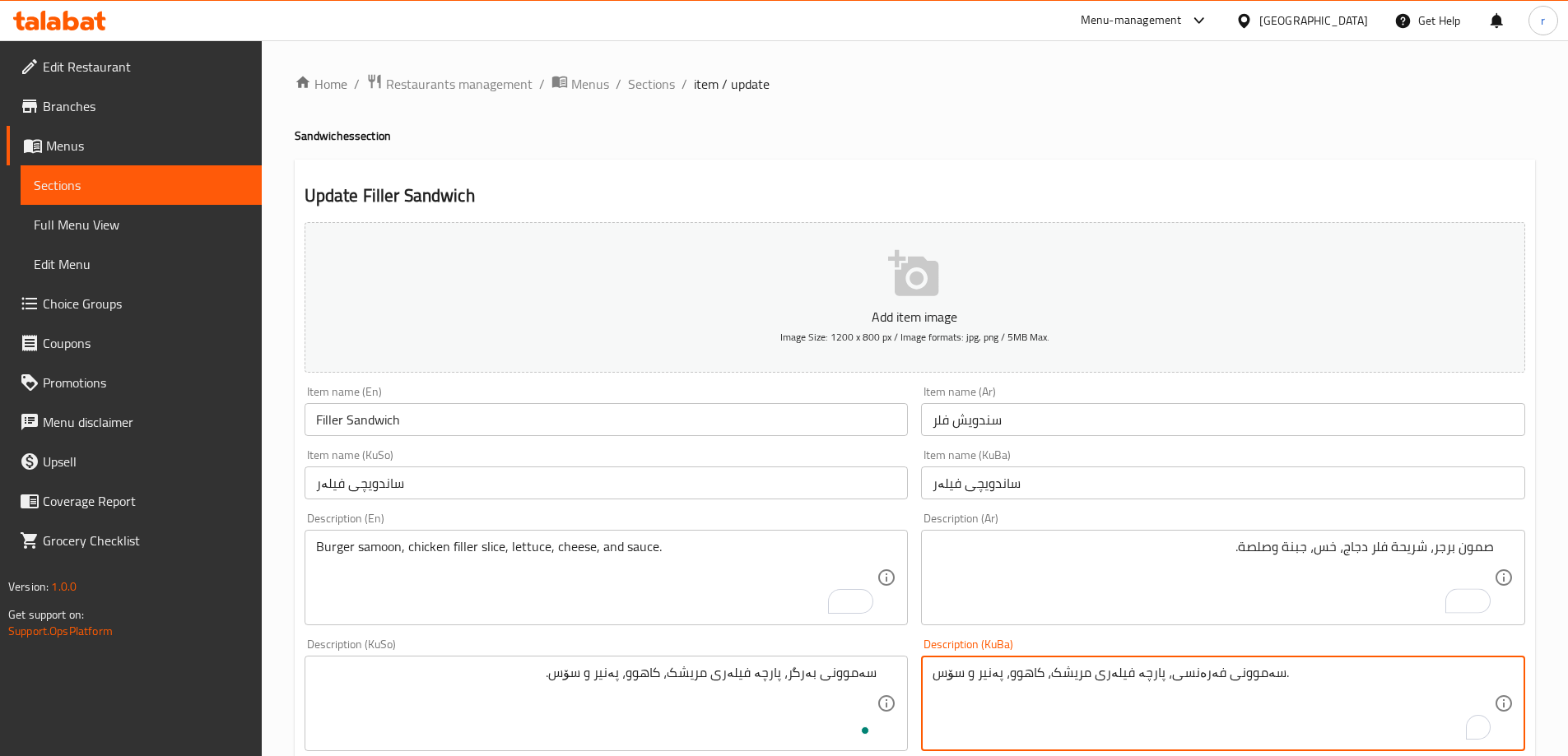
paste textarea "بەرگر"
type textarea "سەموونی بەرگر، پارچە فیلەری مریشک، کاهوو، پەنیر و سۆس."
click at [572, 503] on div "Item name (KuSo) [PERSON_NAME] name (KuSo)" at bounding box center [606, 475] width 618 height 64
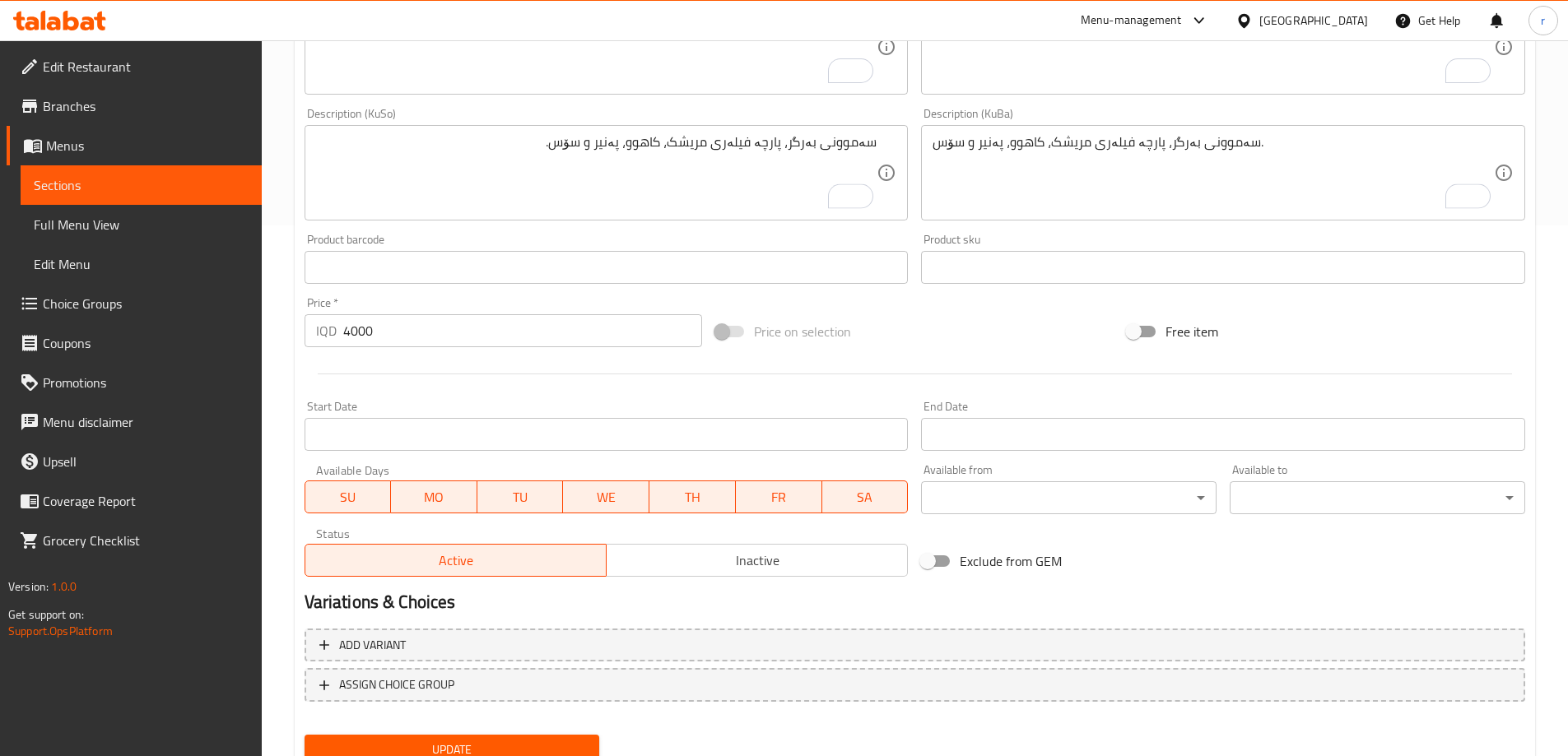
scroll to position [596, 0]
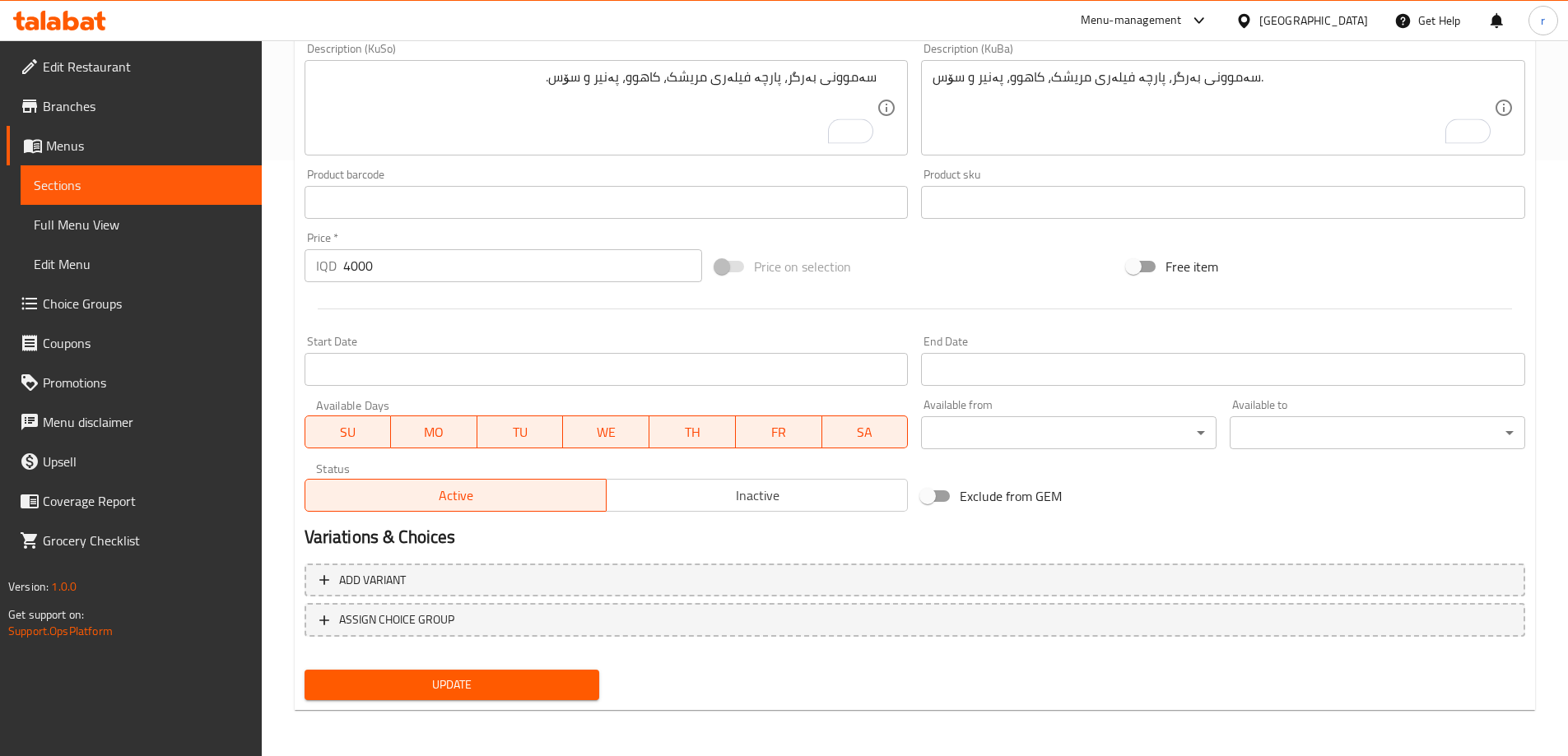
click at [527, 676] on span "Update" at bounding box center [452, 685] width 269 height 20
click at [142, 185] on span "Sections" at bounding box center [141, 185] width 215 height 19
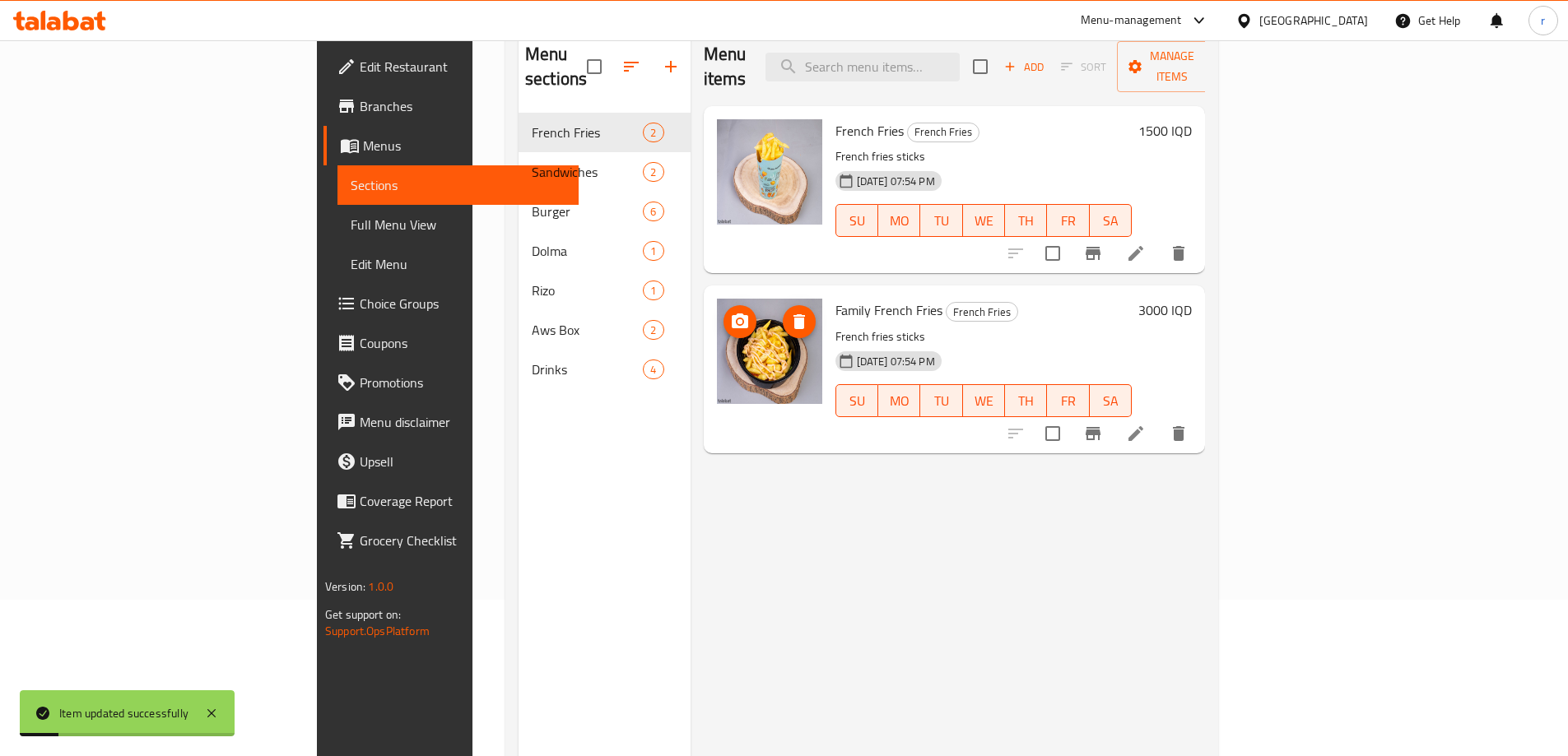
scroll to position [121, 0]
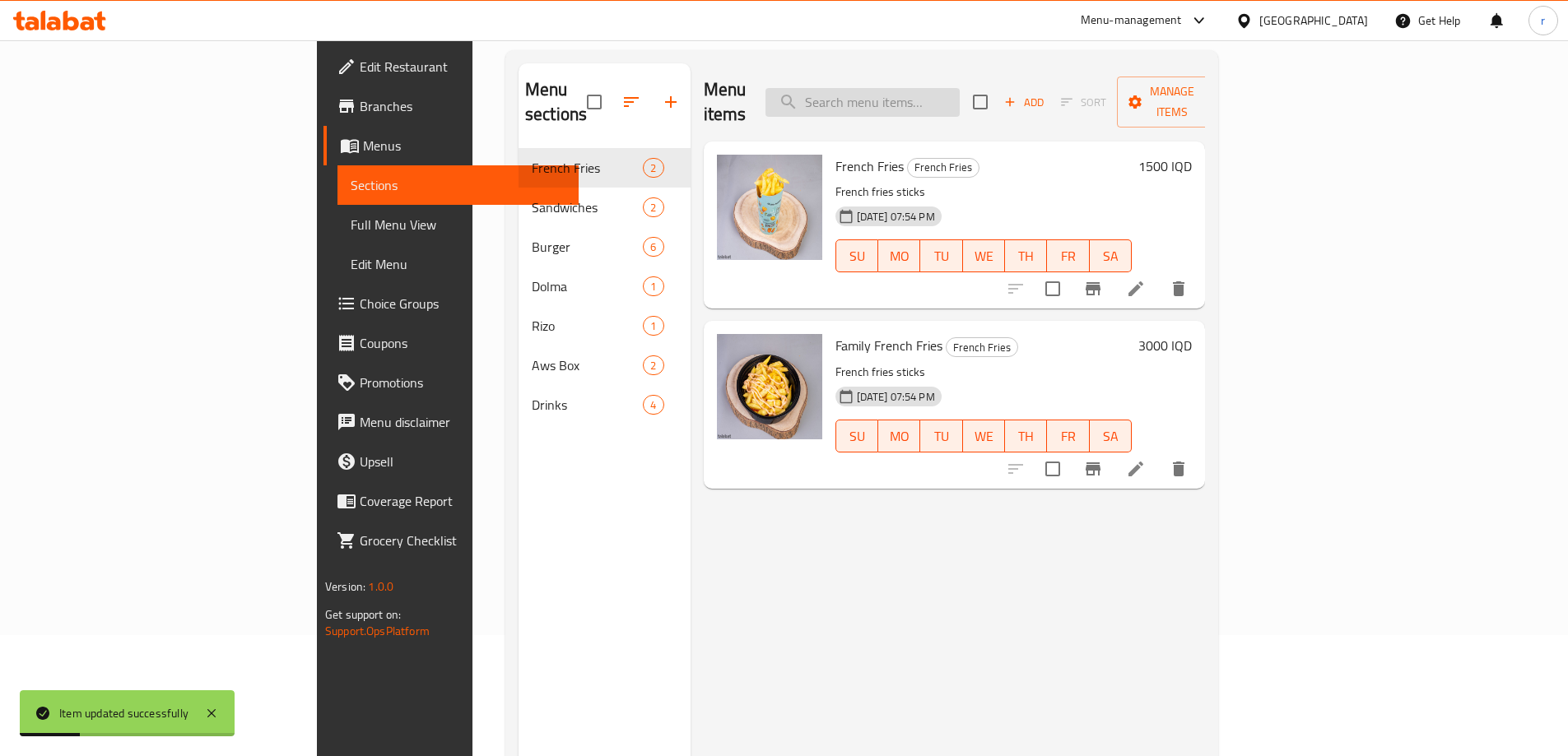
click at [956, 88] on input "search" at bounding box center [862, 102] width 194 height 29
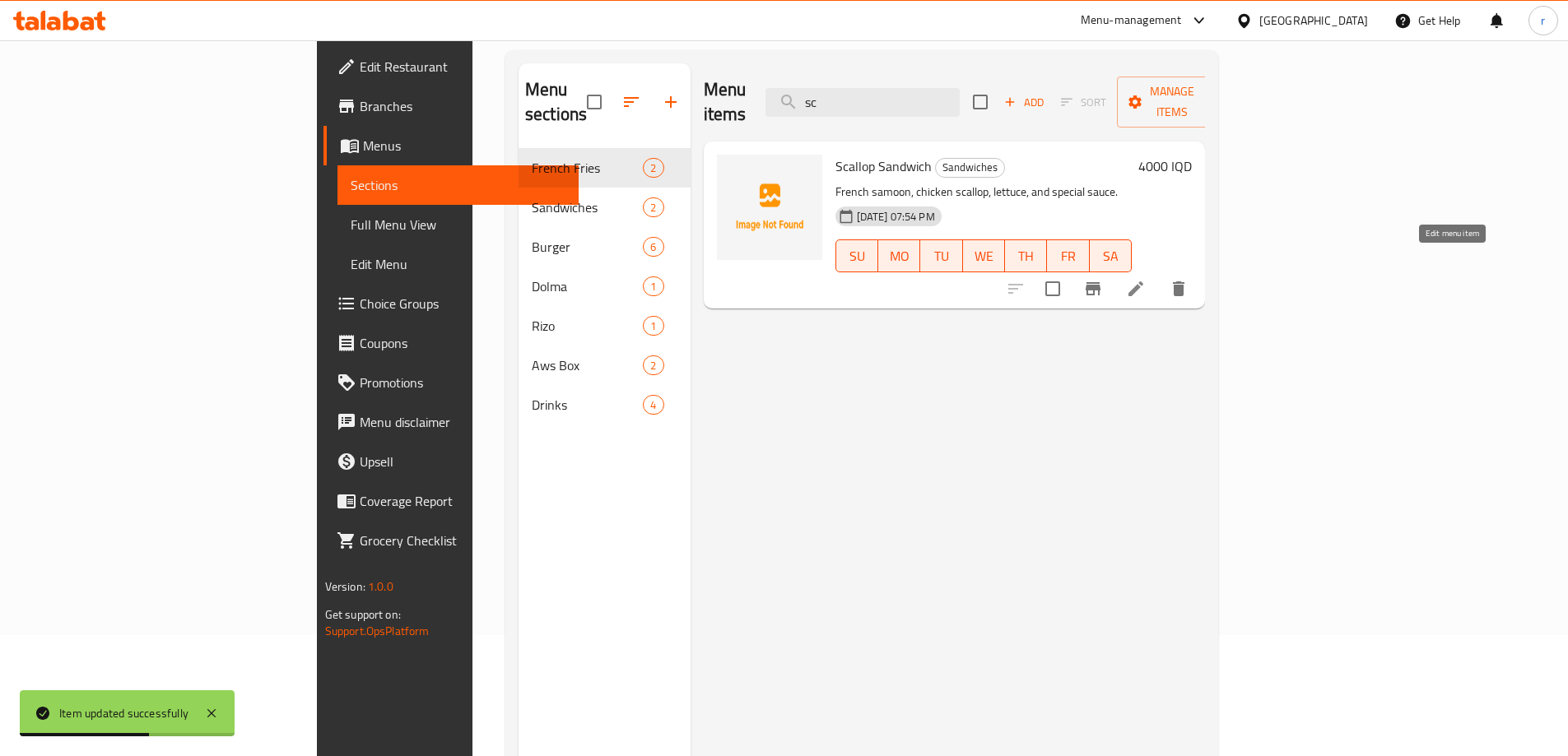
type input "sc"
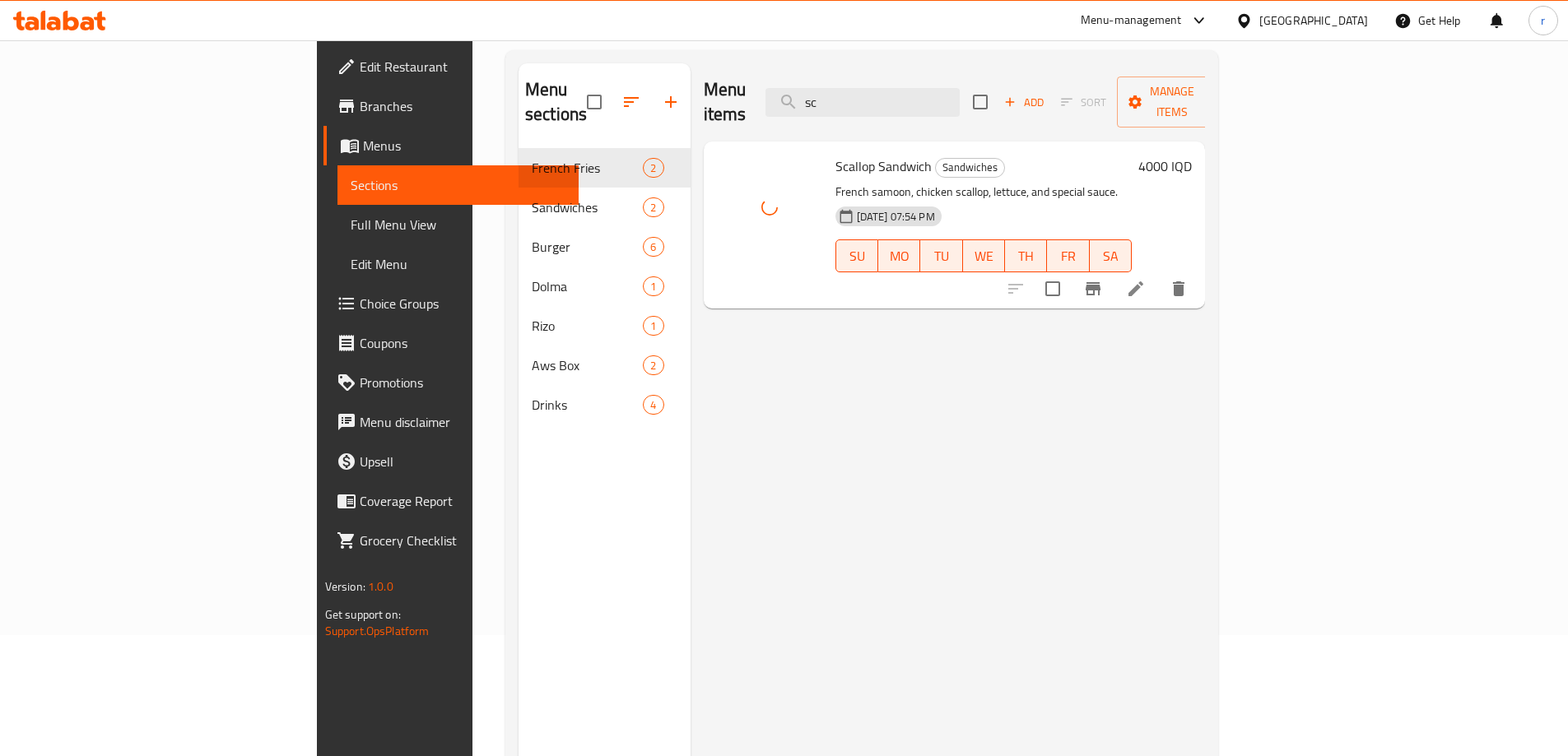
click at [1146, 279] on icon at bounding box center [1135, 289] width 20 height 19
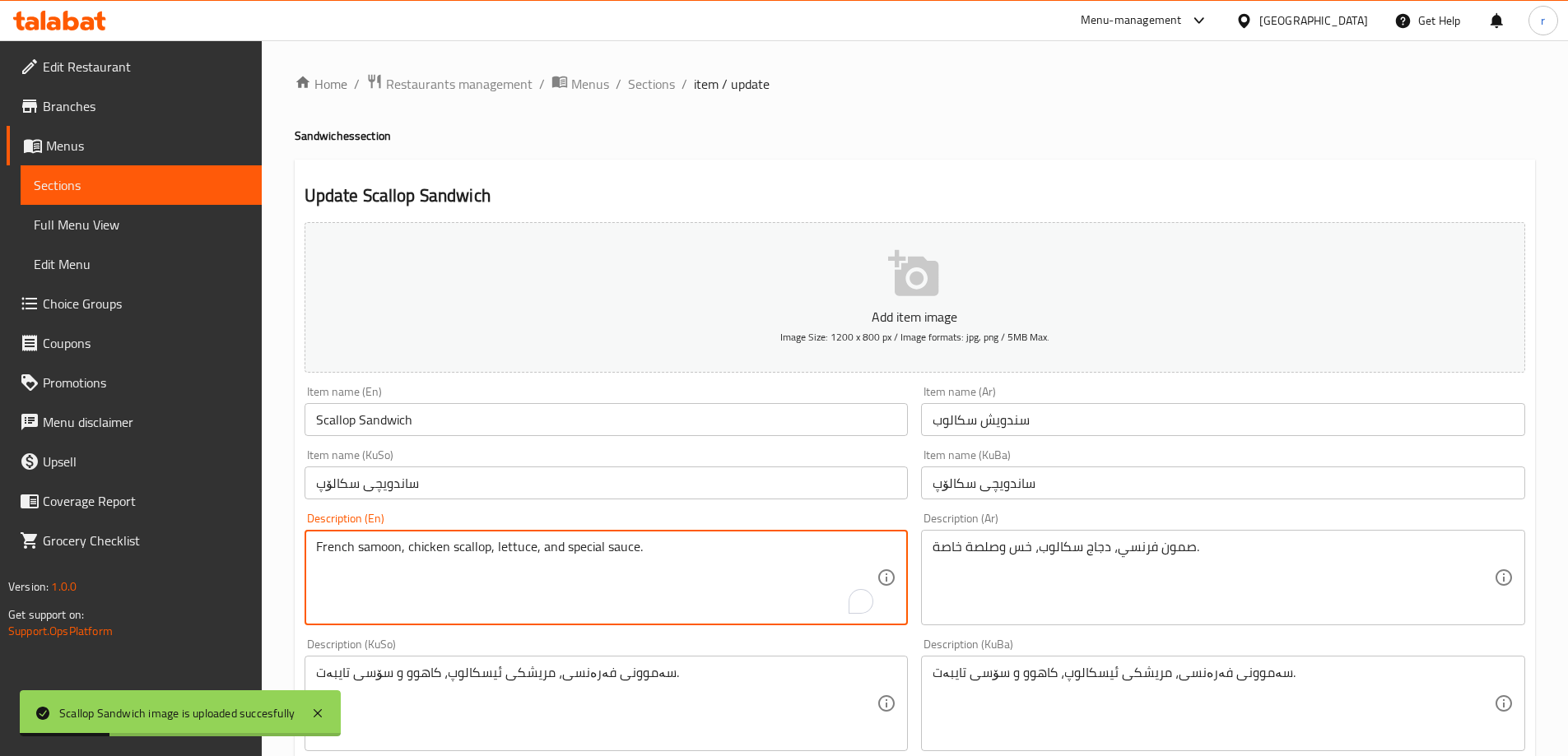
drag, startPoint x: 347, startPoint y: 554, endPoint x: 296, endPoint y: 551, distance: 51.1
type textarea "Burger samoon, chicken scallop, lettuce, and special sauce."
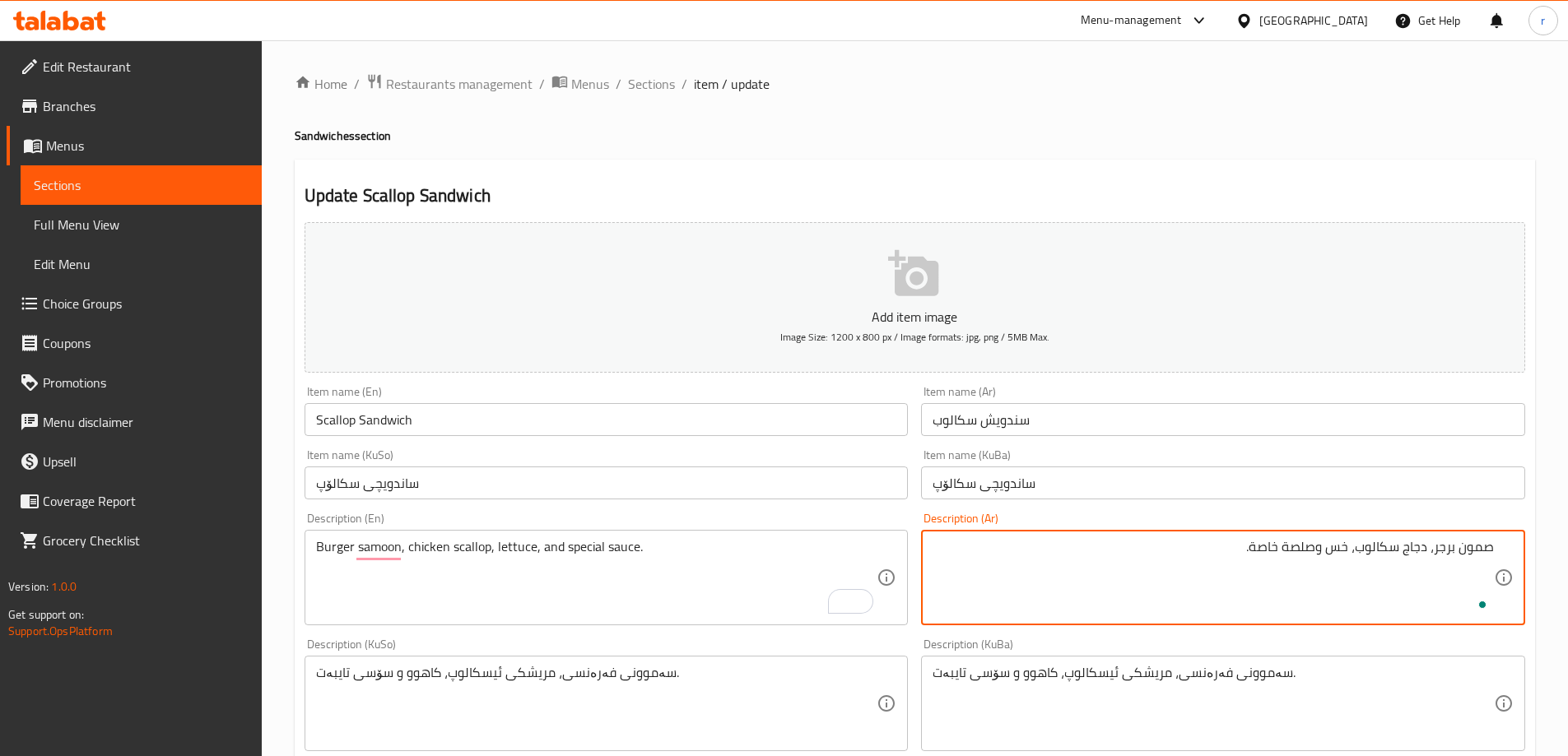
type textarea "صمون برجر، دجاج سكالوب، خس وصلصة خاصة."
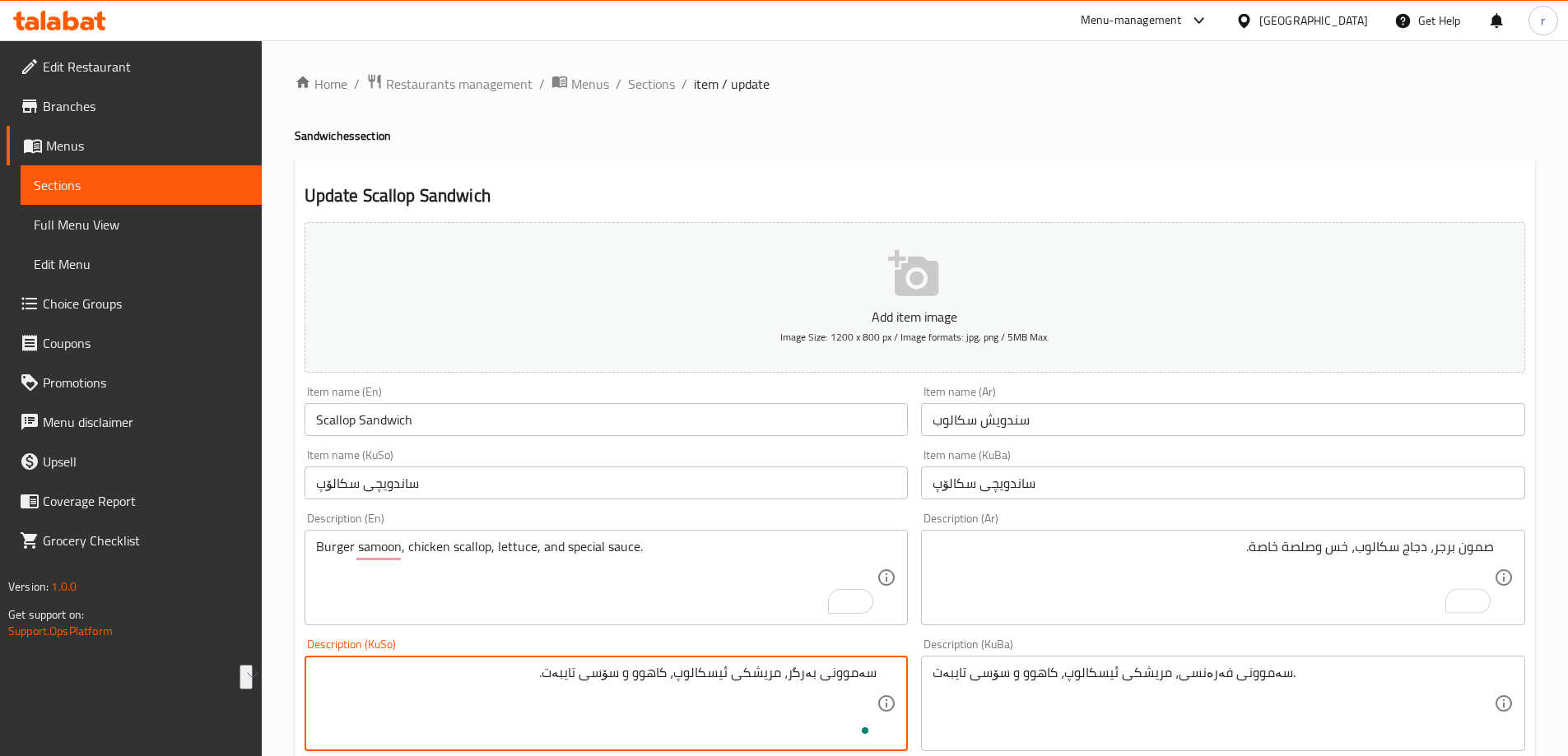
type textarea "سەموونی بەرگر، مریشکی ئیسکالوپ، کاهوو و سۆسی تایبەت."
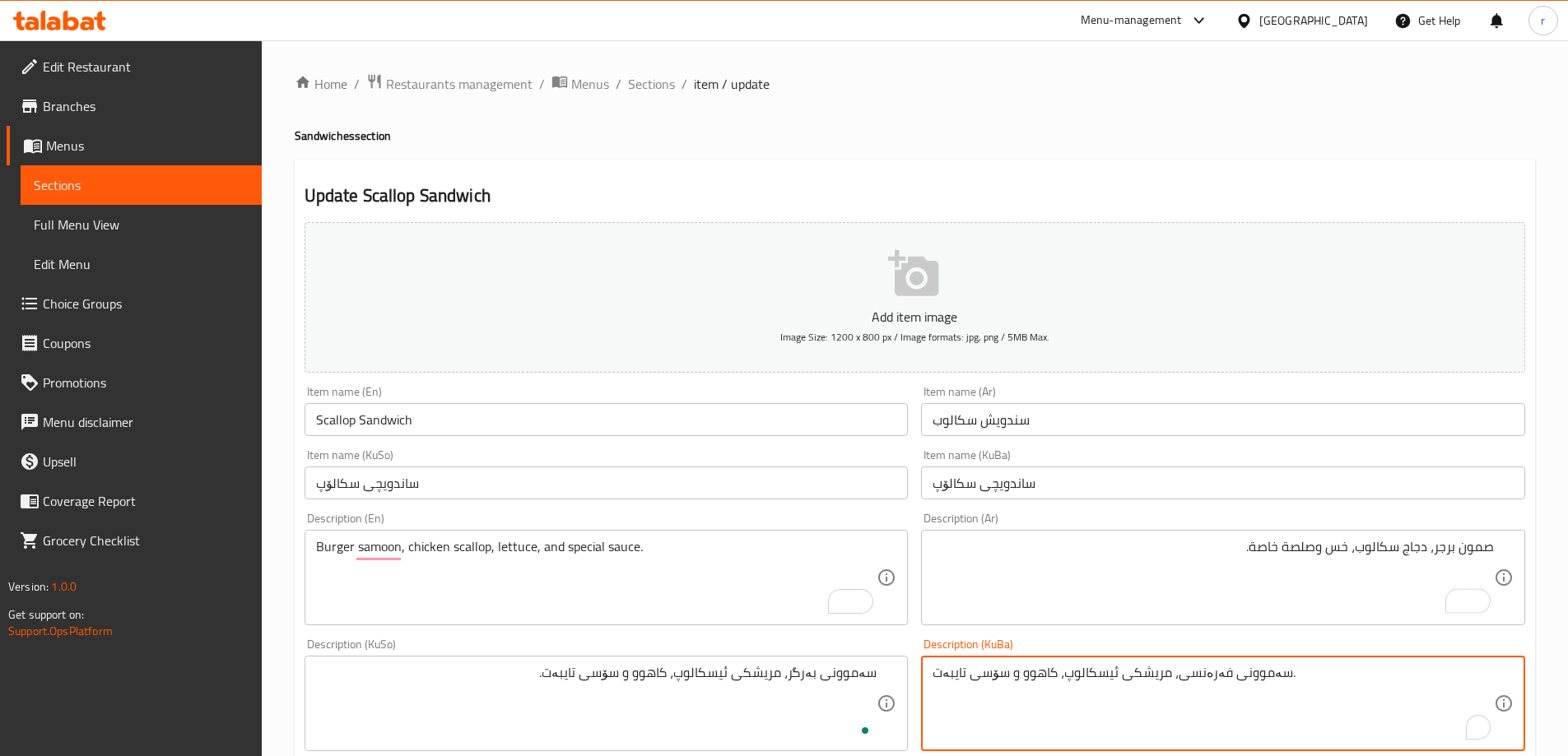
paste textarea "بەرگر"
type textarea "سەموونی بەرگر، مریشکی ئیسکالوپ، کاهوو و سۆسی تایبەت."
click at [465, 515] on div "Description (En) Burger samoon, chicken scallop, lettuce, and special sauce. De…" at bounding box center [607, 569] width 605 height 113
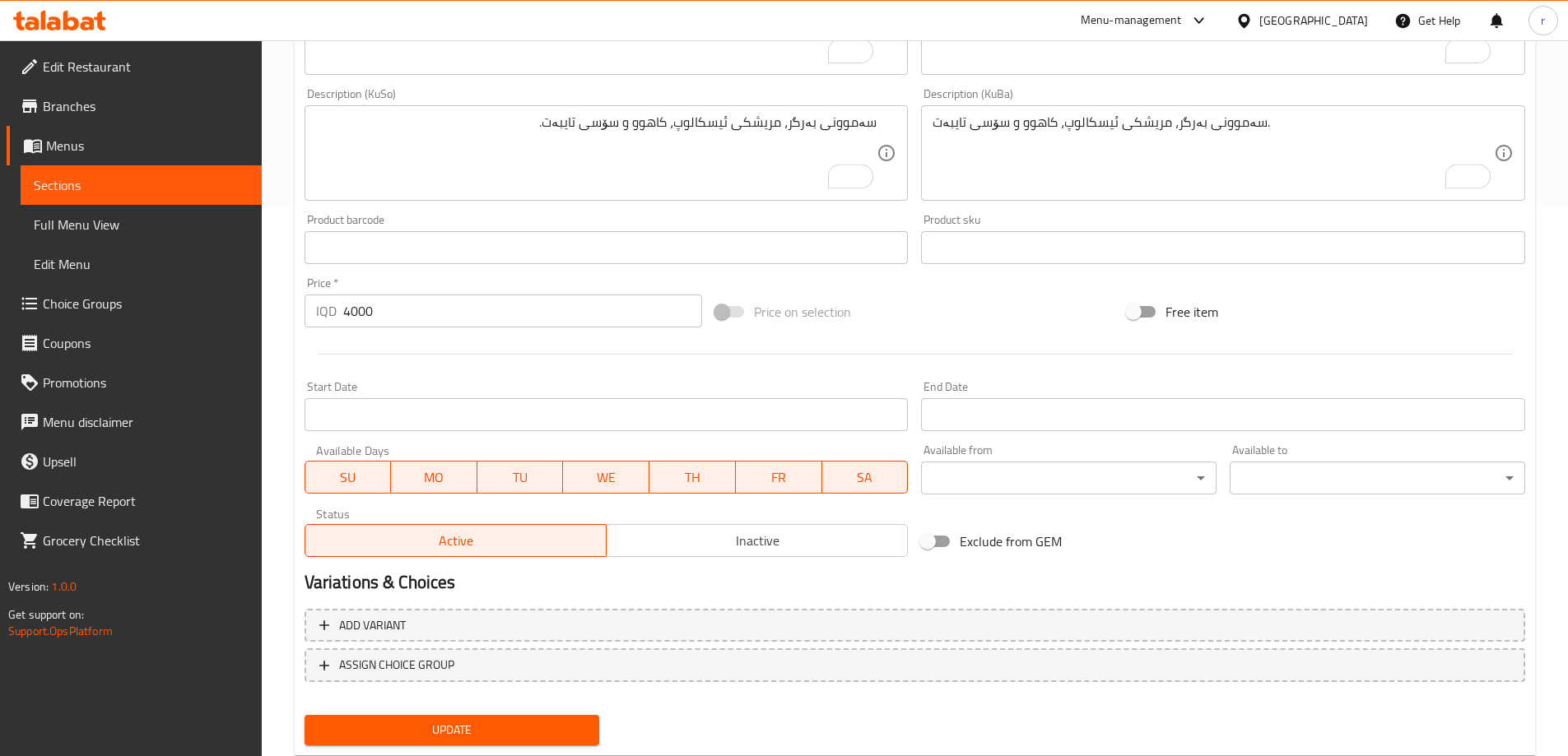
scroll to position [596, 0]
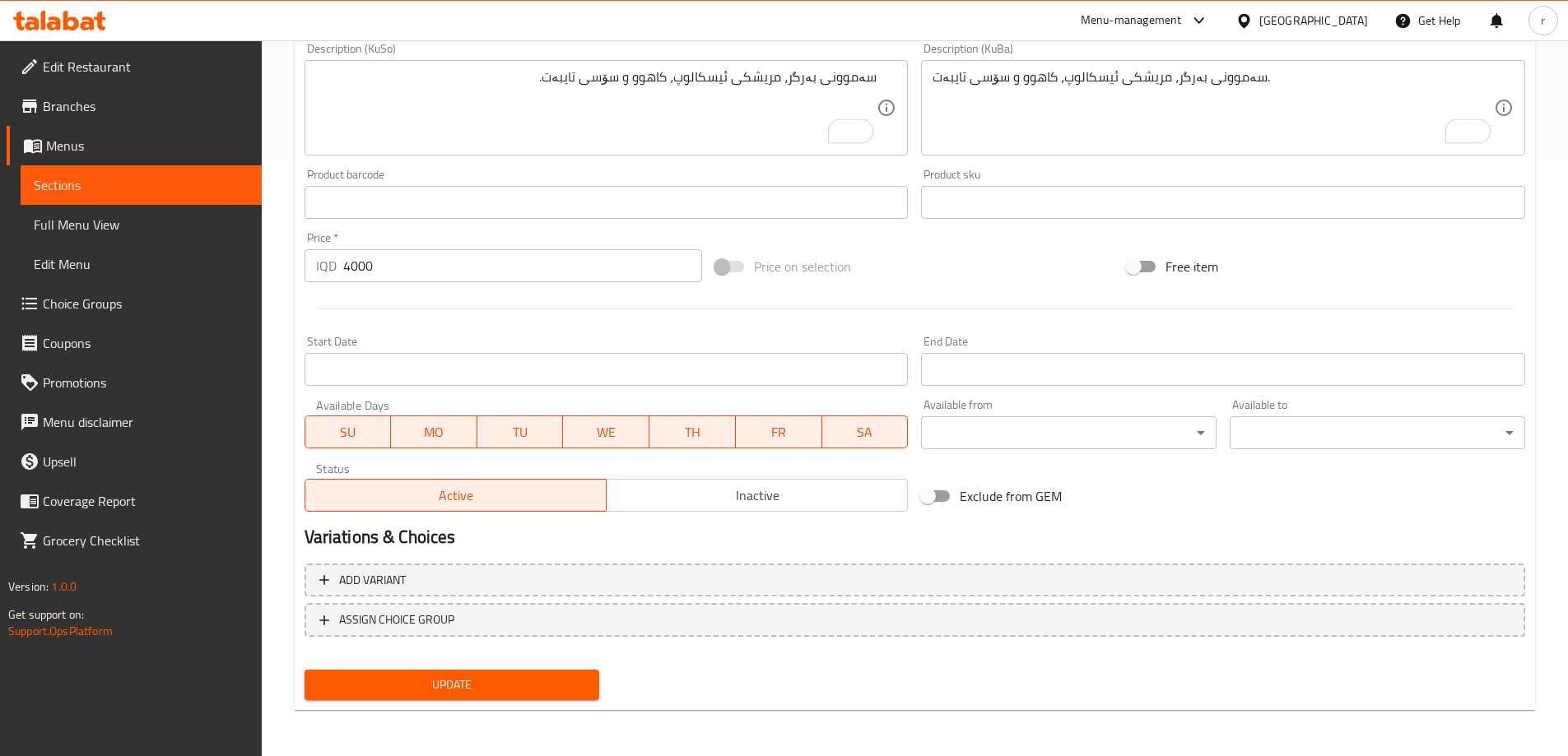
click at [467, 659] on div "Add variant ASSIGN CHOICE GROUP" at bounding box center [915, 611] width 1234 height 107
click at [477, 669] on div "Update" at bounding box center [452, 685] width 308 height 43
click at [483, 673] on button "Update" at bounding box center [452, 685] width 295 height 30
click at [144, 228] on span "Full Menu View" at bounding box center [141, 224] width 215 height 19
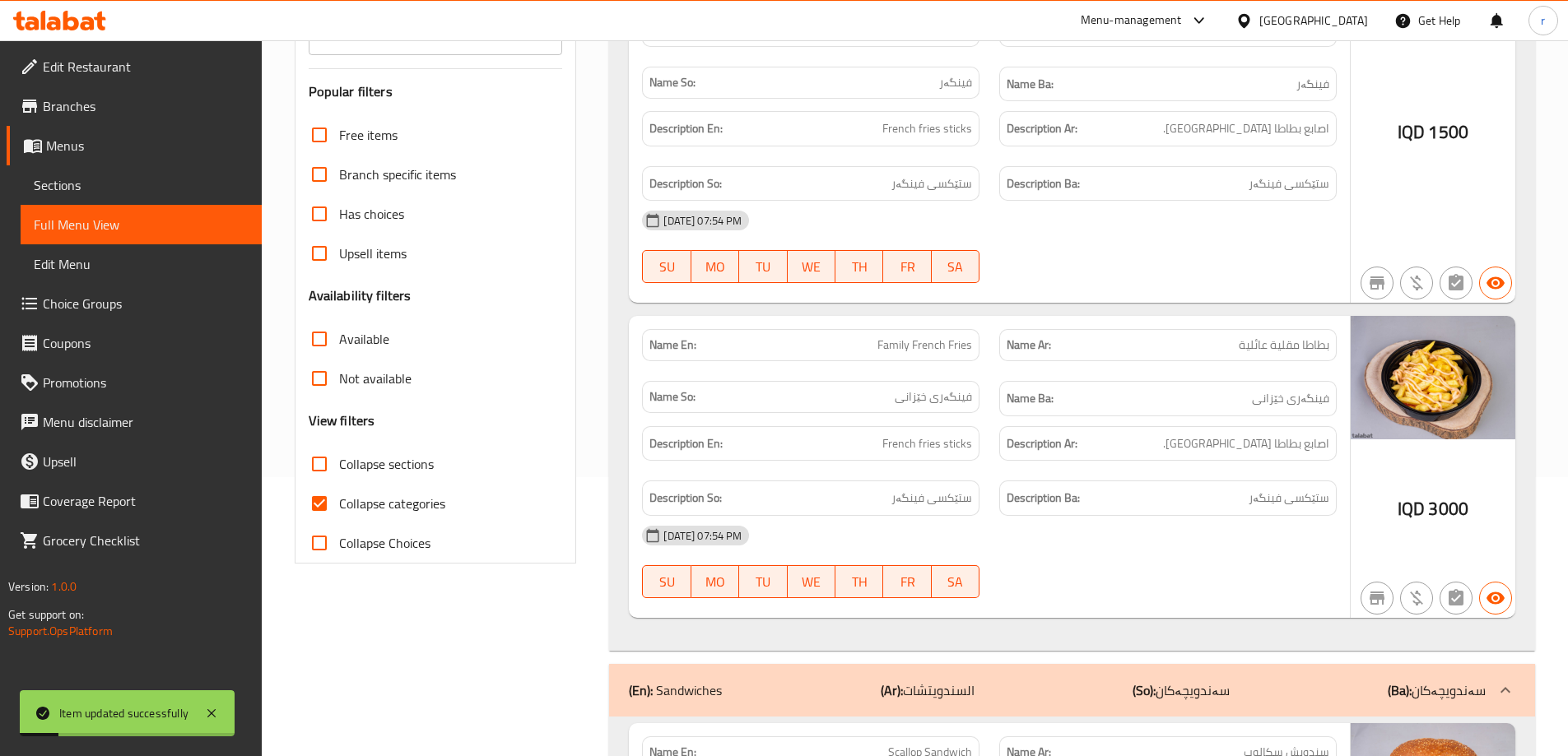
scroll to position [267, 0]
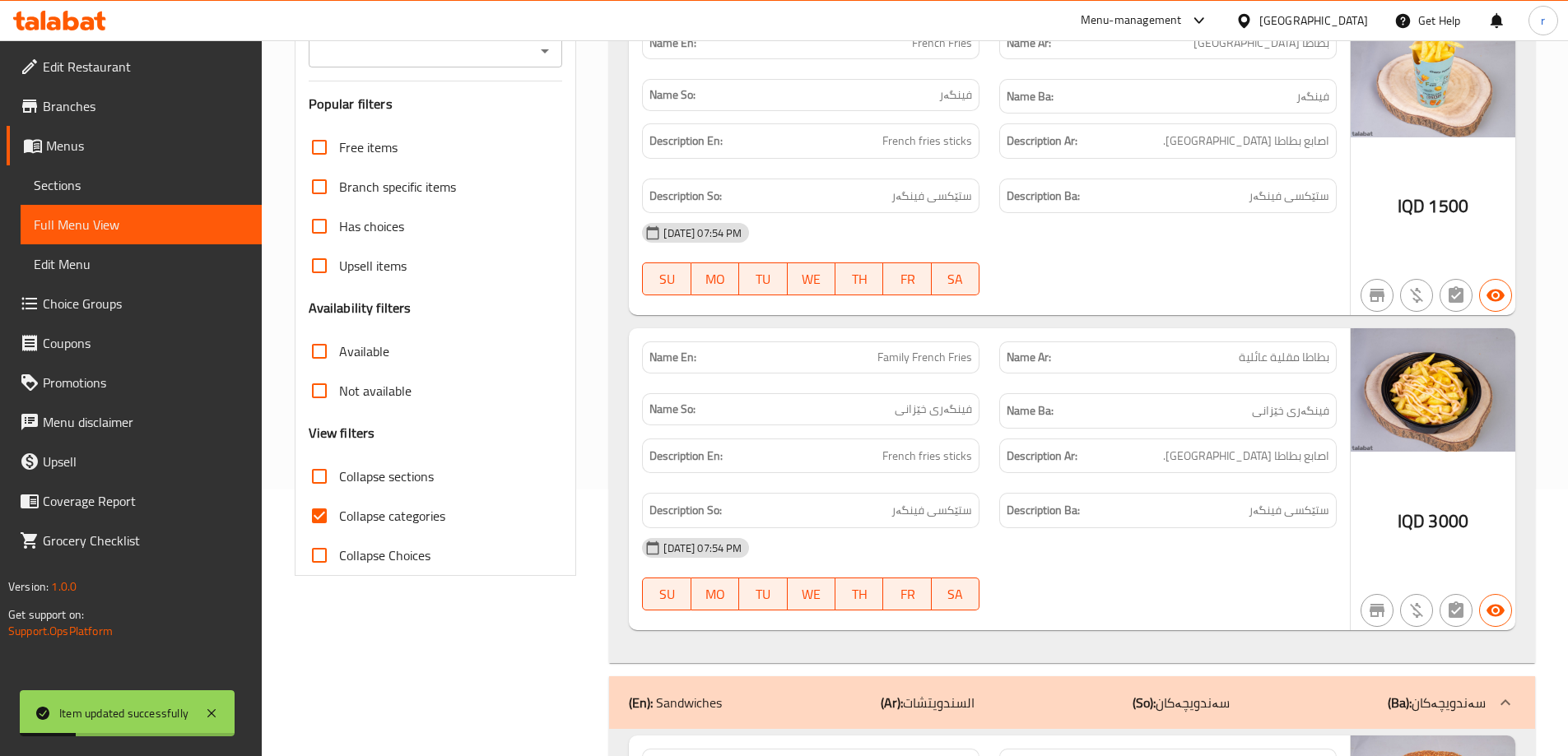
click at [317, 522] on input "Collapse categories" at bounding box center [319, 516] width 40 height 40
checkbox input "false"
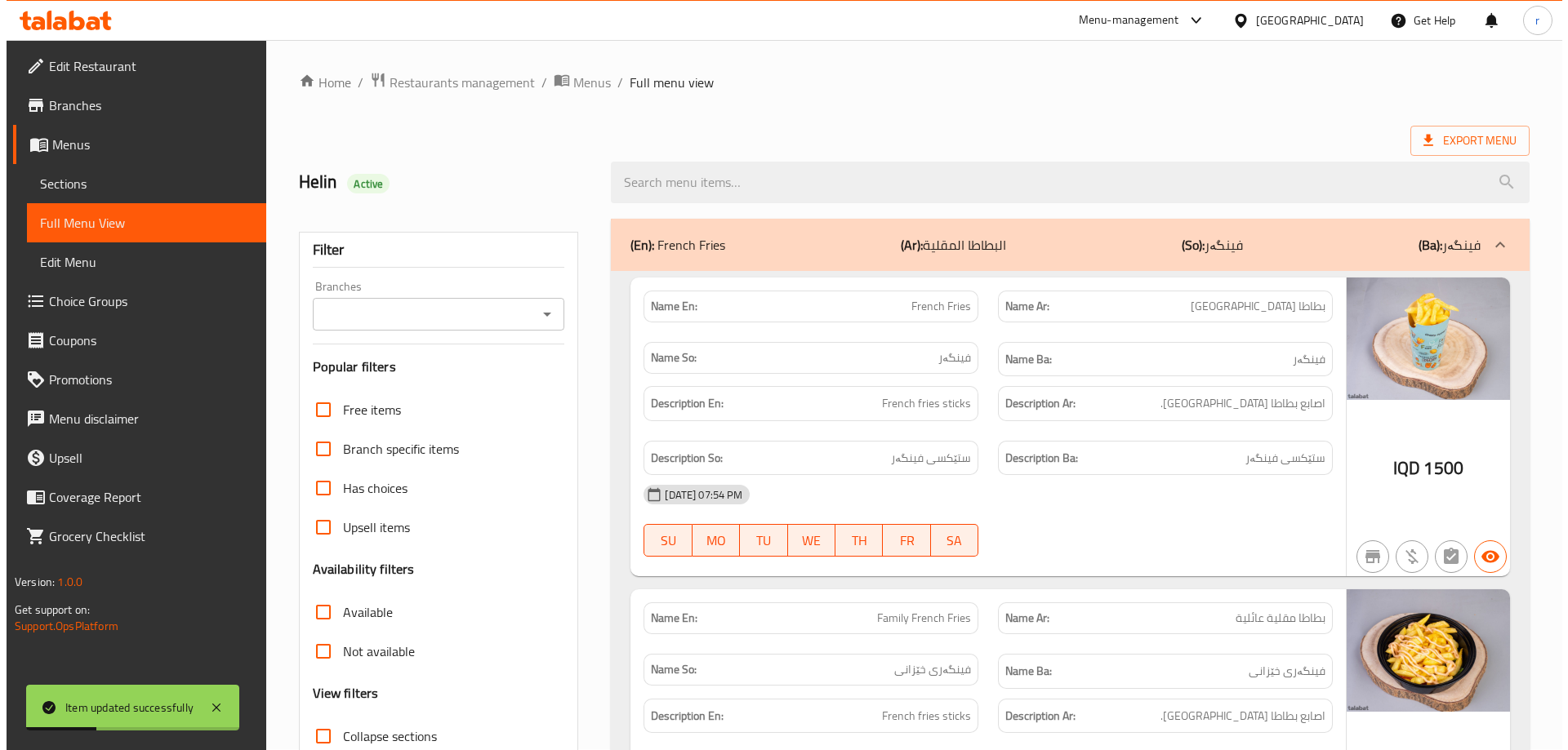
scroll to position [0, 0]
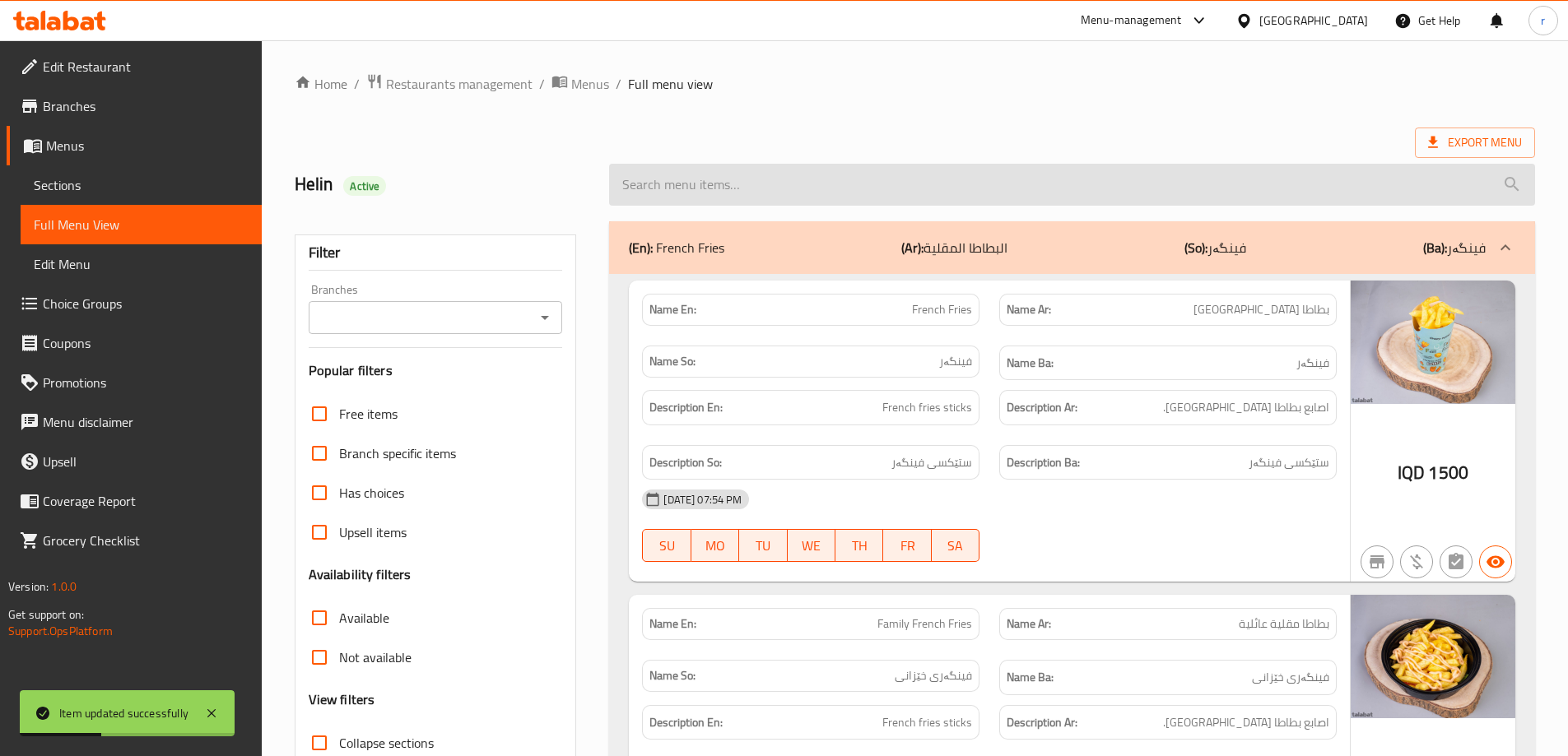
click at [805, 190] on input "search" at bounding box center [1072, 184] width 926 height 42
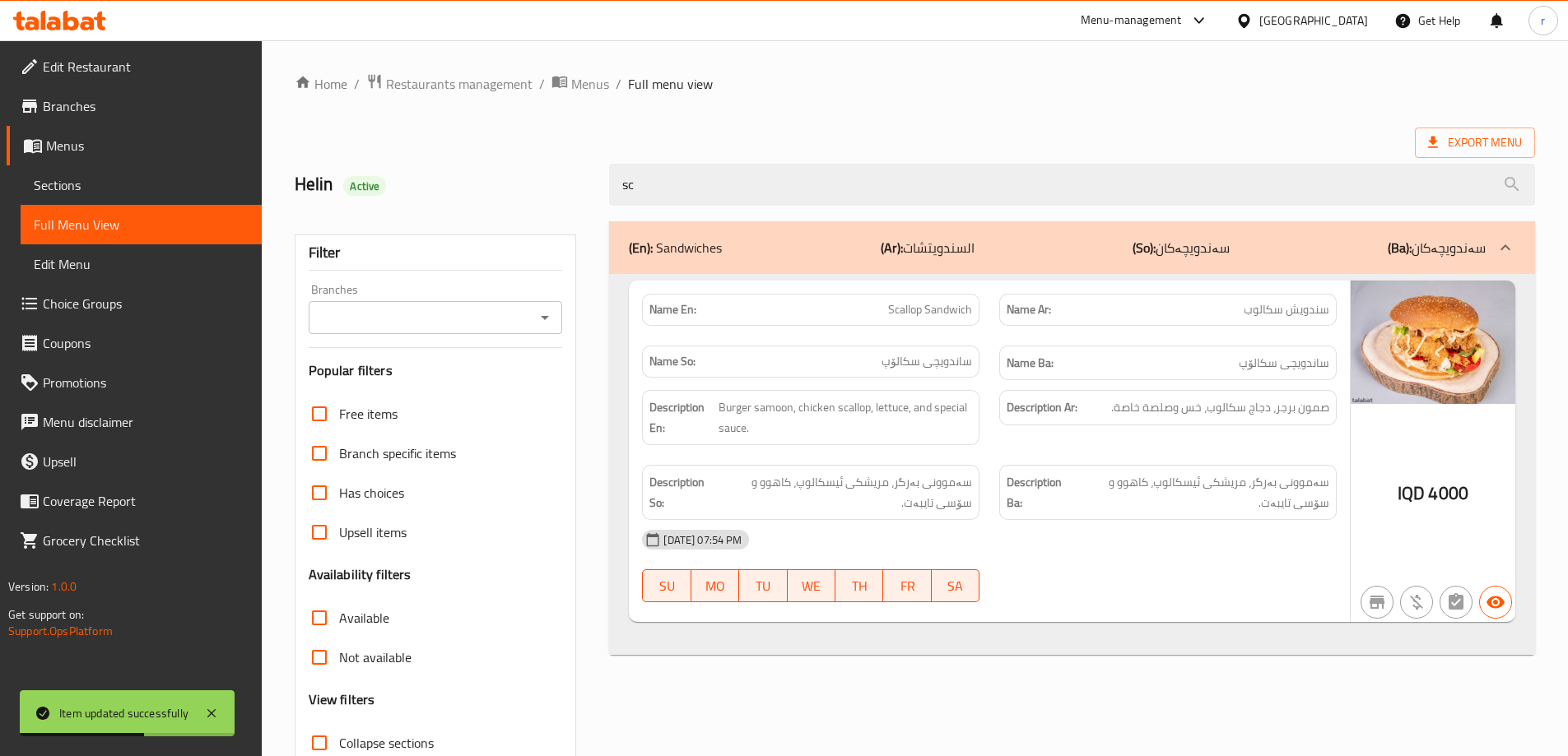
type input "sc"
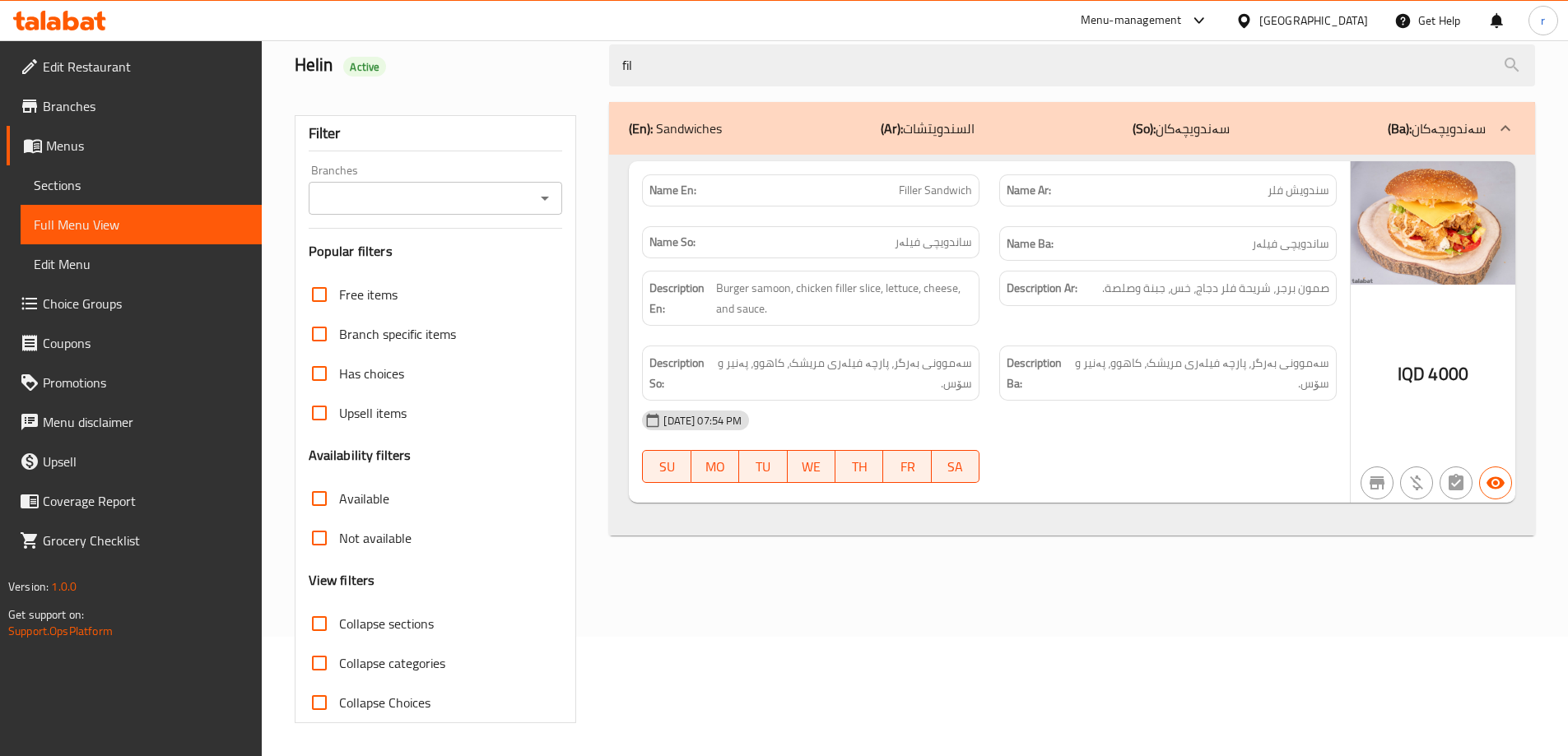
type input "fil"
